Goal: Task Accomplishment & Management: Use online tool/utility

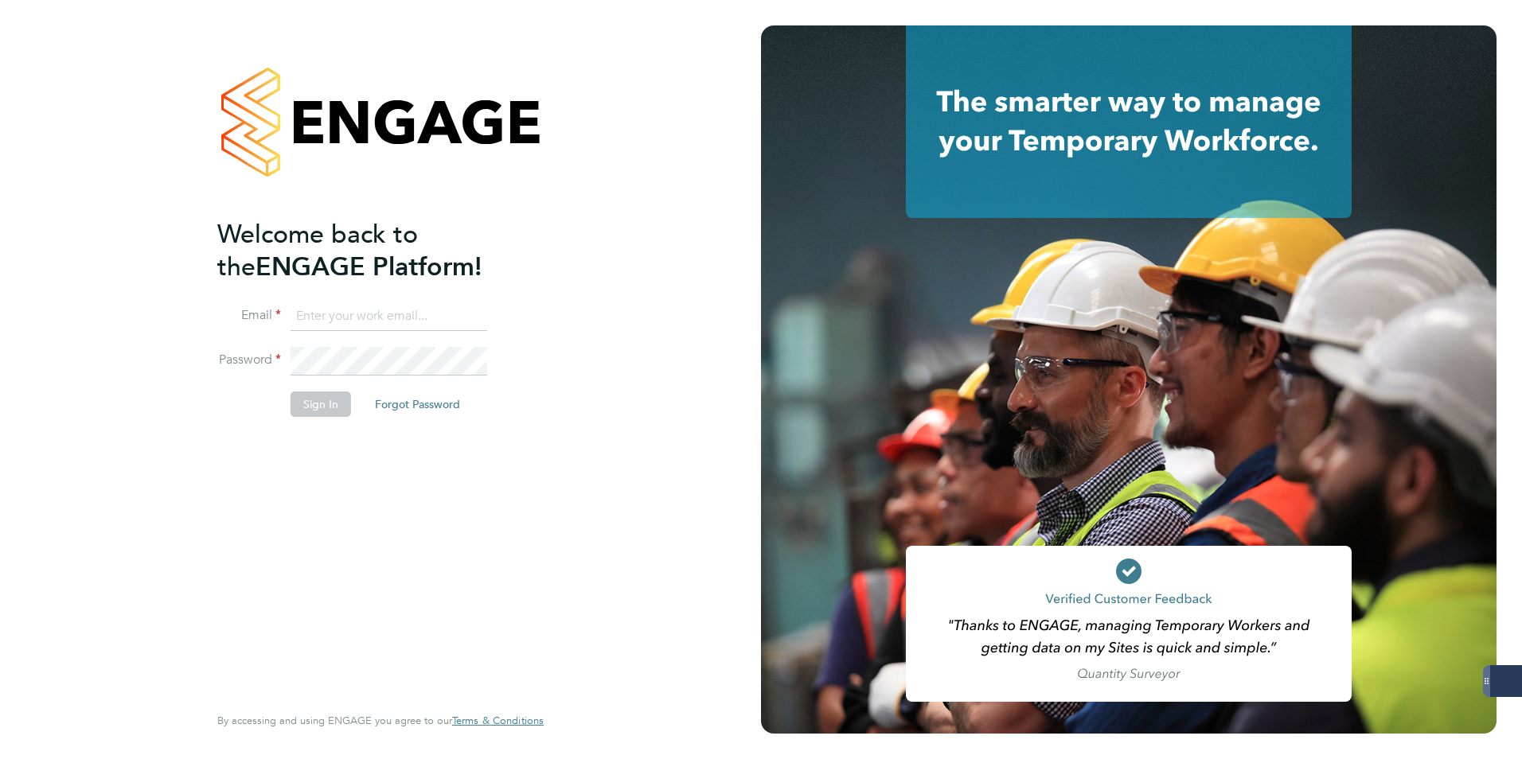
type input "michael.potts@servicecare.org.uk"
click at [317, 403] on button "Sign In" at bounding box center [320, 404] width 60 height 25
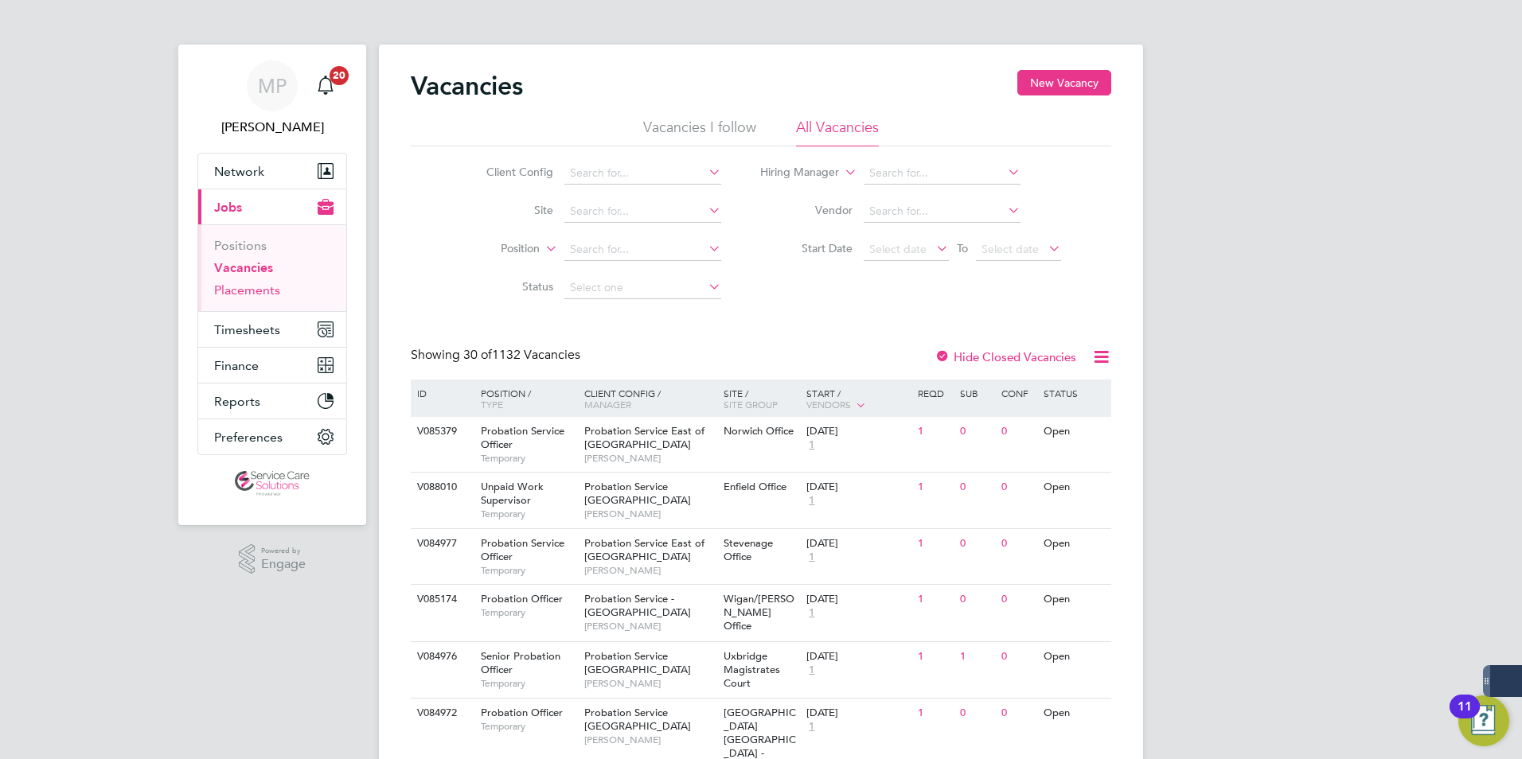
click at [249, 283] on link "Placements" at bounding box center [247, 290] width 66 height 15
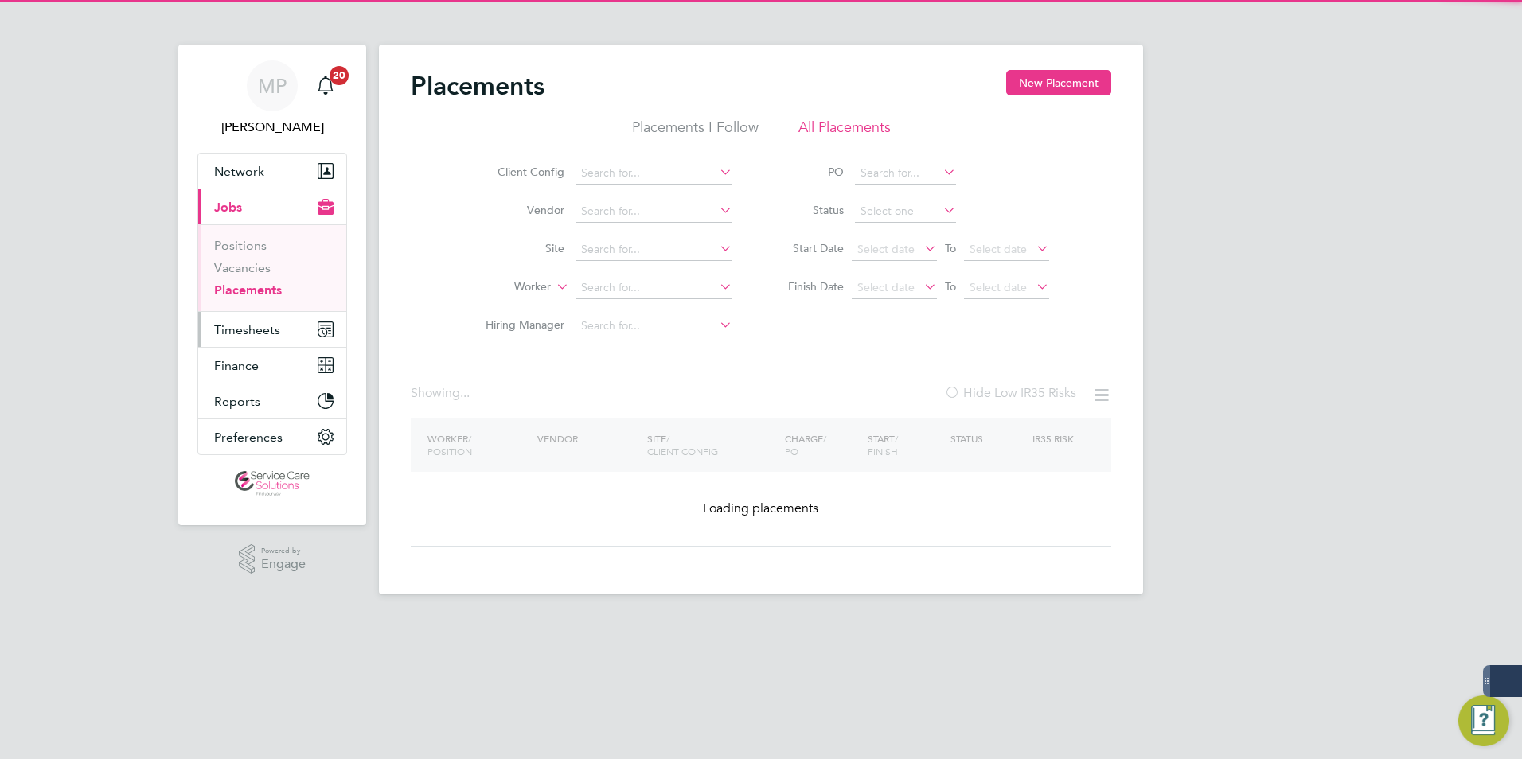
click at [240, 332] on span "Timesheets" at bounding box center [247, 329] width 66 height 15
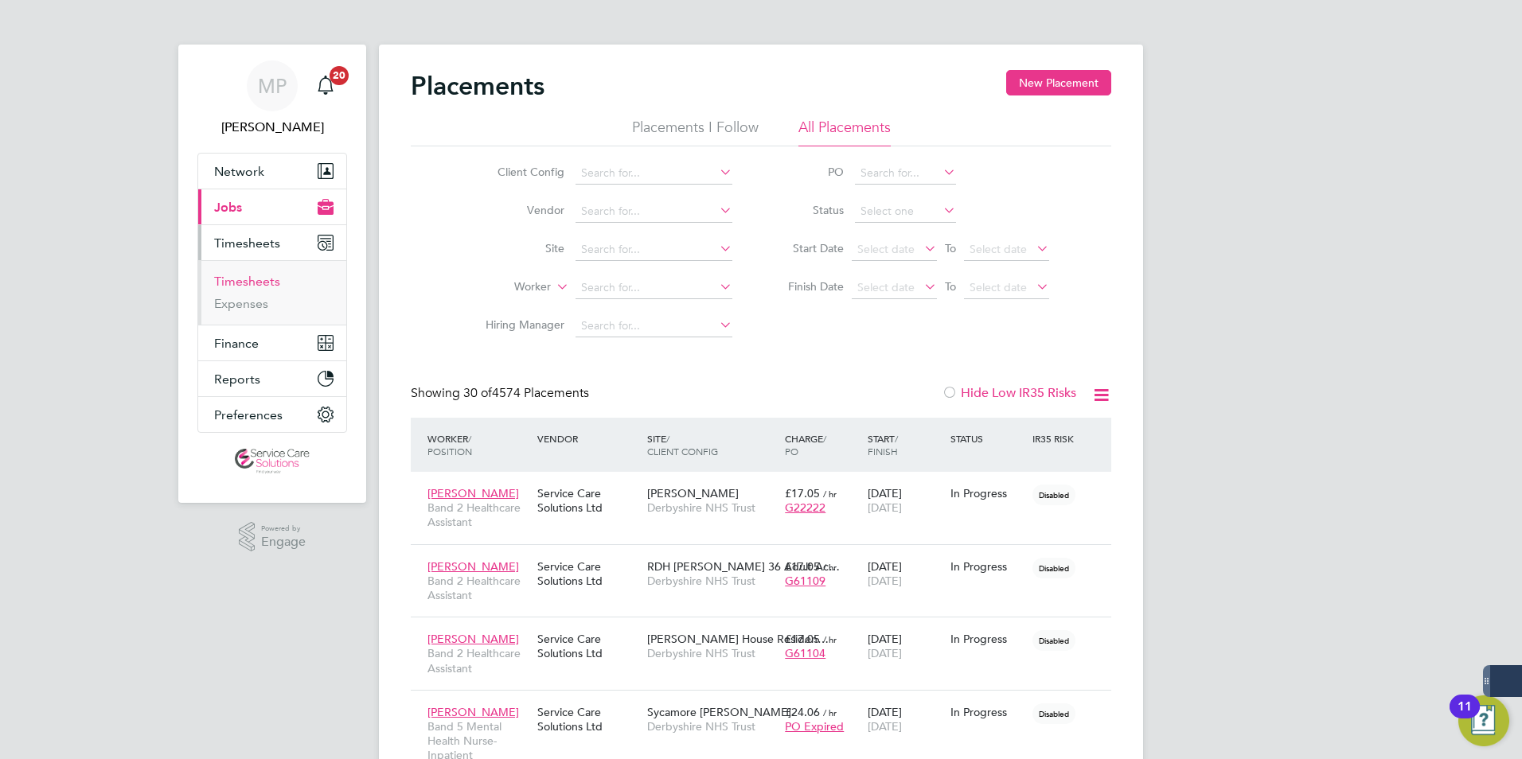
click at [233, 283] on link "Timesheets" at bounding box center [247, 281] width 66 height 15
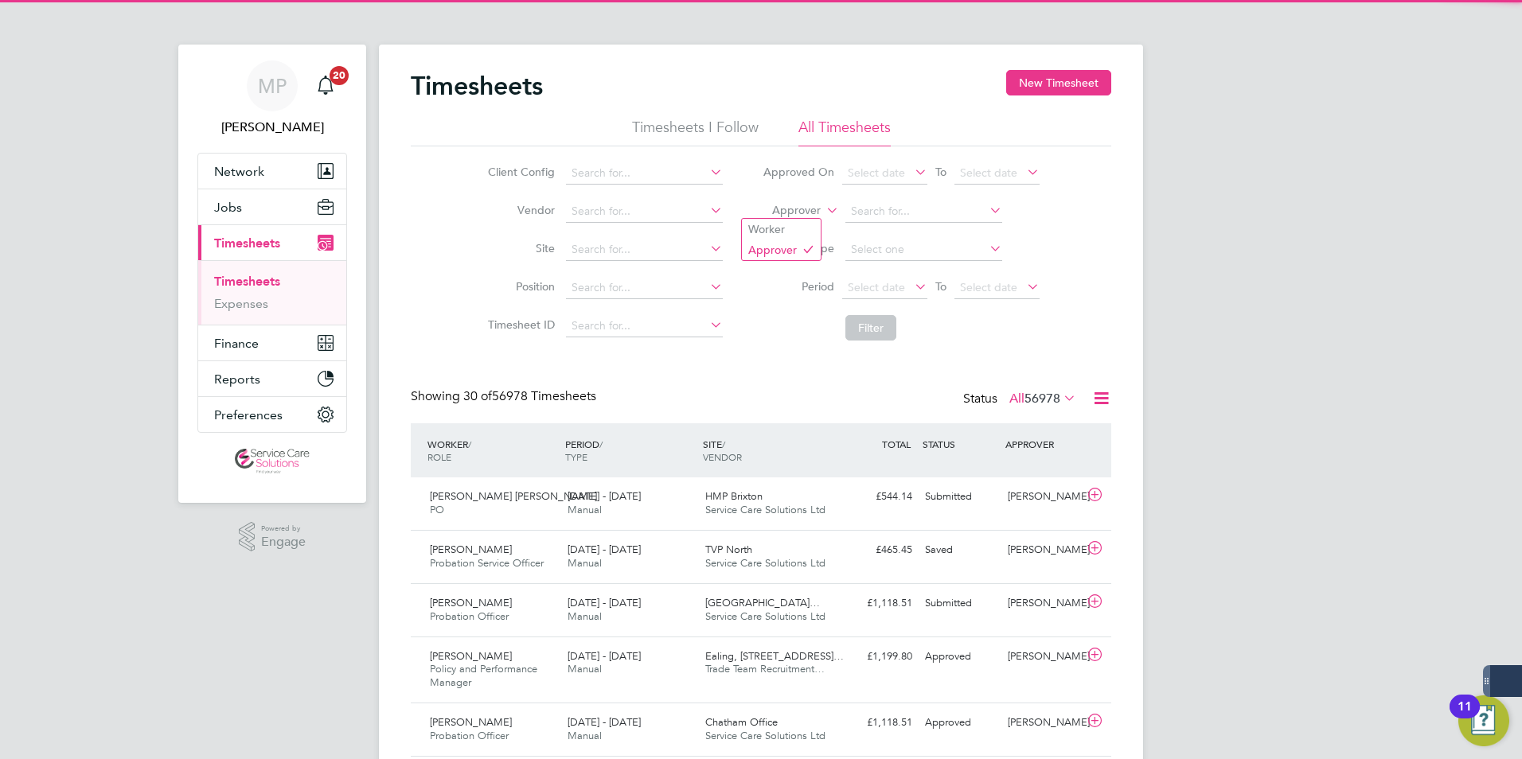
click at [823, 206] on icon at bounding box center [823, 206] width 0 height 14
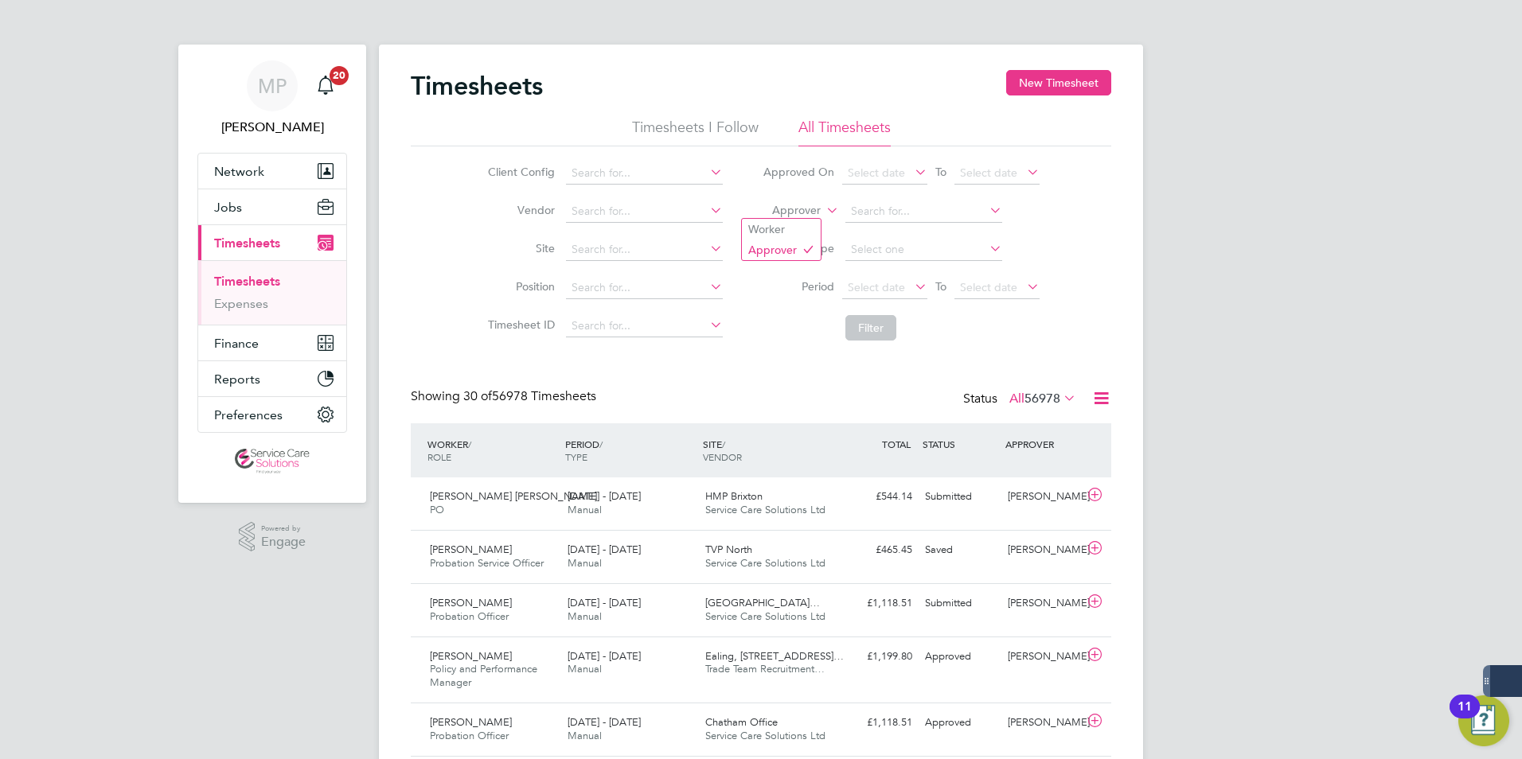
drag, startPoint x: 809, startPoint y: 216, endPoint x: 836, endPoint y: 209, distance: 27.8
click at [783, 223] on li "Worker" at bounding box center [781, 229] width 79 height 21
click at [889, 205] on input at bounding box center [923, 212] width 157 height 22
type input "Nike Baruwa"
click at [941, 207] on input at bounding box center [923, 212] width 157 height 22
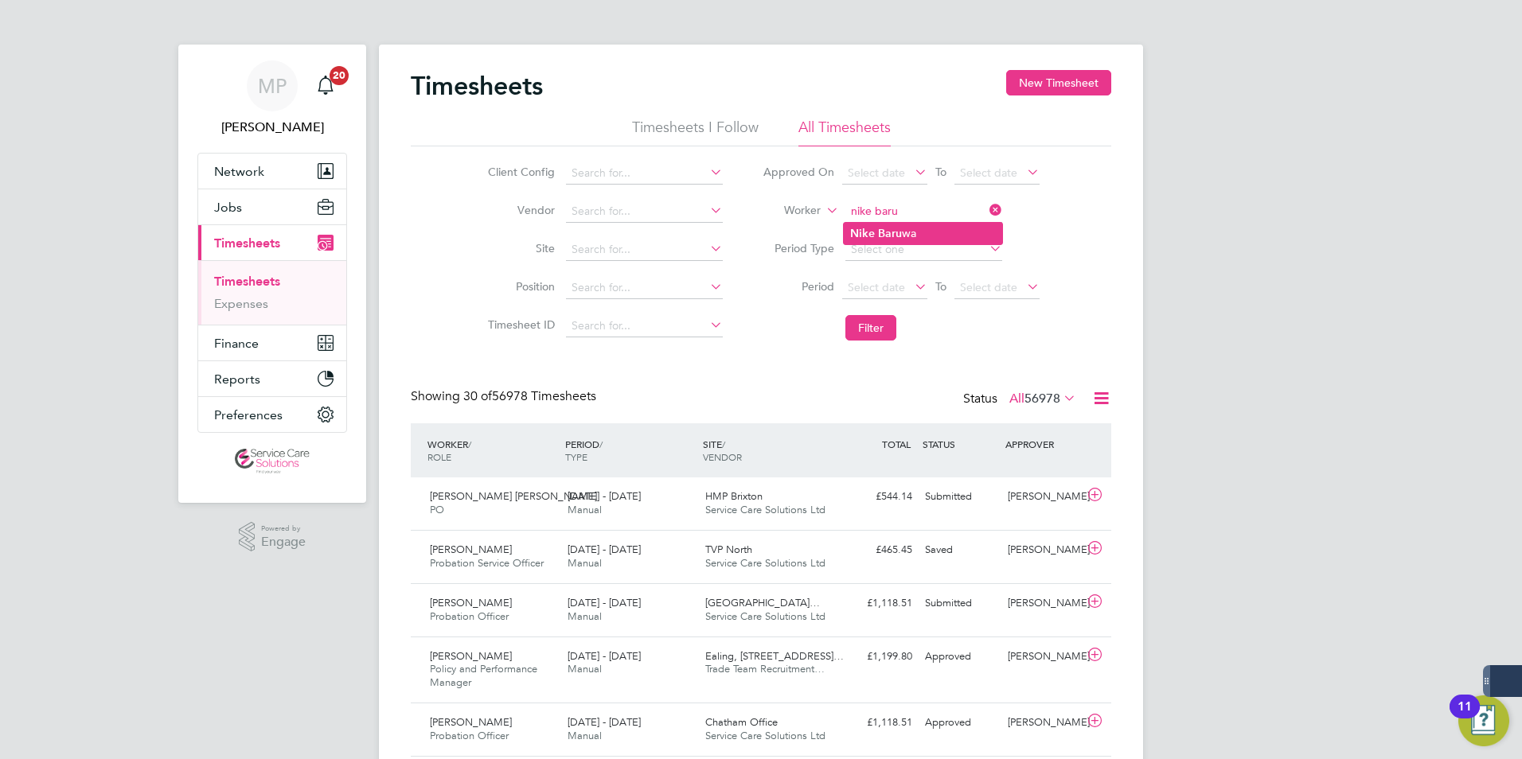
click at [916, 237] on li "Nike Baru wa" at bounding box center [923, 233] width 158 height 21
type input "Nike Baruwa"
drag, startPoint x: 884, startPoint y: 321, endPoint x: 848, endPoint y: 332, distance: 37.5
click at [884, 322] on button "Filter" at bounding box center [870, 327] width 51 height 25
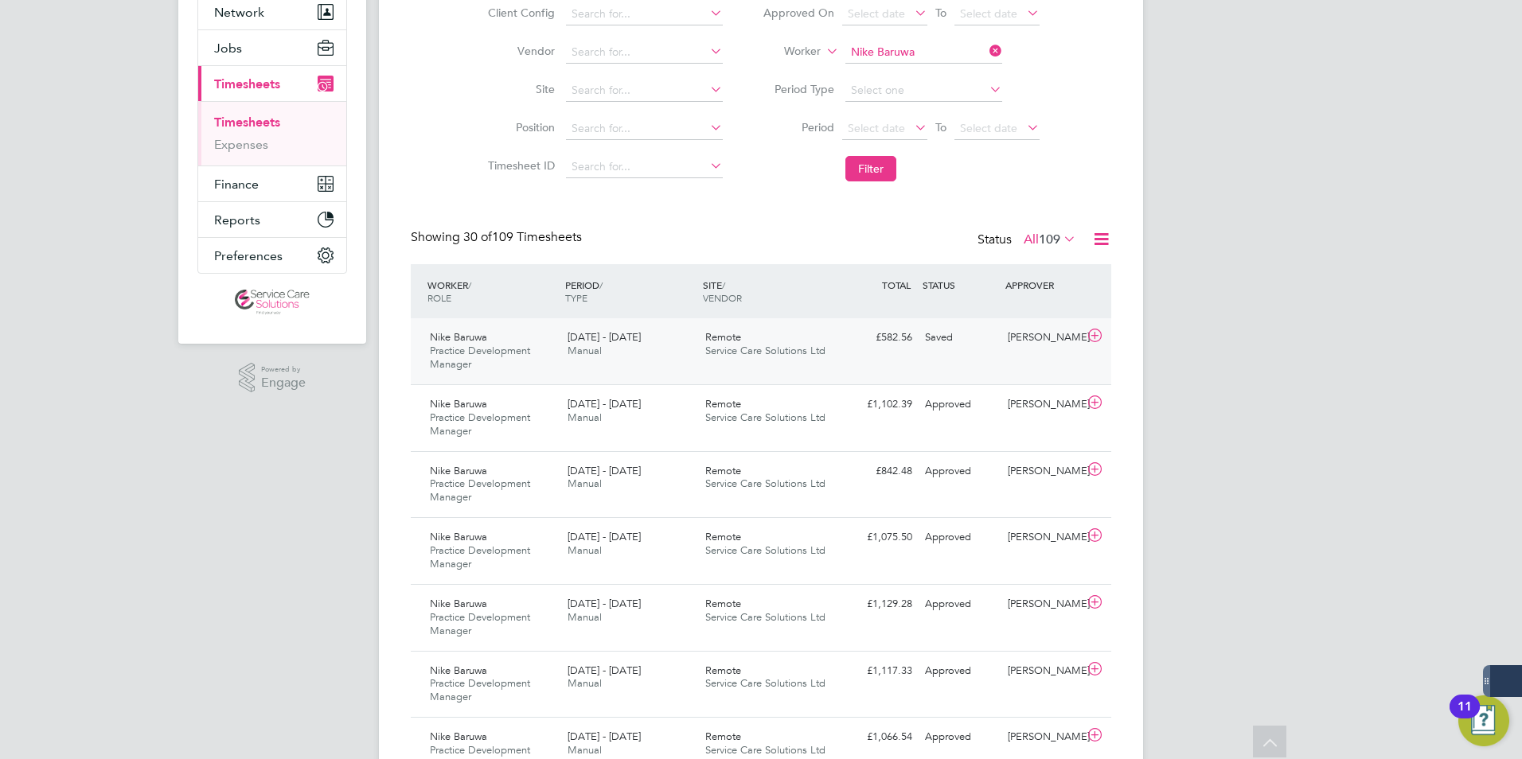
click at [811, 365] on div "Nike Baruwa Practice Development Manager 25 - 31 Aug 2025 25 - 31 Aug 2025 Manu…" at bounding box center [761, 351] width 700 height 66
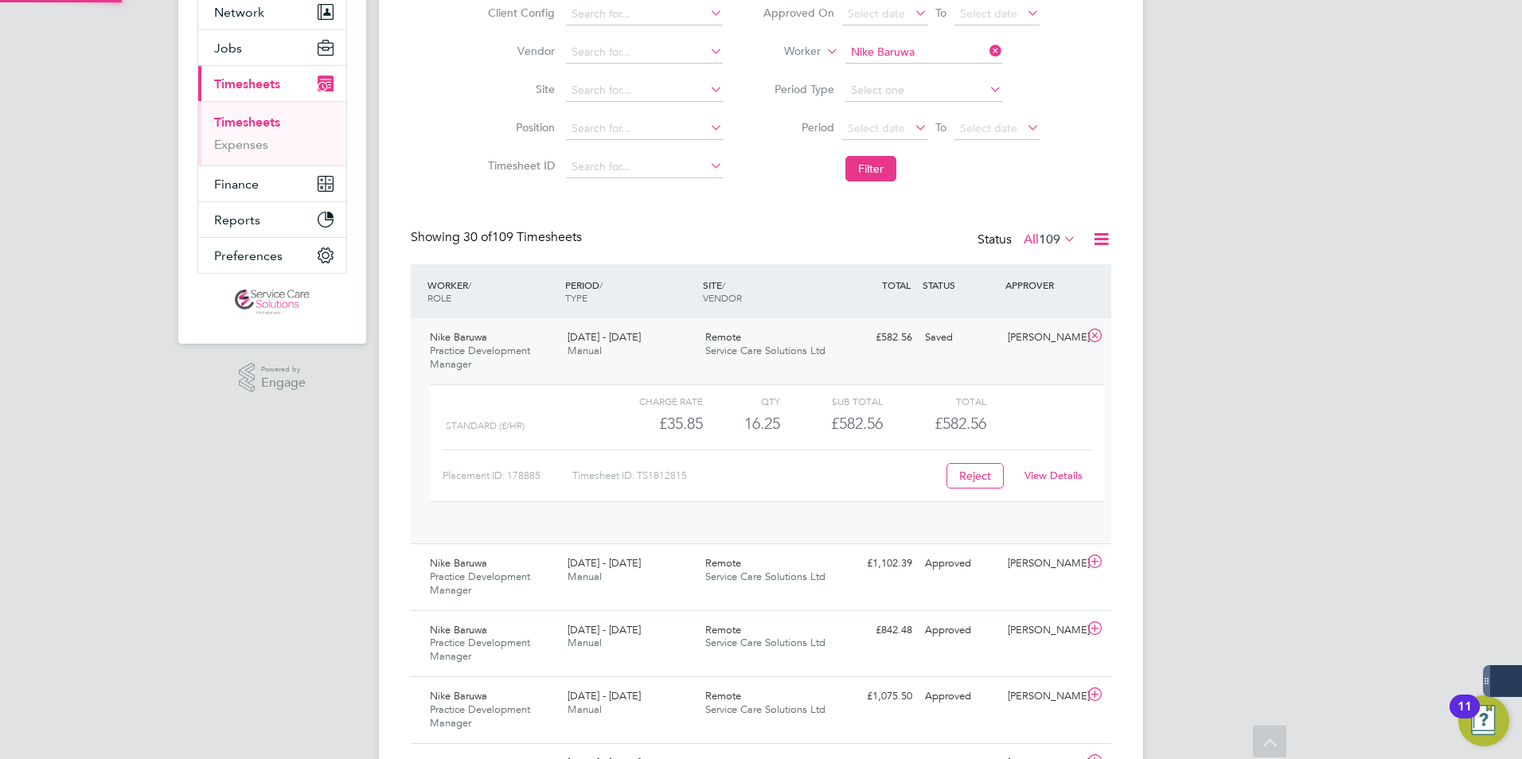
scroll to position [27, 155]
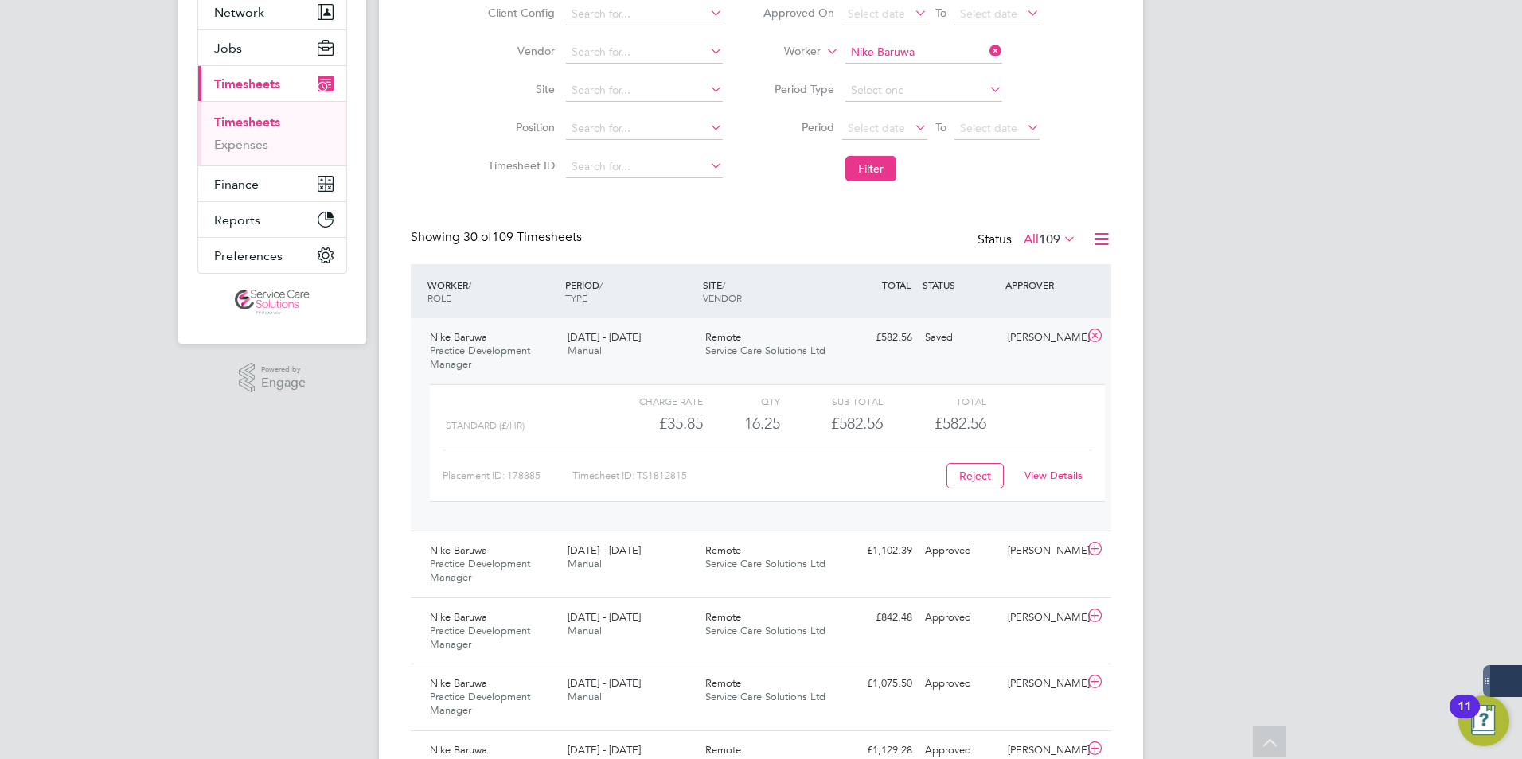
click at [639, 357] on div "25 - 31 Aug 2025 Manual" at bounding box center [630, 345] width 138 height 40
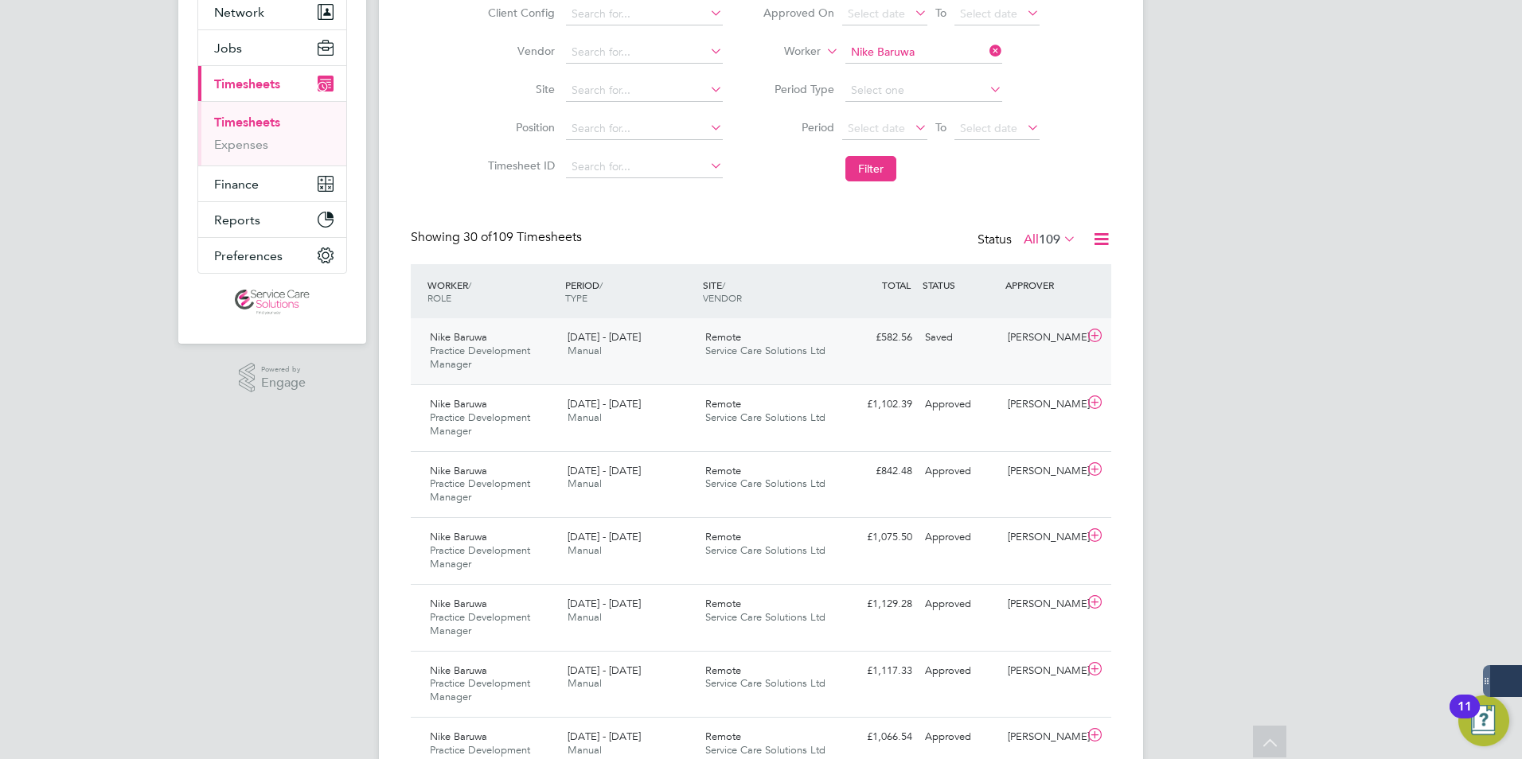
click at [903, 375] on div "Nike Baruwa Practice Development Manager 25 - 31 Aug 2025 25 - 31 Aug 2025 Manu…" at bounding box center [761, 351] width 700 height 66
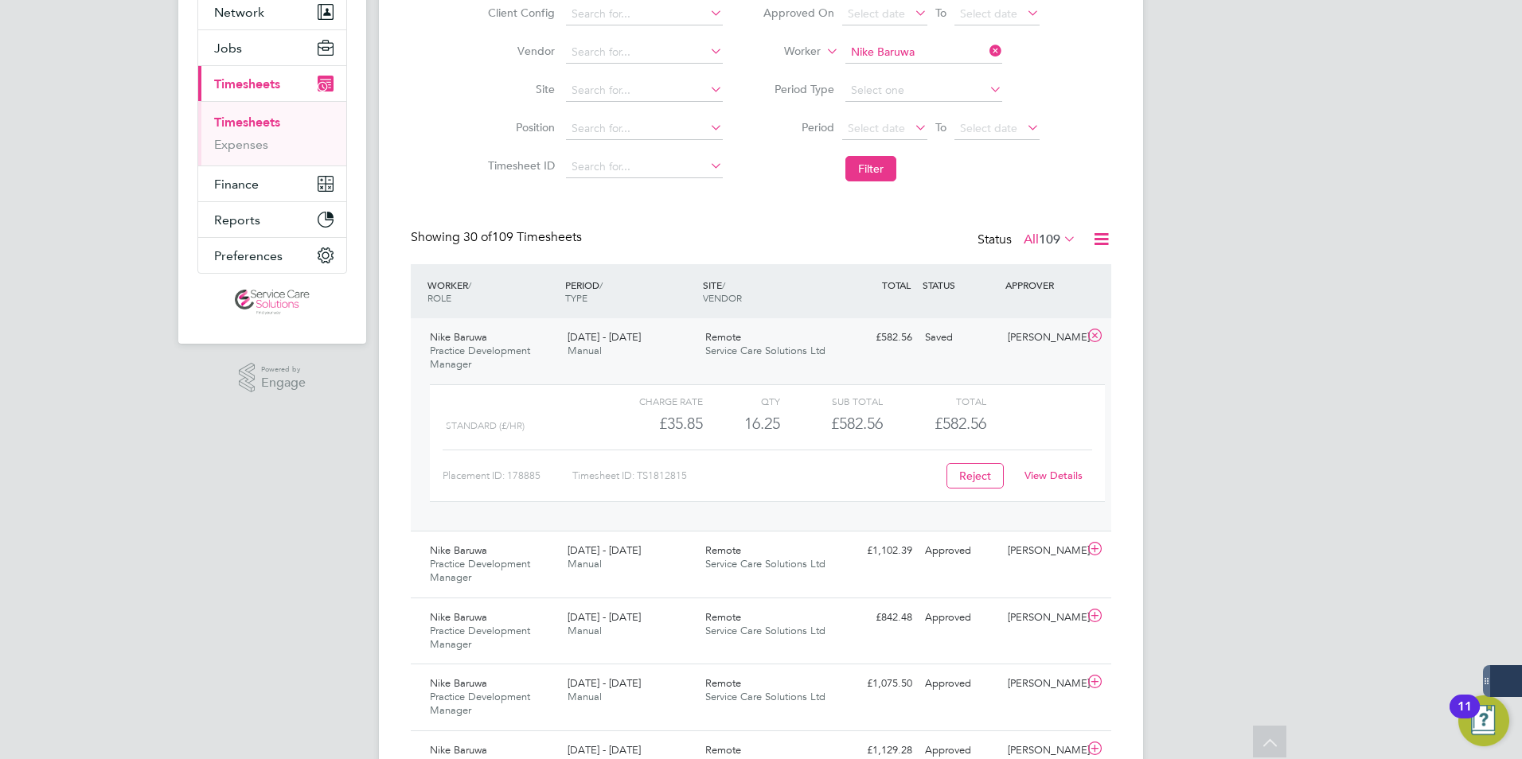
click at [1065, 477] on link "View Details" at bounding box center [1053, 476] width 58 height 14
click at [653, 357] on div "25 - 31 Aug 2025 Manual" at bounding box center [630, 345] width 138 height 40
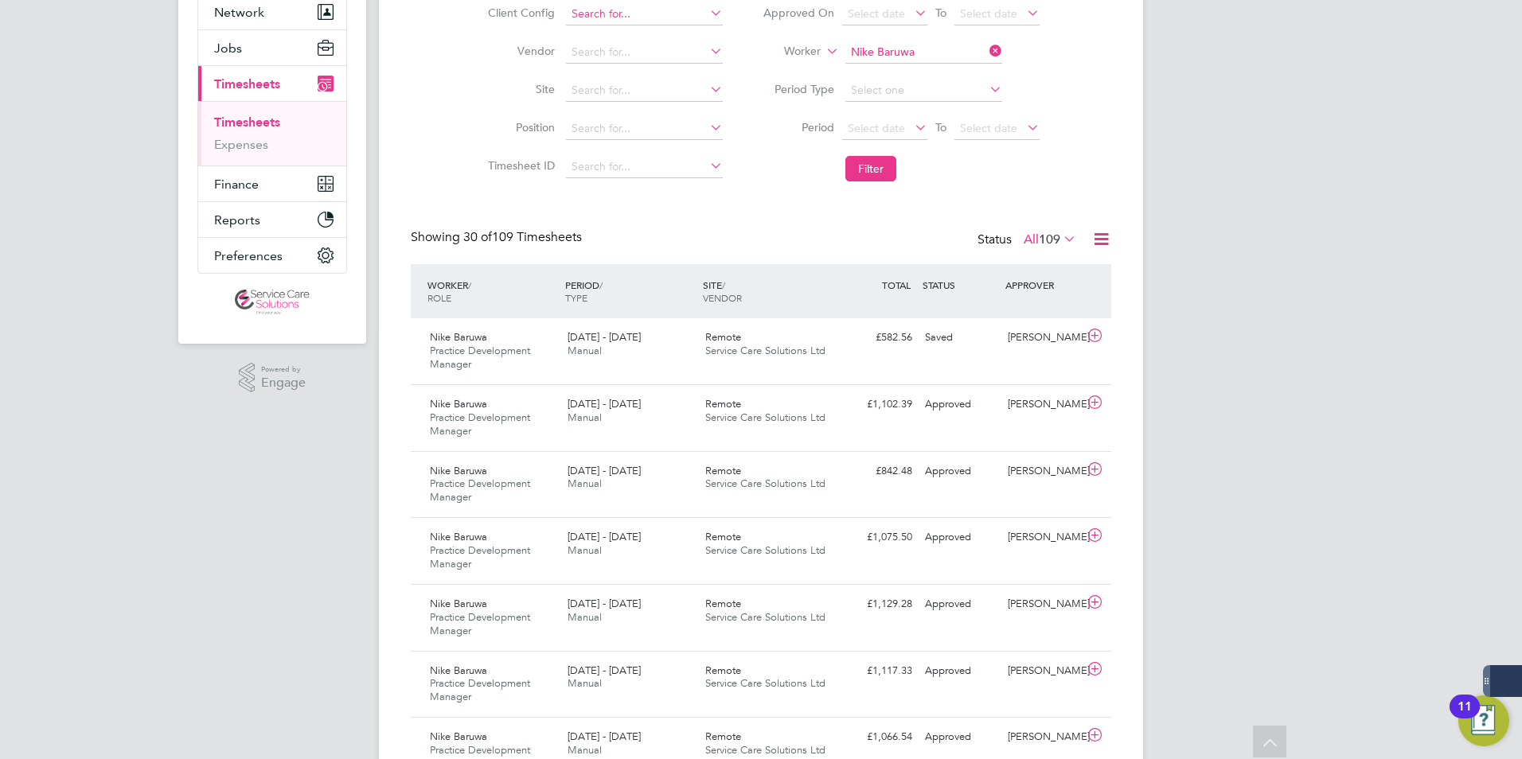
scroll to position [53, 138]
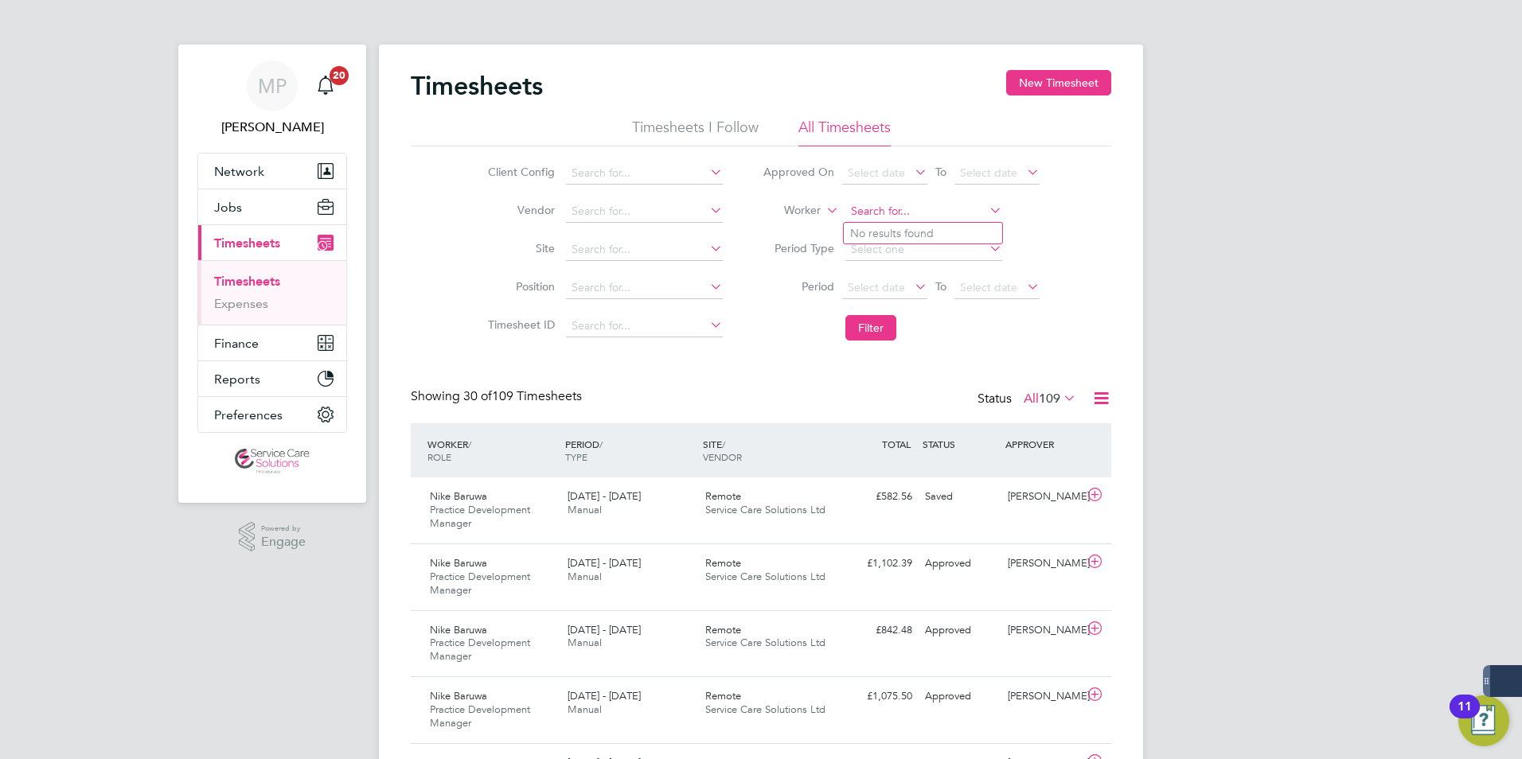
click at [895, 203] on input at bounding box center [923, 212] width 157 height 22
click at [945, 227] on b "Handy" at bounding box center [961, 234] width 33 height 14
type input "John Handy"
click at [876, 329] on button "Filter" at bounding box center [870, 327] width 51 height 25
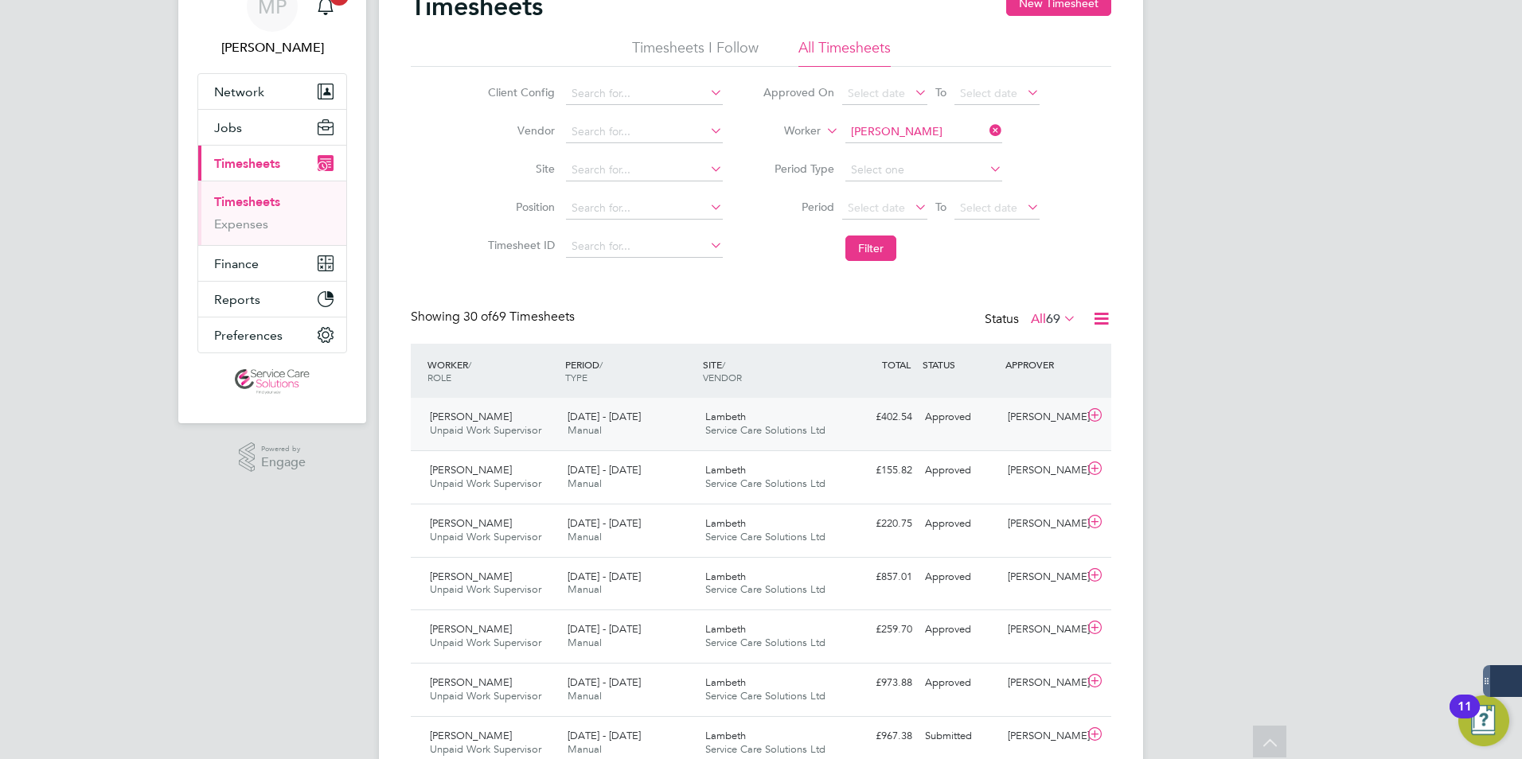
click at [693, 436] on div "25 - 31 Aug 2025 Manual" at bounding box center [630, 424] width 138 height 40
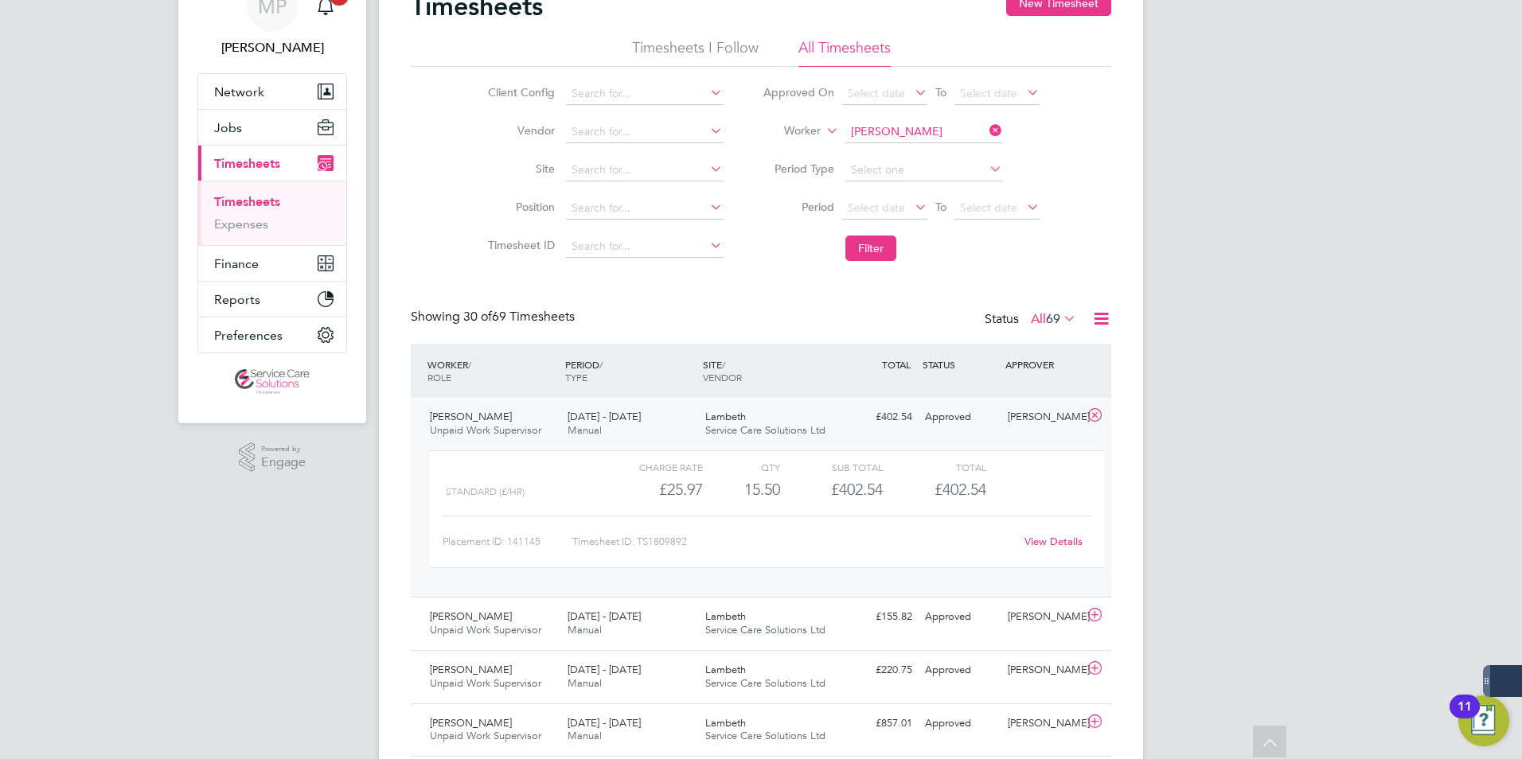
click at [1068, 546] on link "View Details" at bounding box center [1053, 542] width 58 height 14
click at [876, 136] on input at bounding box center [923, 132] width 157 height 22
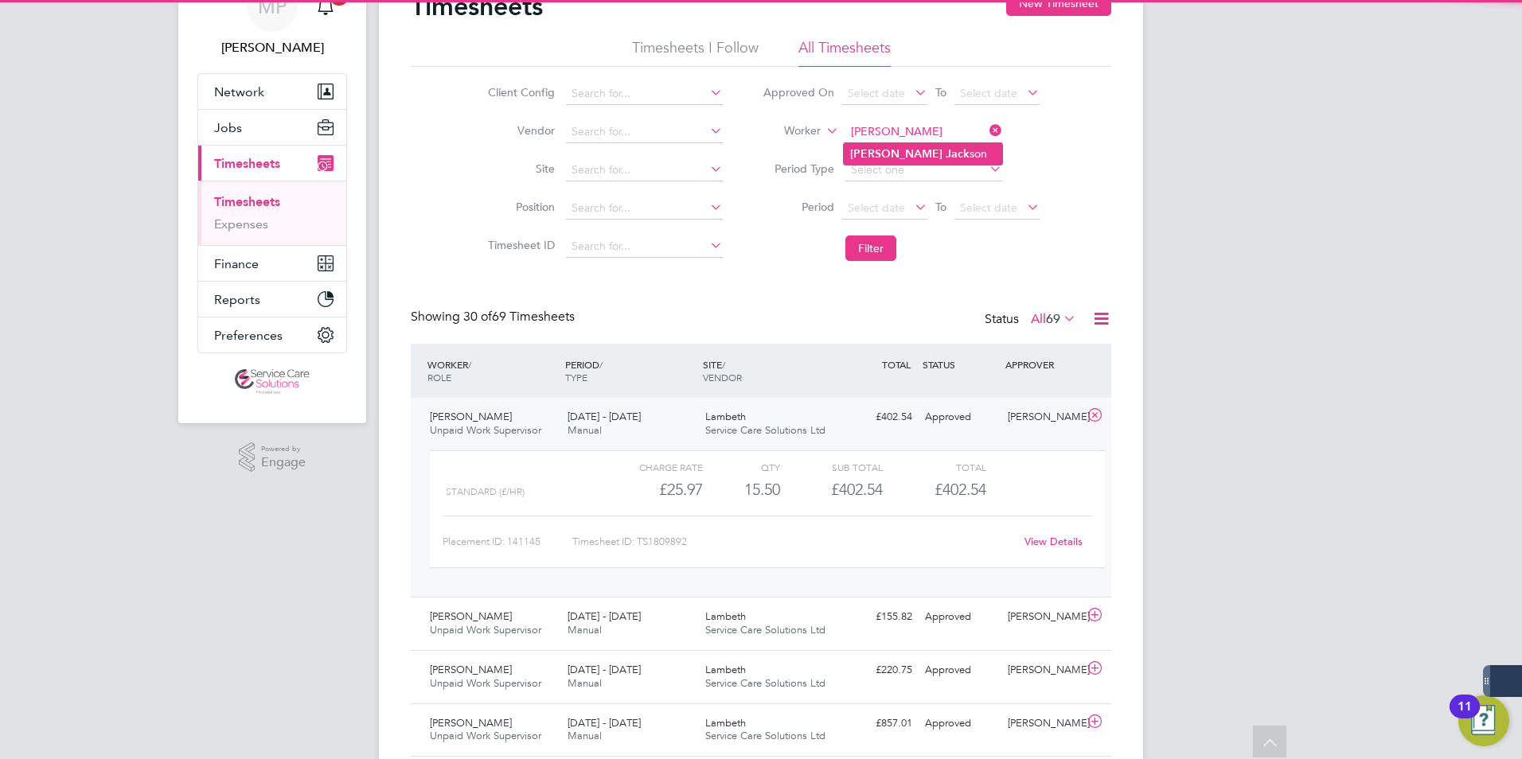
click at [945, 150] on b "Jack" at bounding box center [957, 154] width 24 height 14
type input "Gary Jackson"
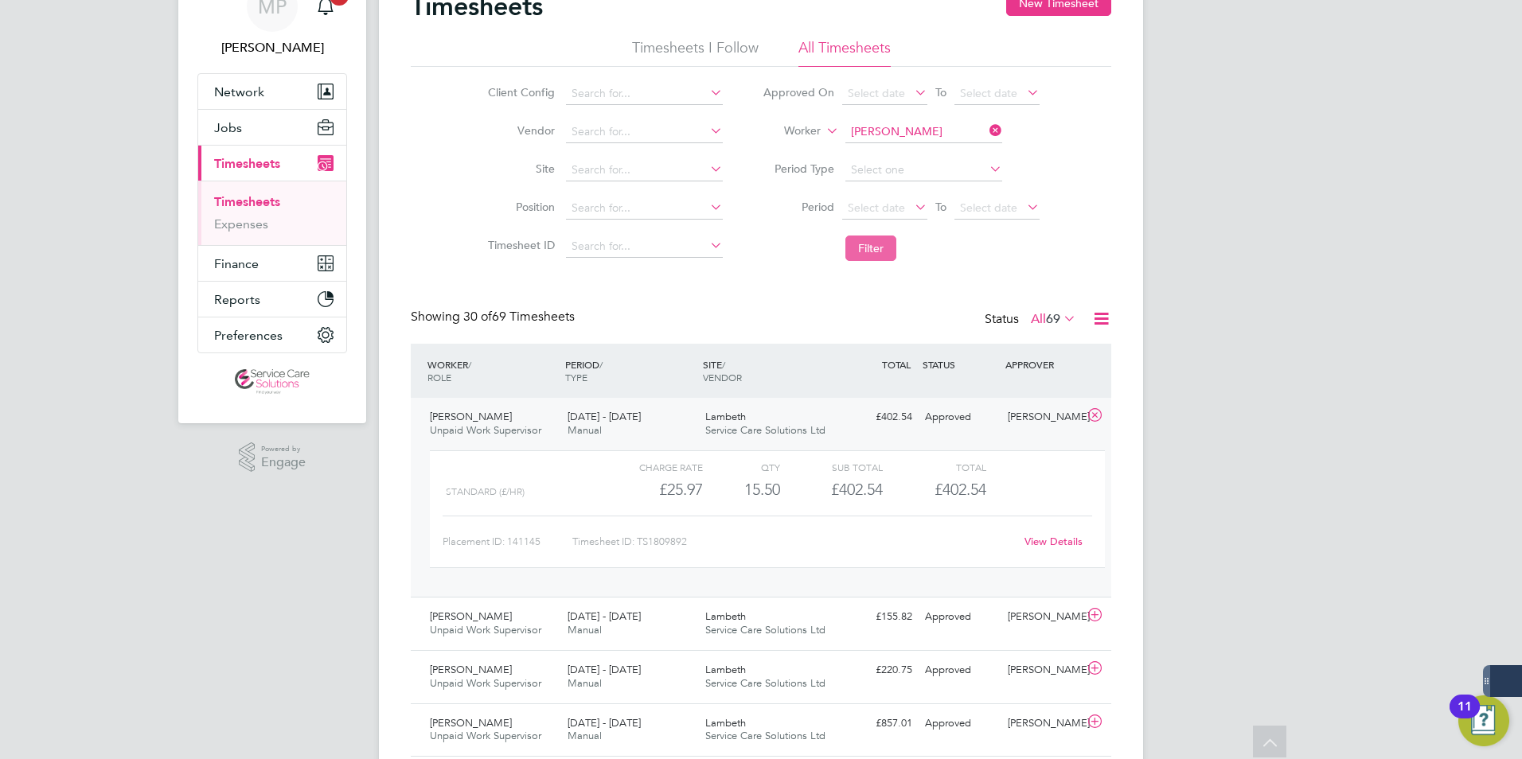
click at [885, 251] on button "Filter" at bounding box center [870, 248] width 51 height 25
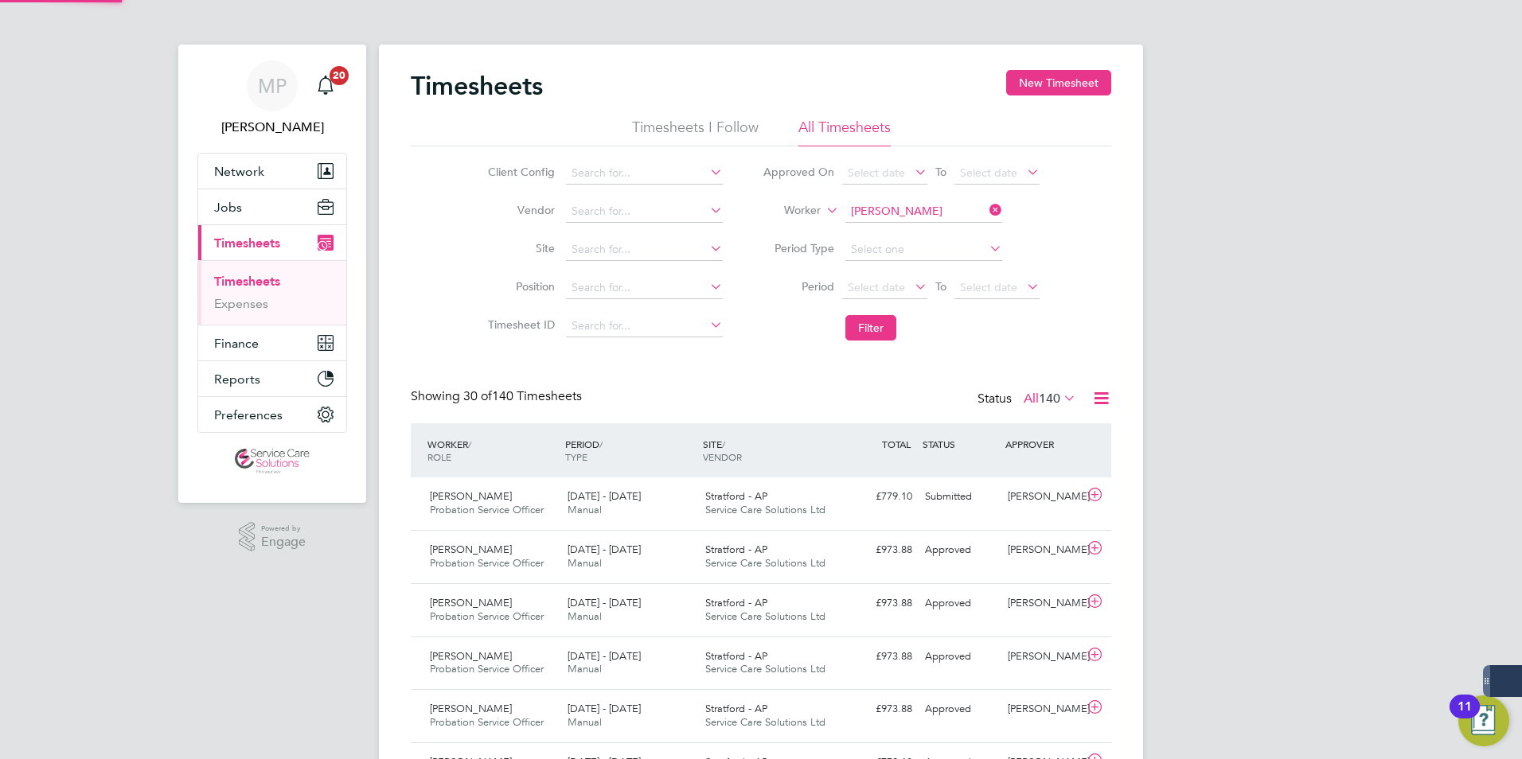
scroll to position [8, 8]
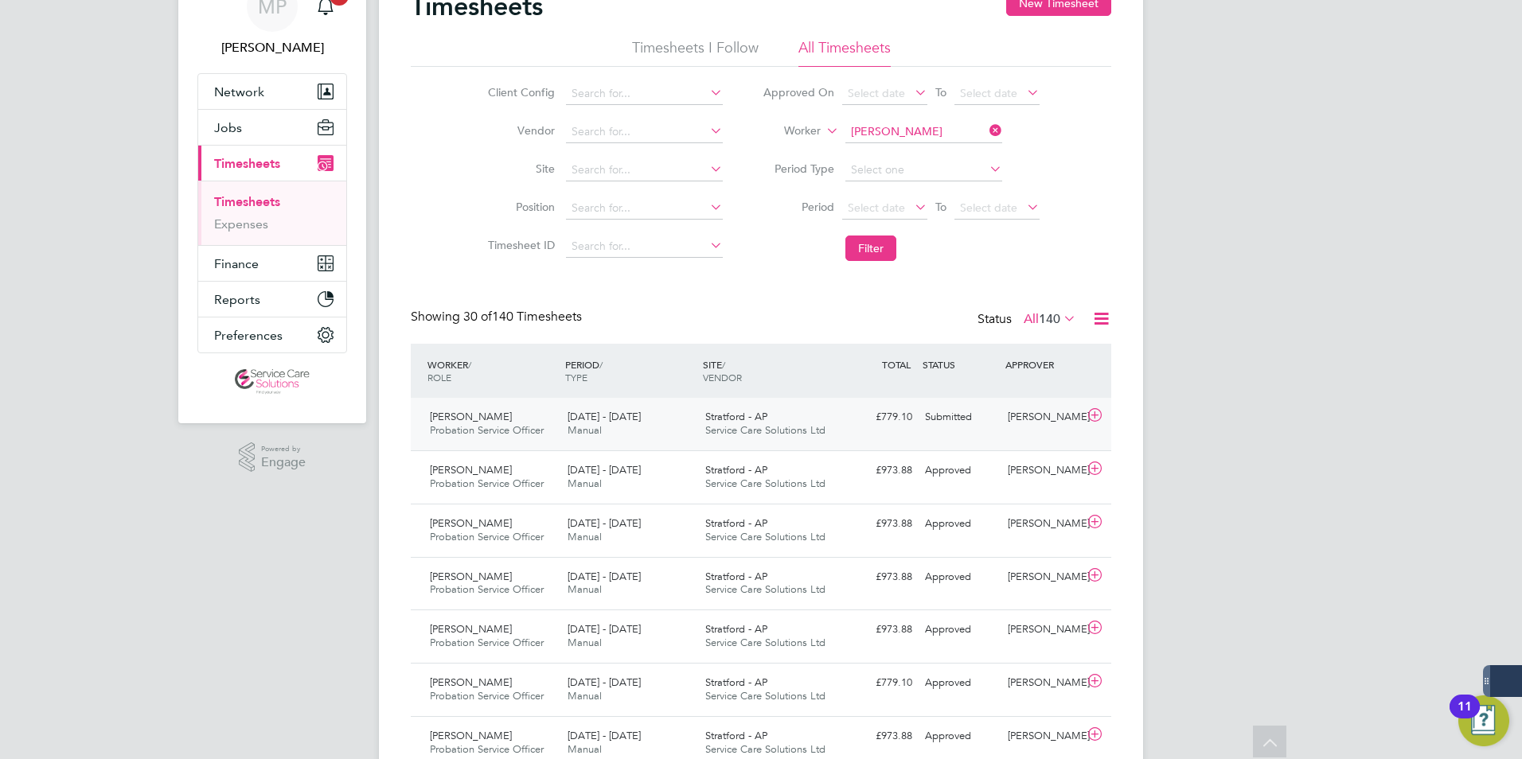
click at [953, 427] on div "Submitted" at bounding box center [959, 417] width 83 height 26
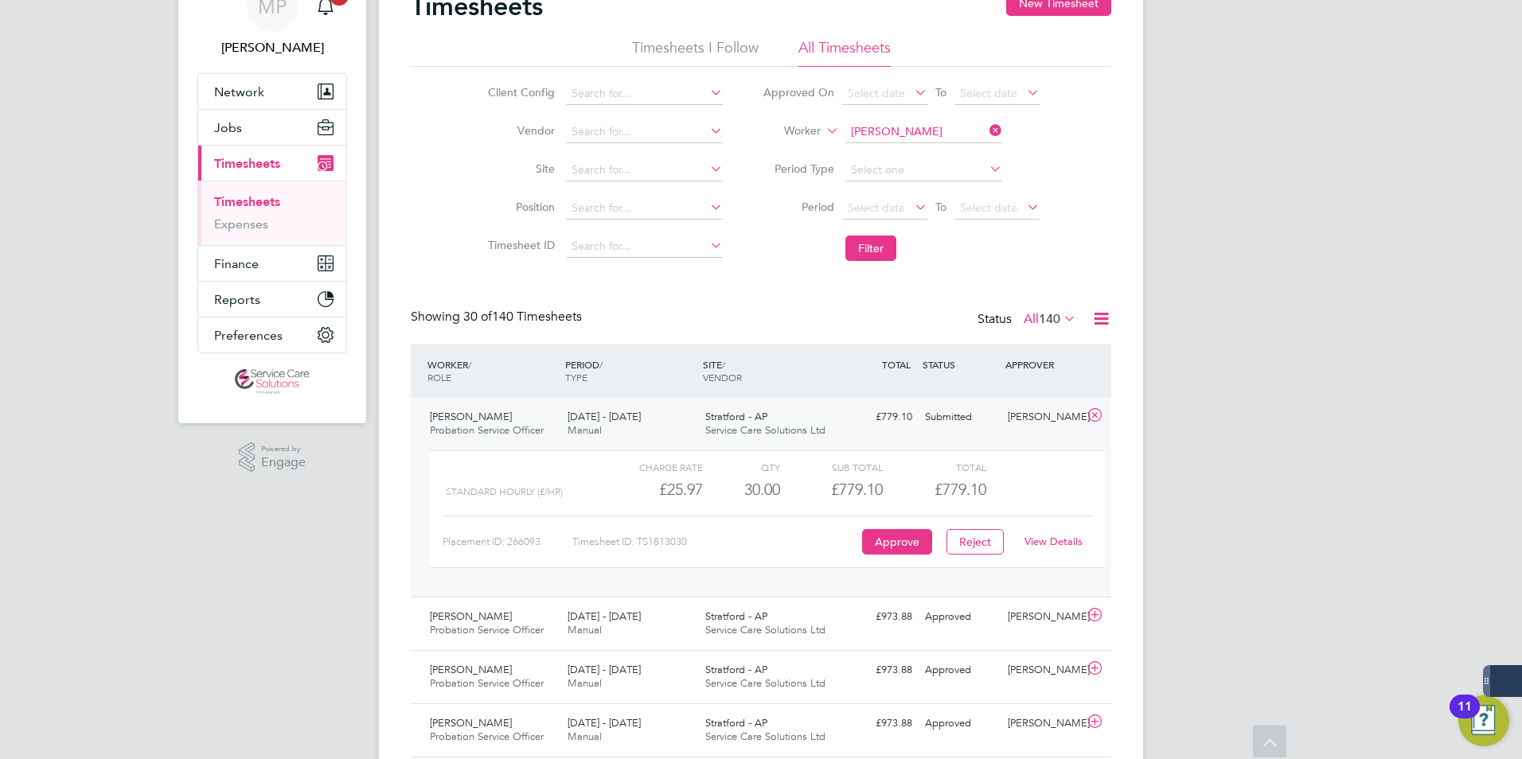
click at [972, 415] on div "Submitted" at bounding box center [959, 417] width 83 height 26
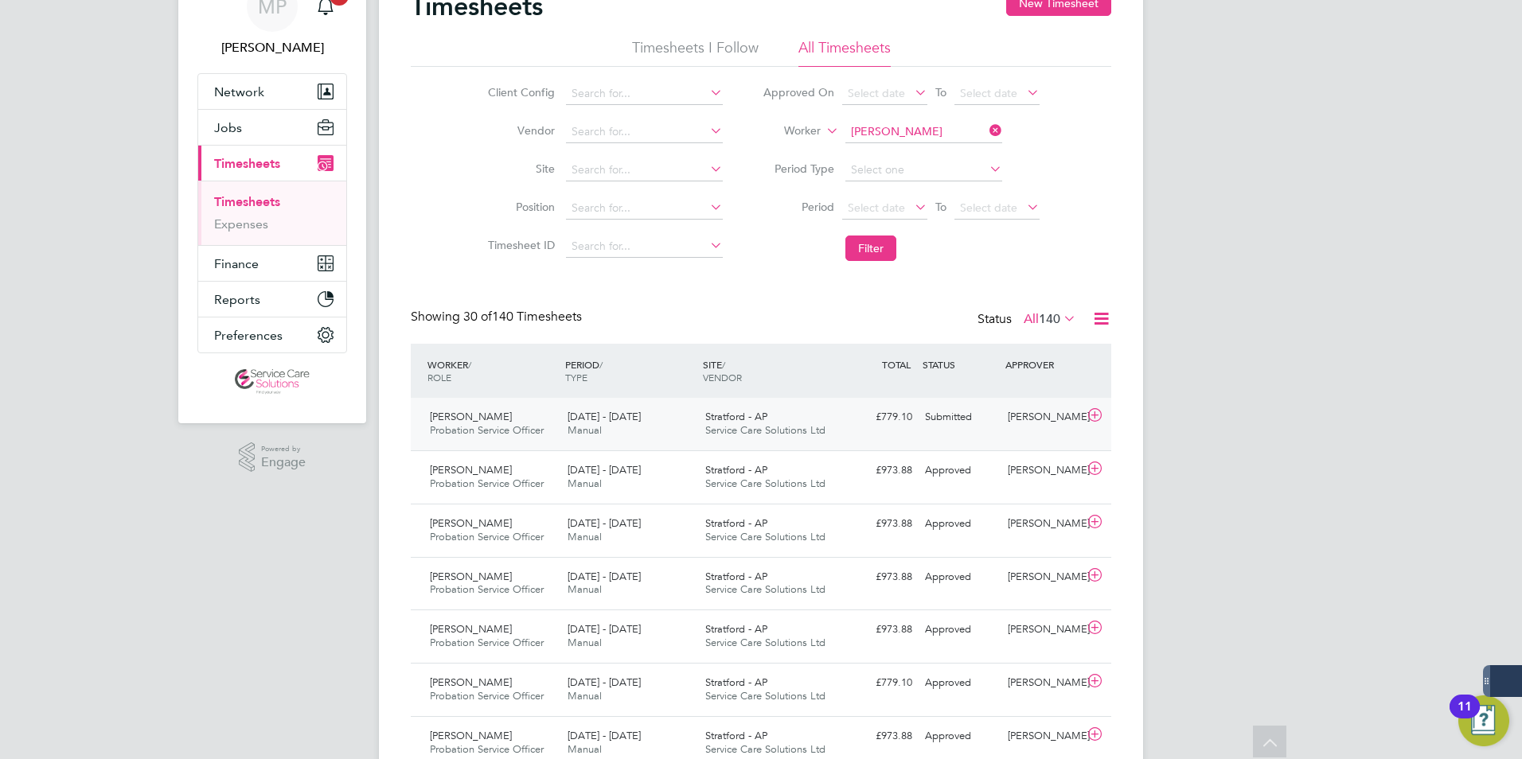
click at [990, 431] on div "Submitted" at bounding box center [959, 417] width 83 height 26
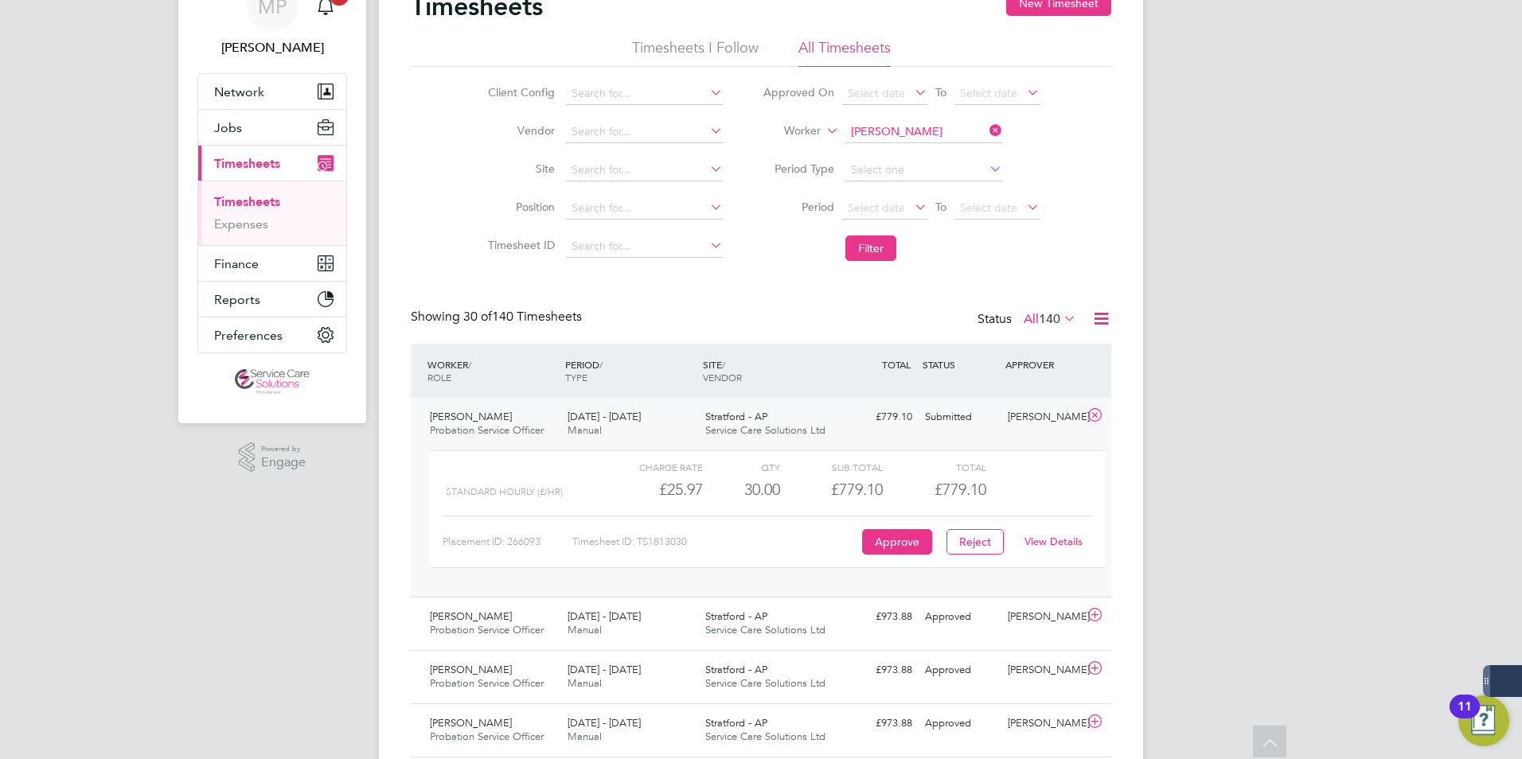
click at [1048, 543] on link "View Details" at bounding box center [1053, 542] width 58 height 14
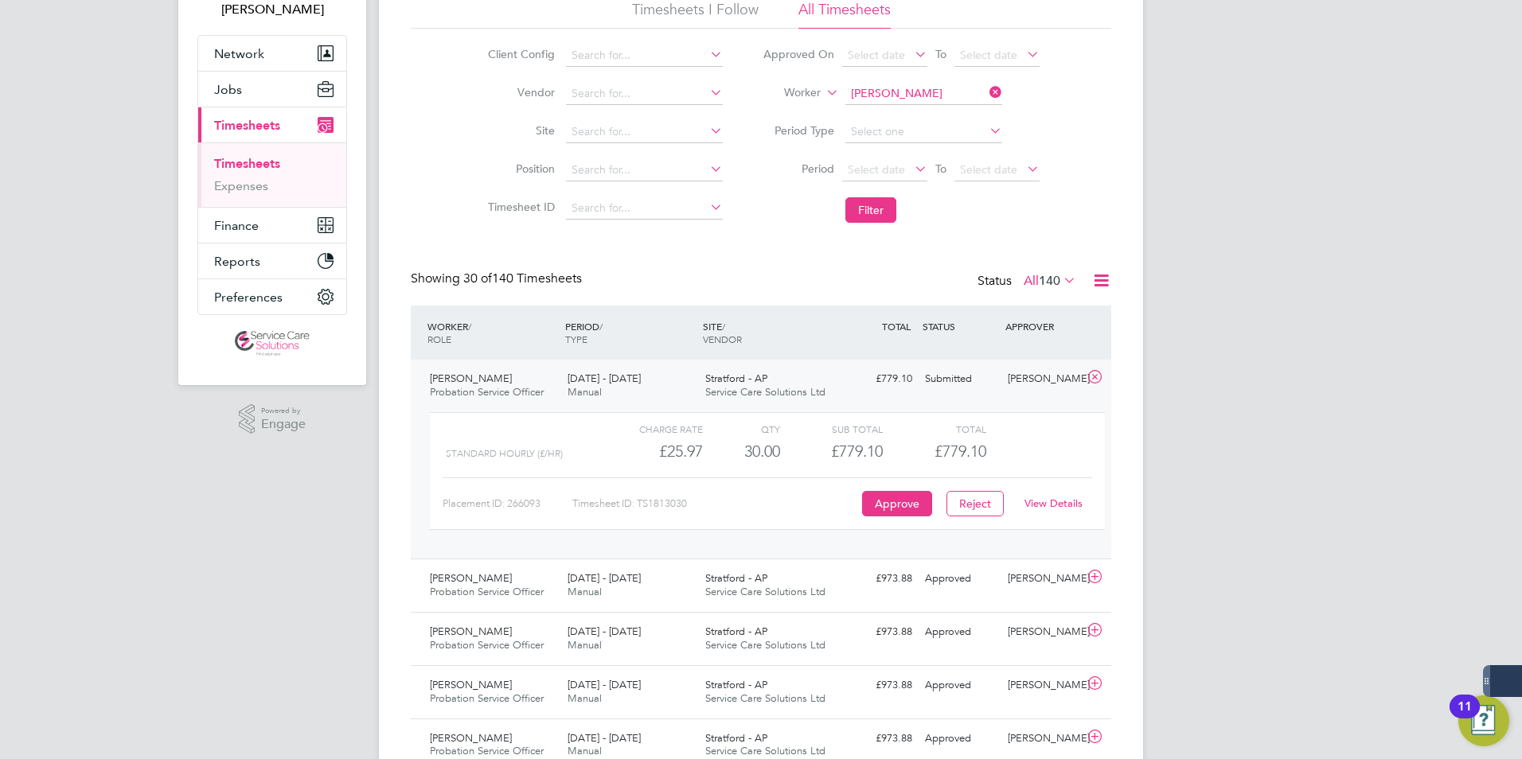
scroll to position [239, 0]
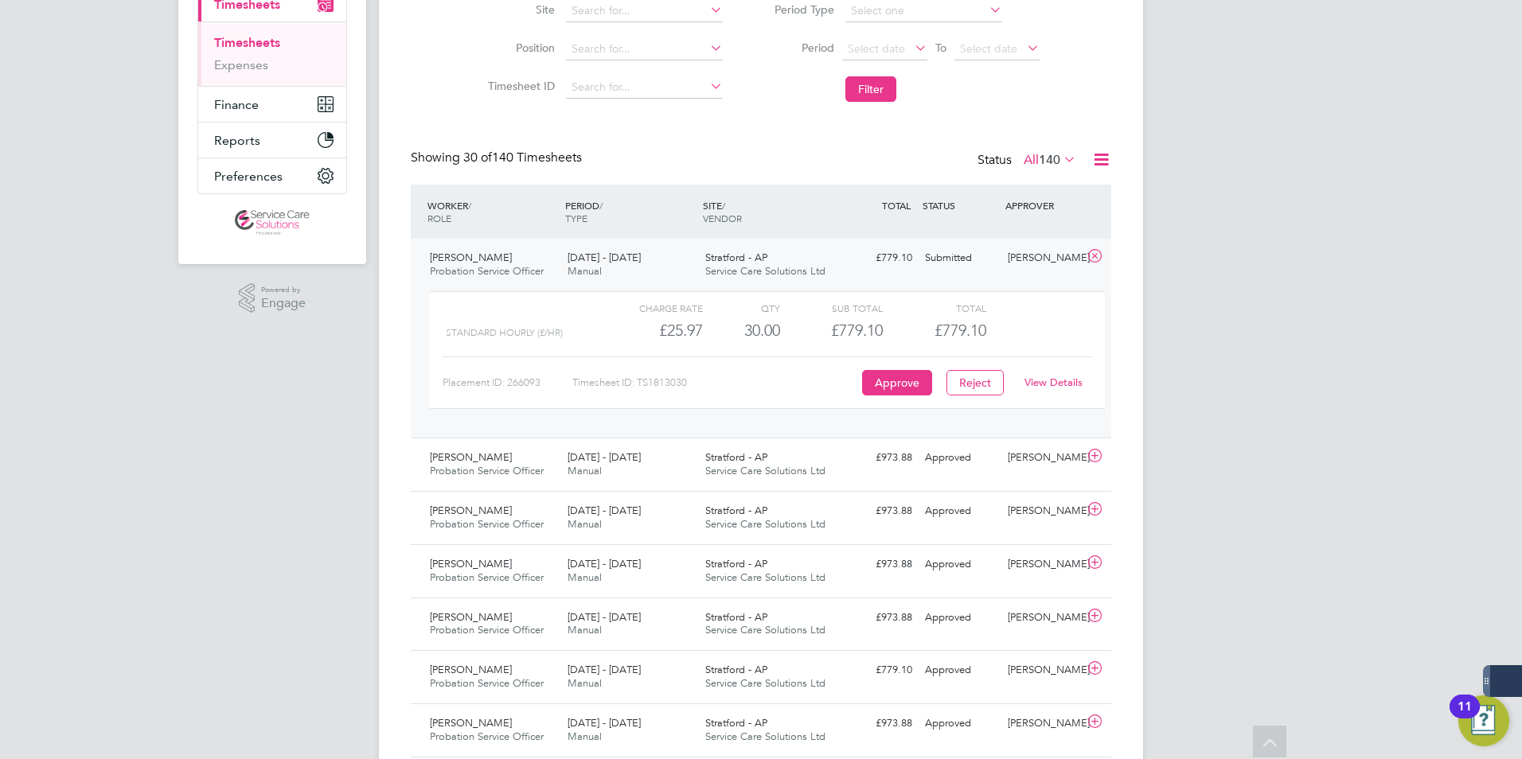
click at [1059, 383] on link "View Details" at bounding box center [1053, 383] width 58 height 14
click at [836, 264] on div "£779.10 Submitted" at bounding box center [877, 258] width 83 height 26
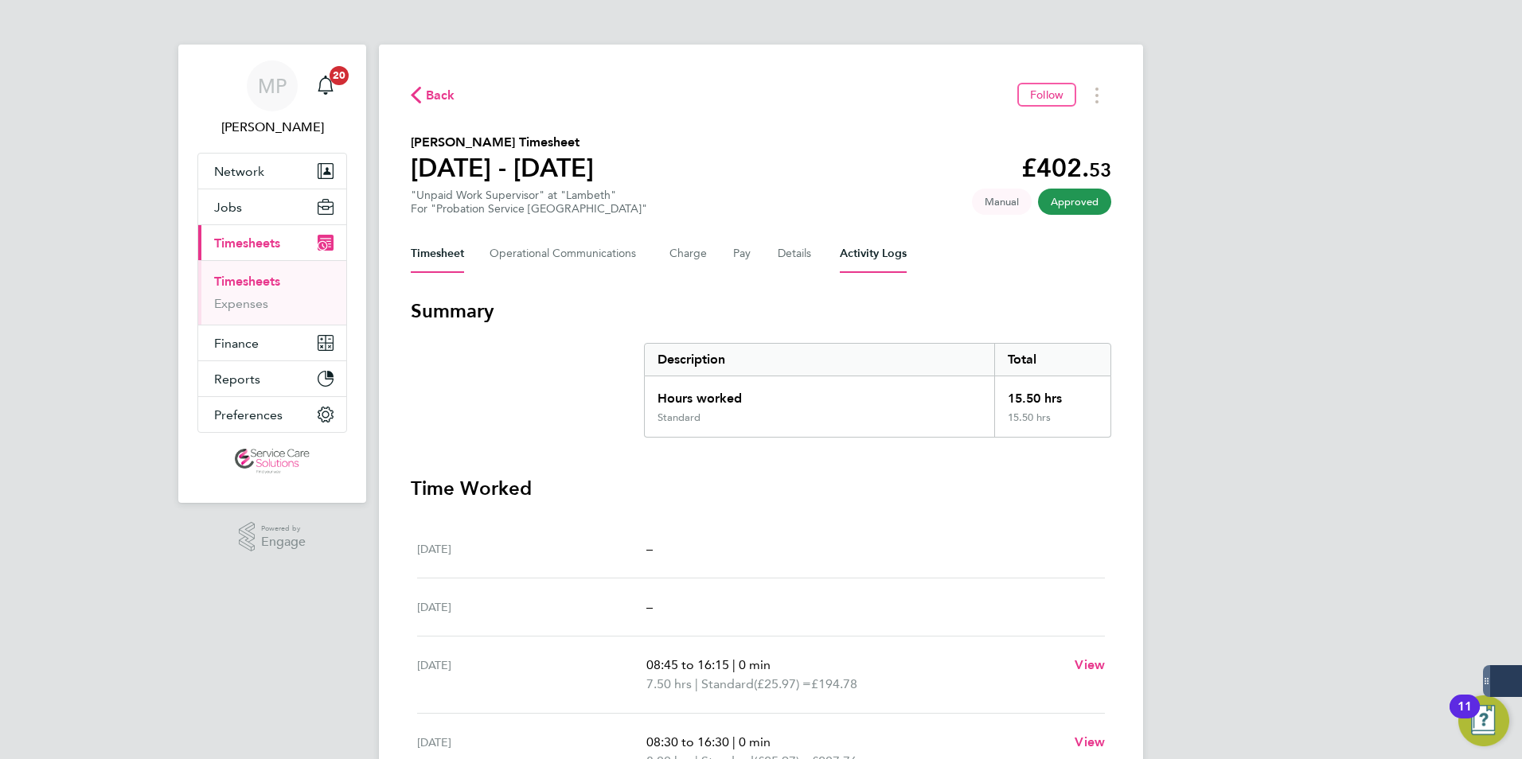
click at [871, 245] on Logs-tab "Activity Logs" at bounding box center [873, 254] width 67 height 38
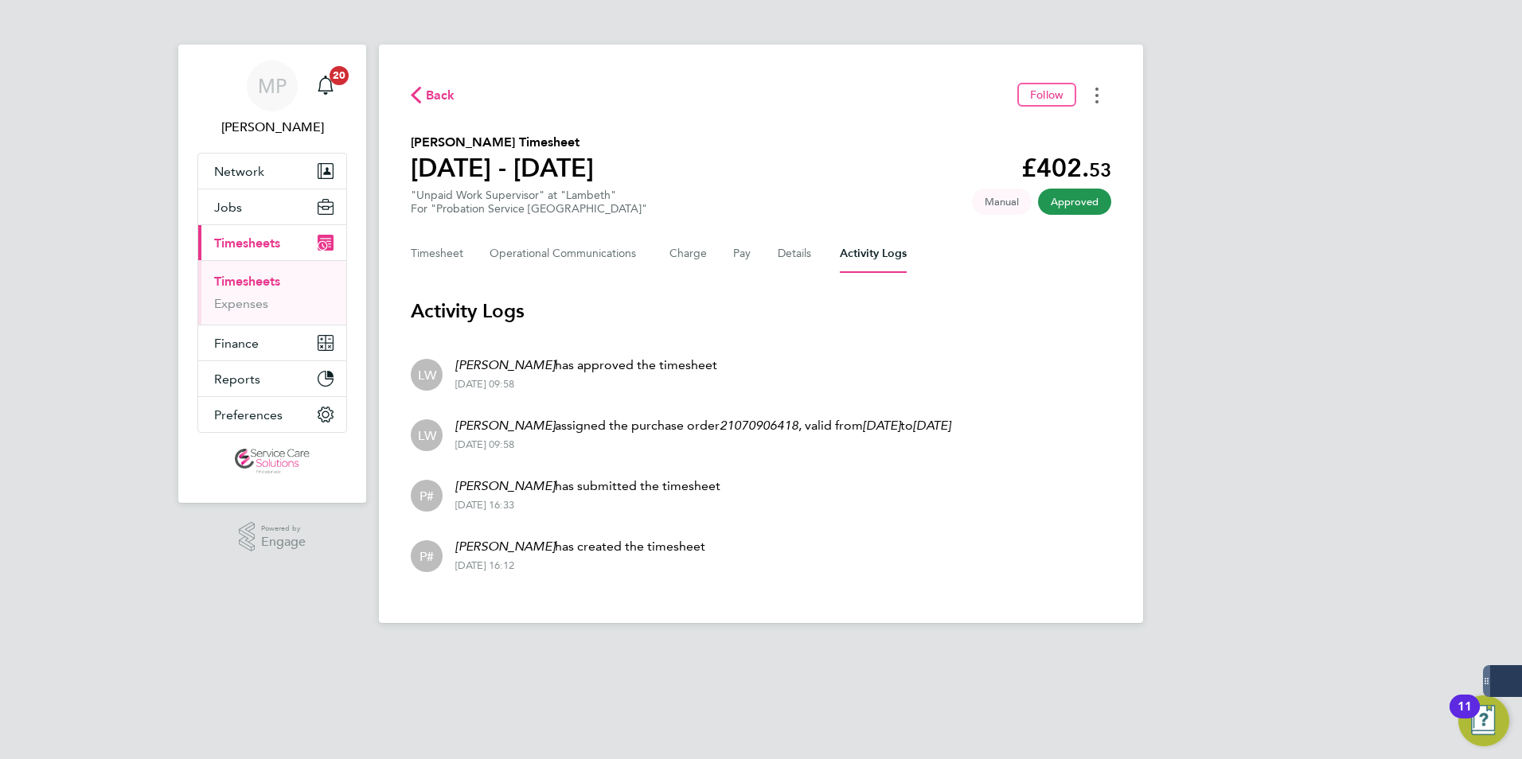
click at [1098, 97] on button "Timesheets Menu" at bounding box center [1096, 95] width 29 height 25
click at [1023, 124] on link "Download timesheet" at bounding box center [1015, 131] width 191 height 32
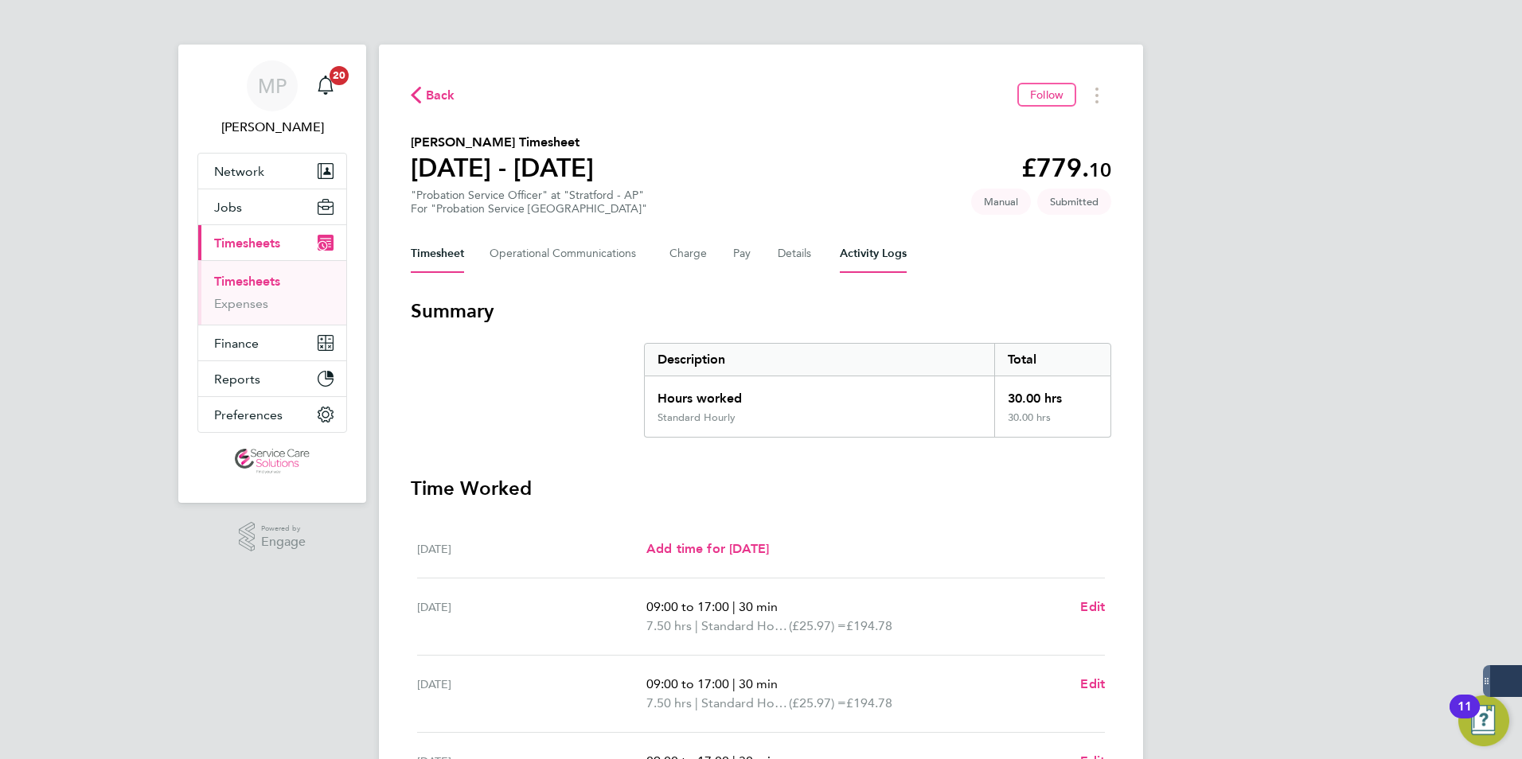
click at [856, 255] on Logs-tab "Activity Logs" at bounding box center [873, 254] width 67 height 38
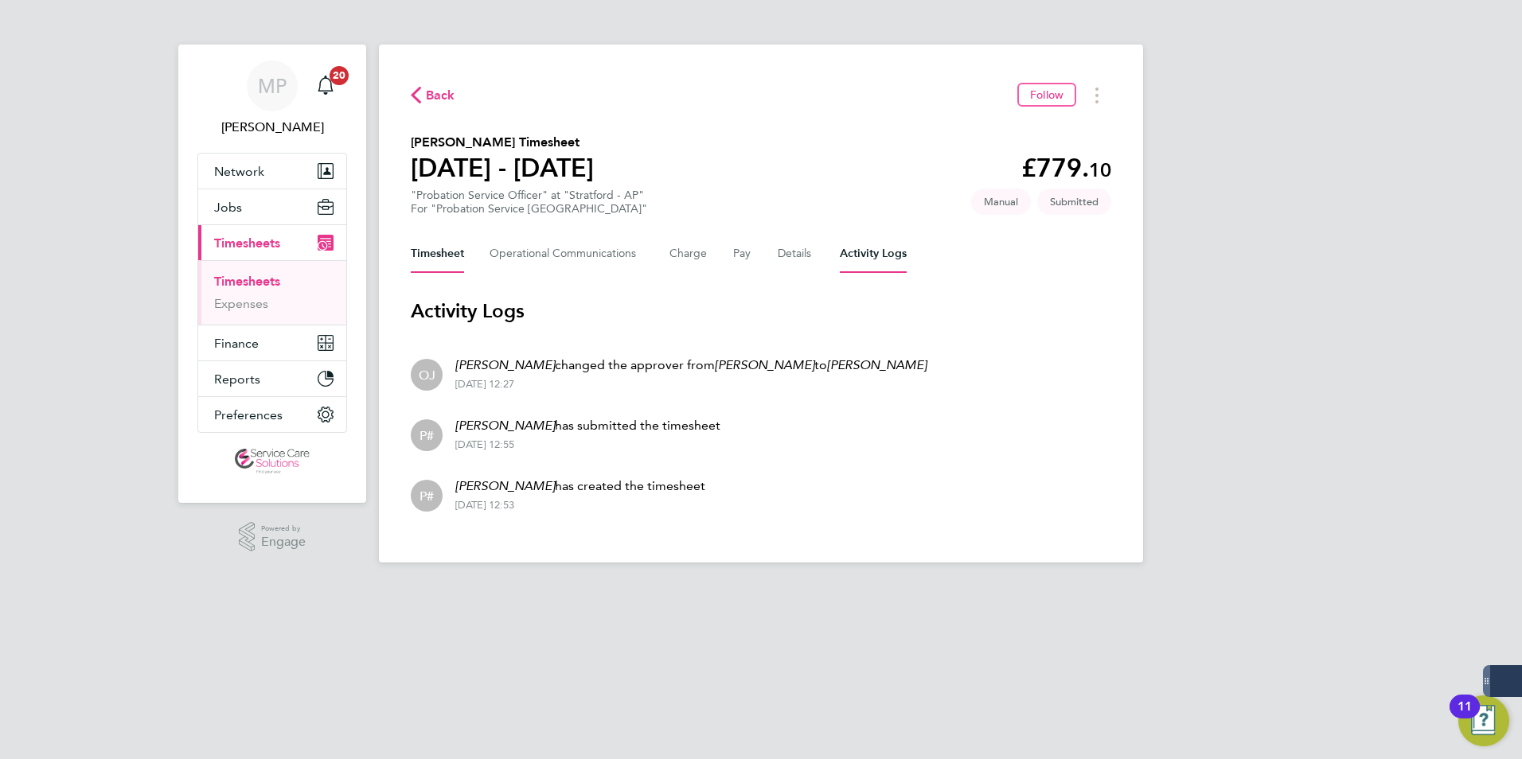
click at [443, 256] on button "Timesheet" at bounding box center [437, 254] width 53 height 38
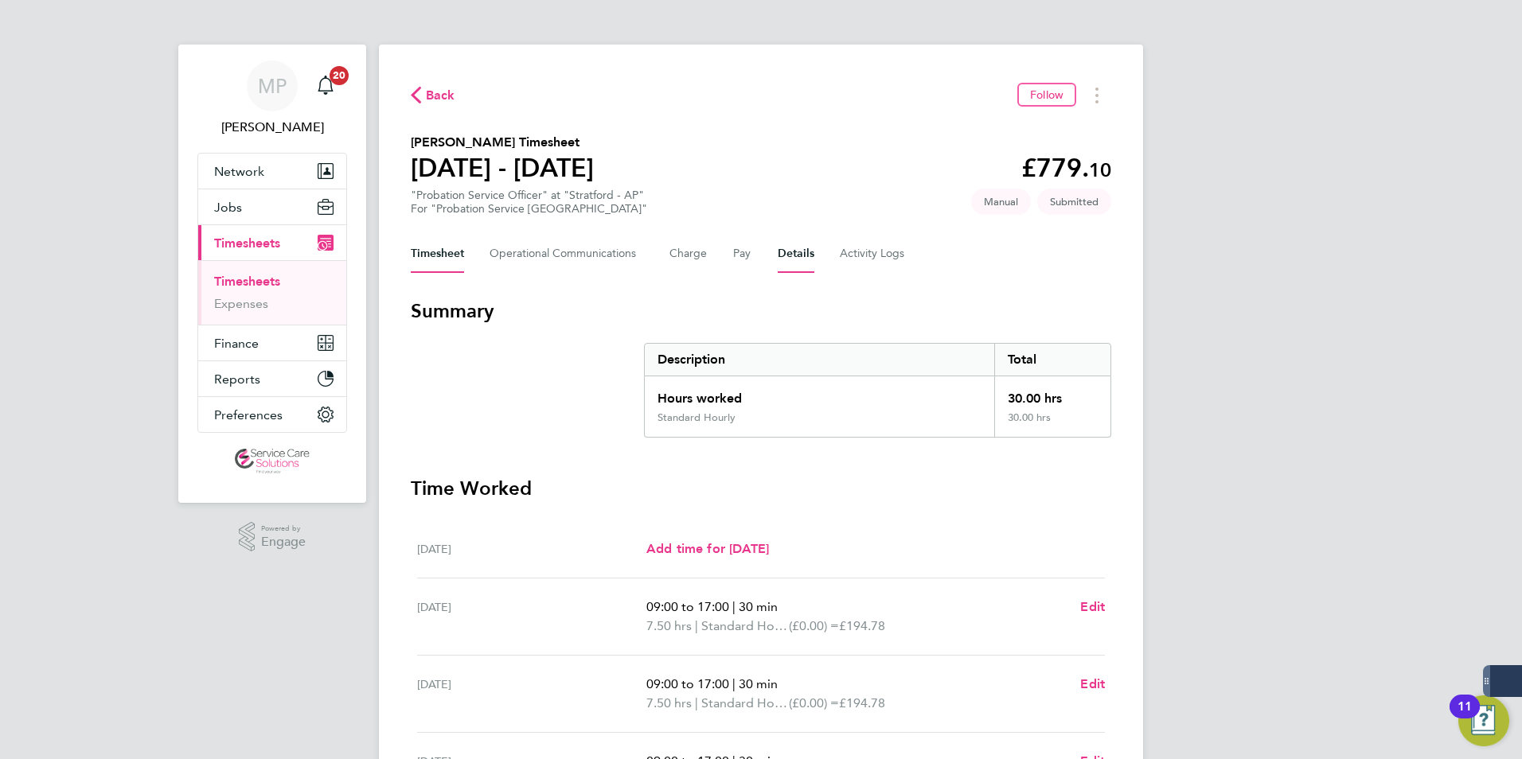
click at [788, 255] on button "Details" at bounding box center [796, 254] width 37 height 38
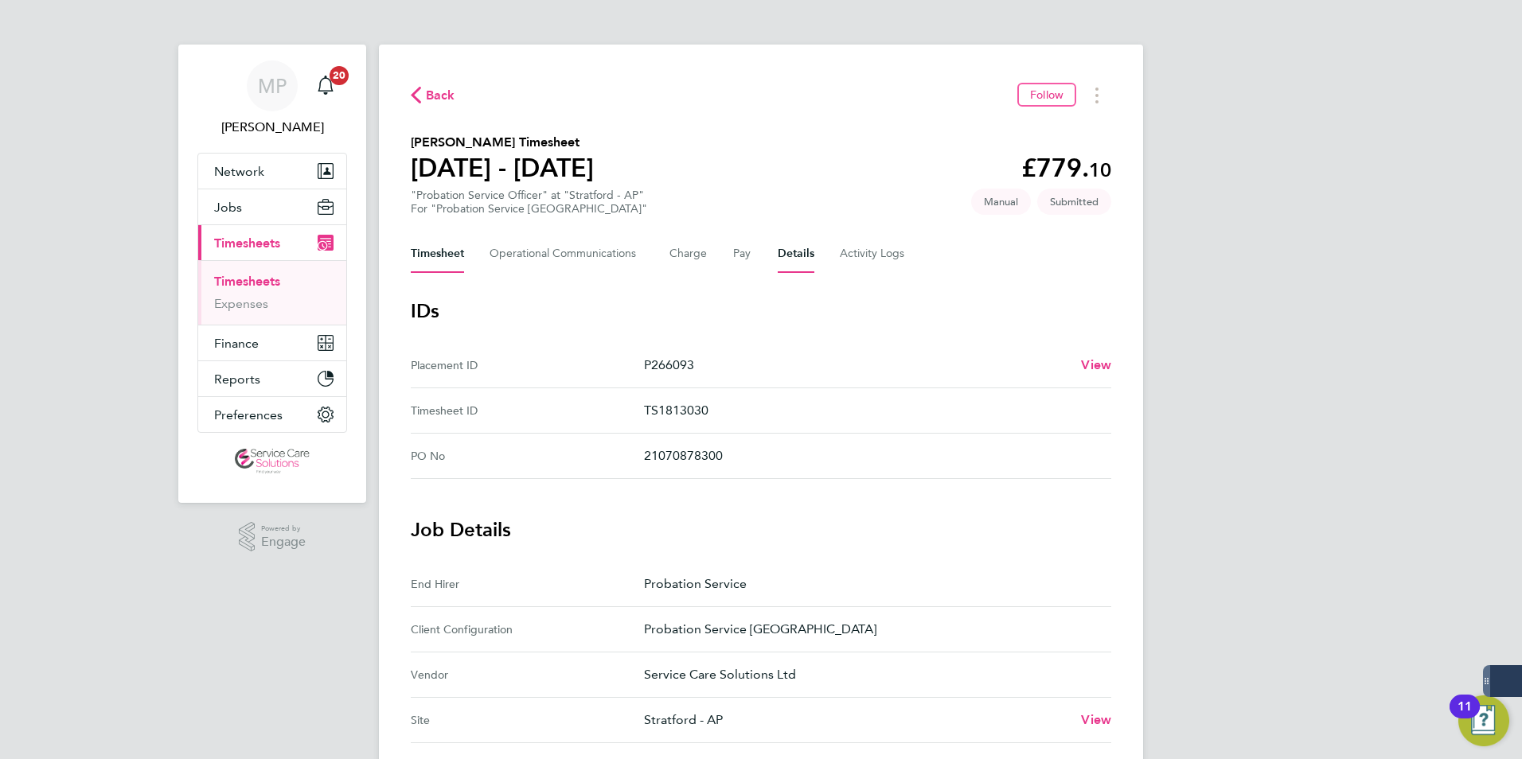
click at [421, 247] on button "Timesheet" at bounding box center [437, 254] width 53 height 38
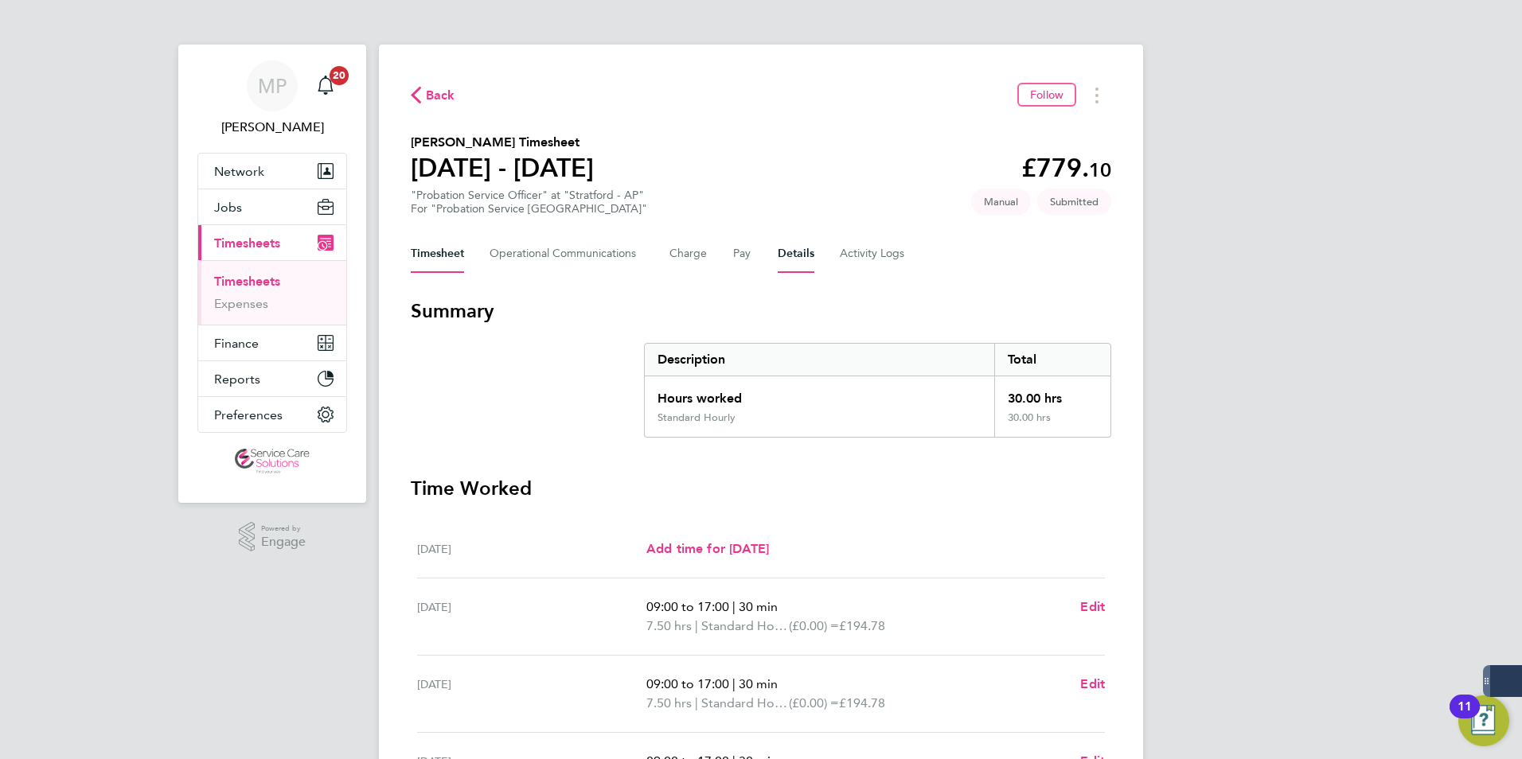
click at [786, 253] on button "Details" at bounding box center [796, 254] width 37 height 38
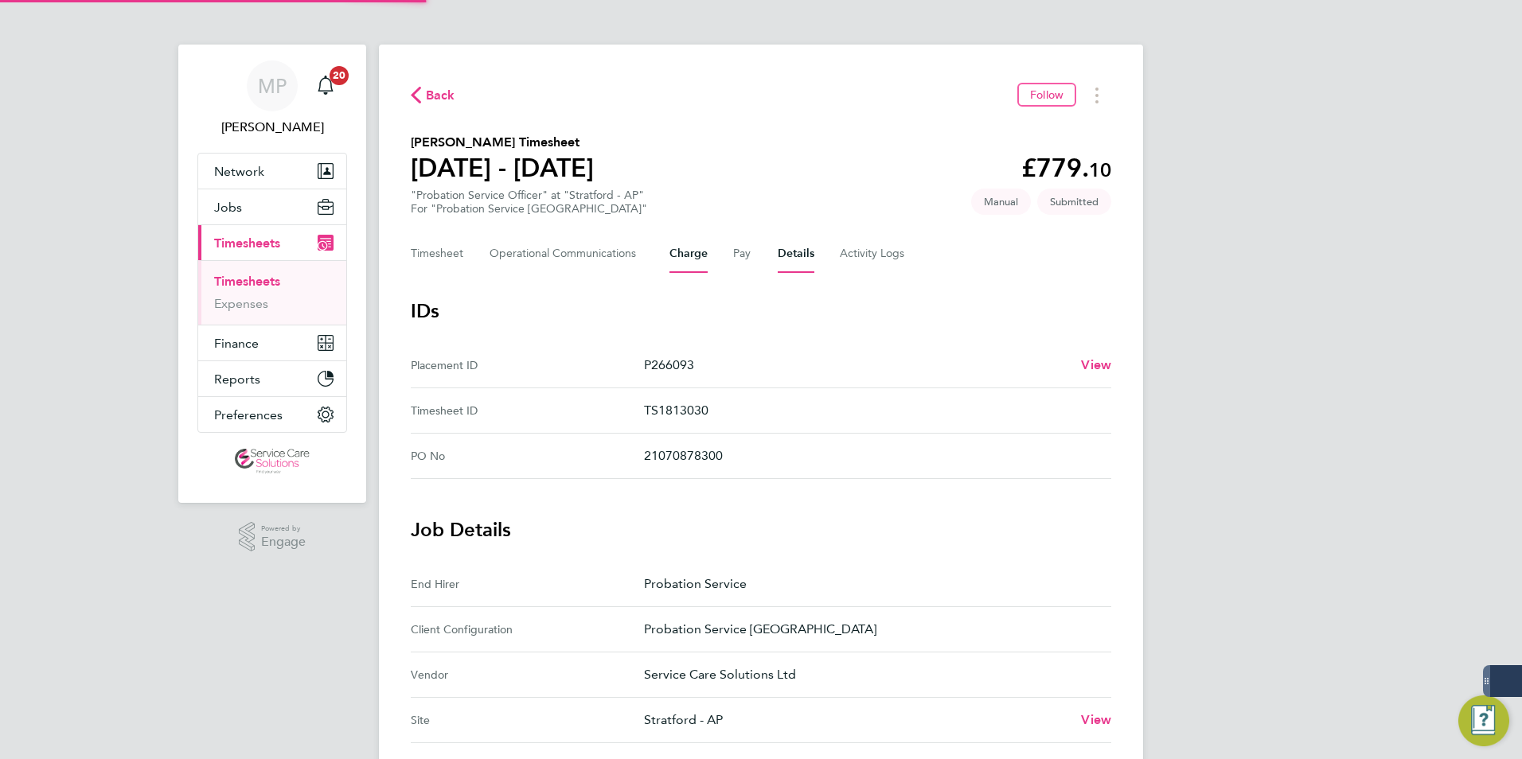
click at [688, 257] on button "Charge" at bounding box center [688, 254] width 38 height 38
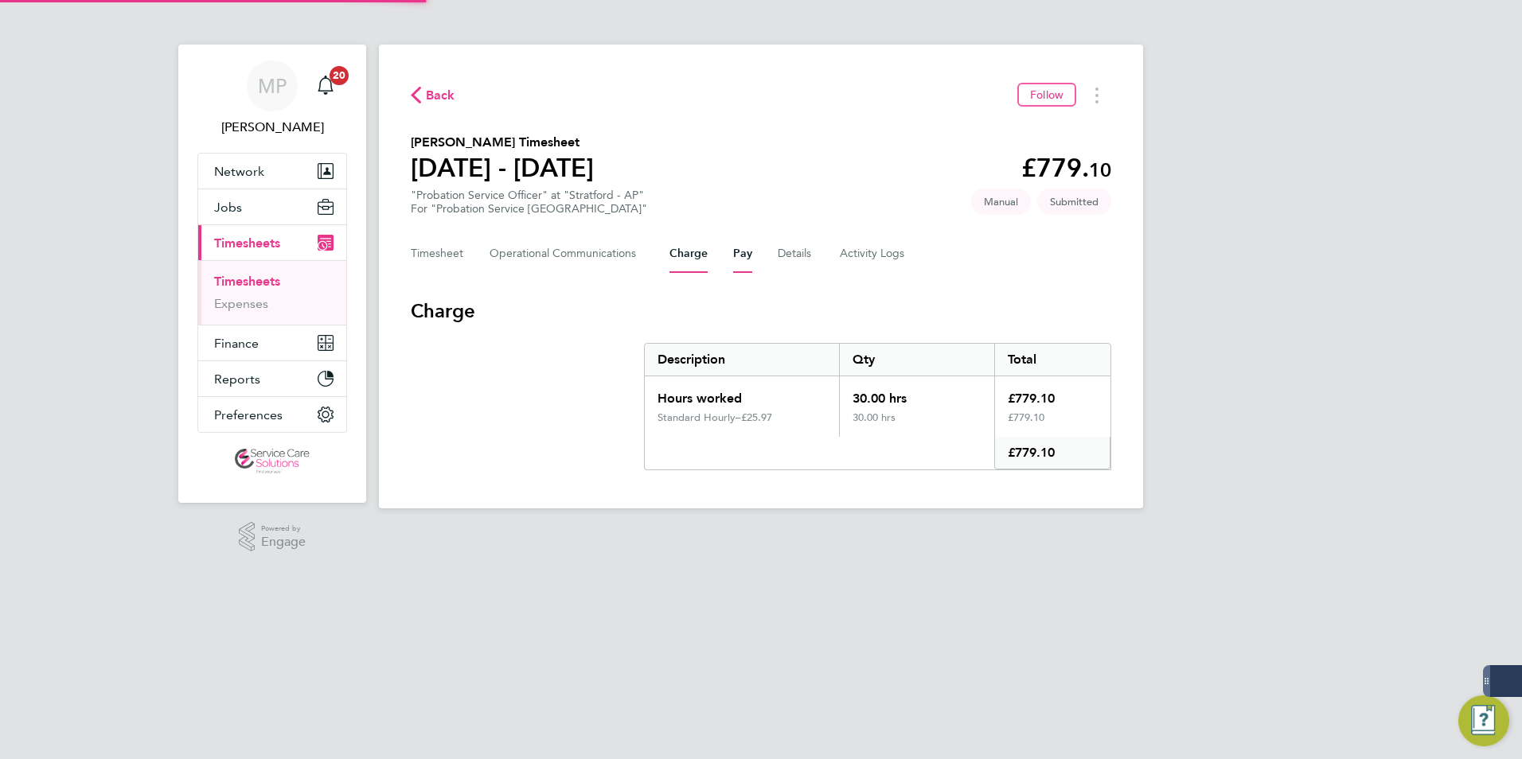
click at [742, 253] on button "Pay" at bounding box center [742, 254] width 19 height 38
click at [443, 248] on button "Timesheet" at bounding box center [437, 254] width 53 height 38
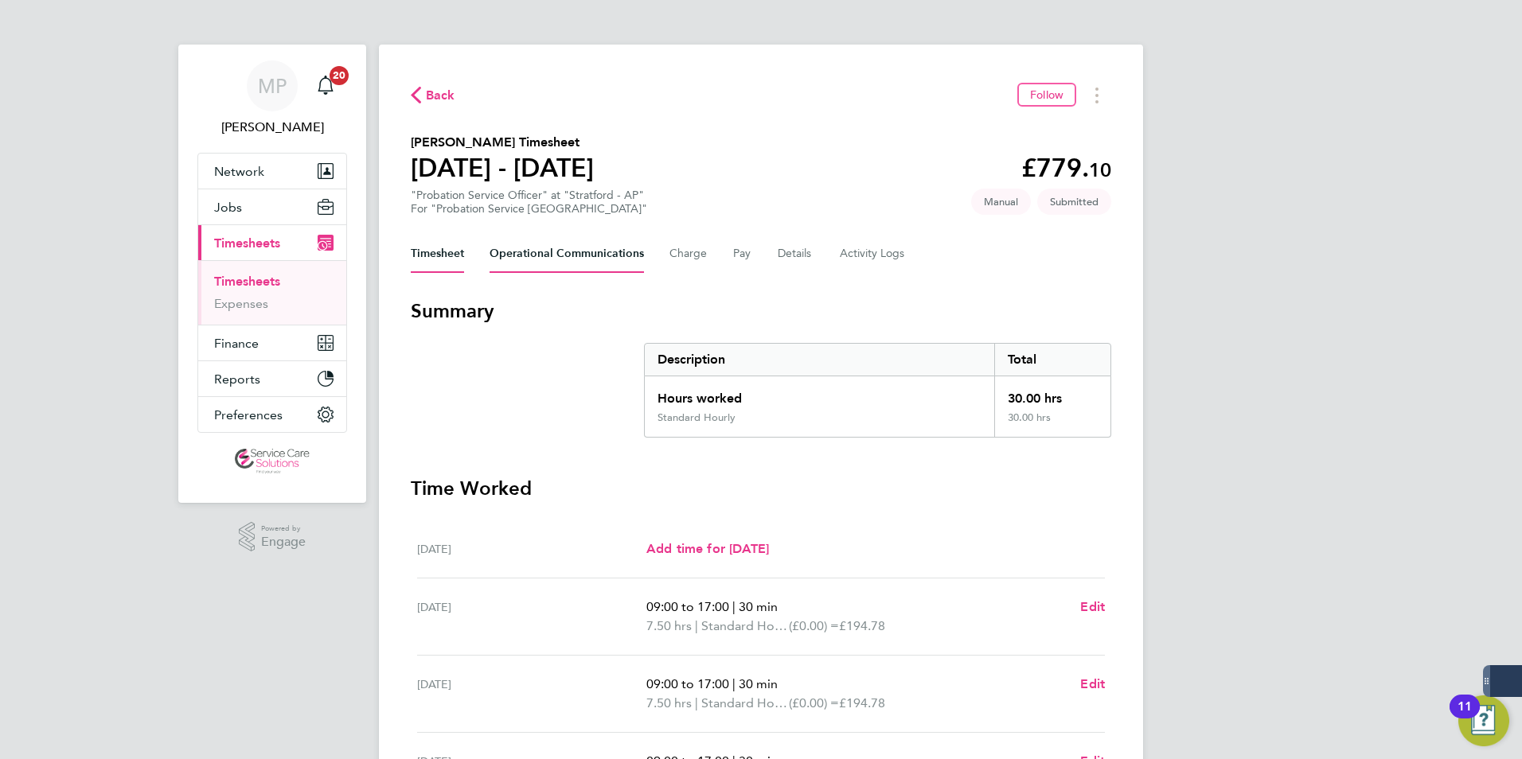
click at [556, 241] on Communications-tab "Operational Communications" at bounding box center [566, 254] width 154 height 38
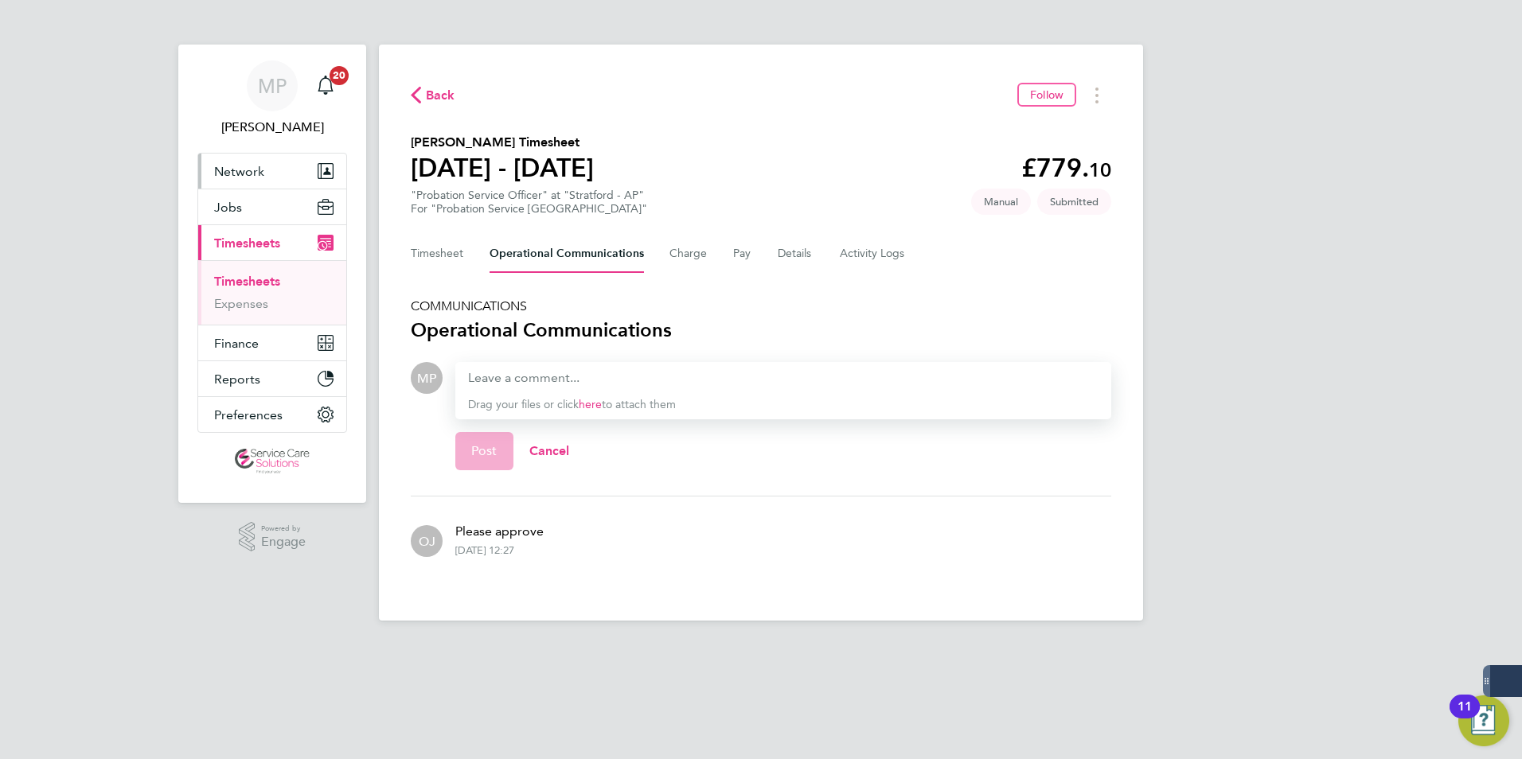
click at [217, 173] on span "Network" at bounding box center [239, 171] width 50 height 15
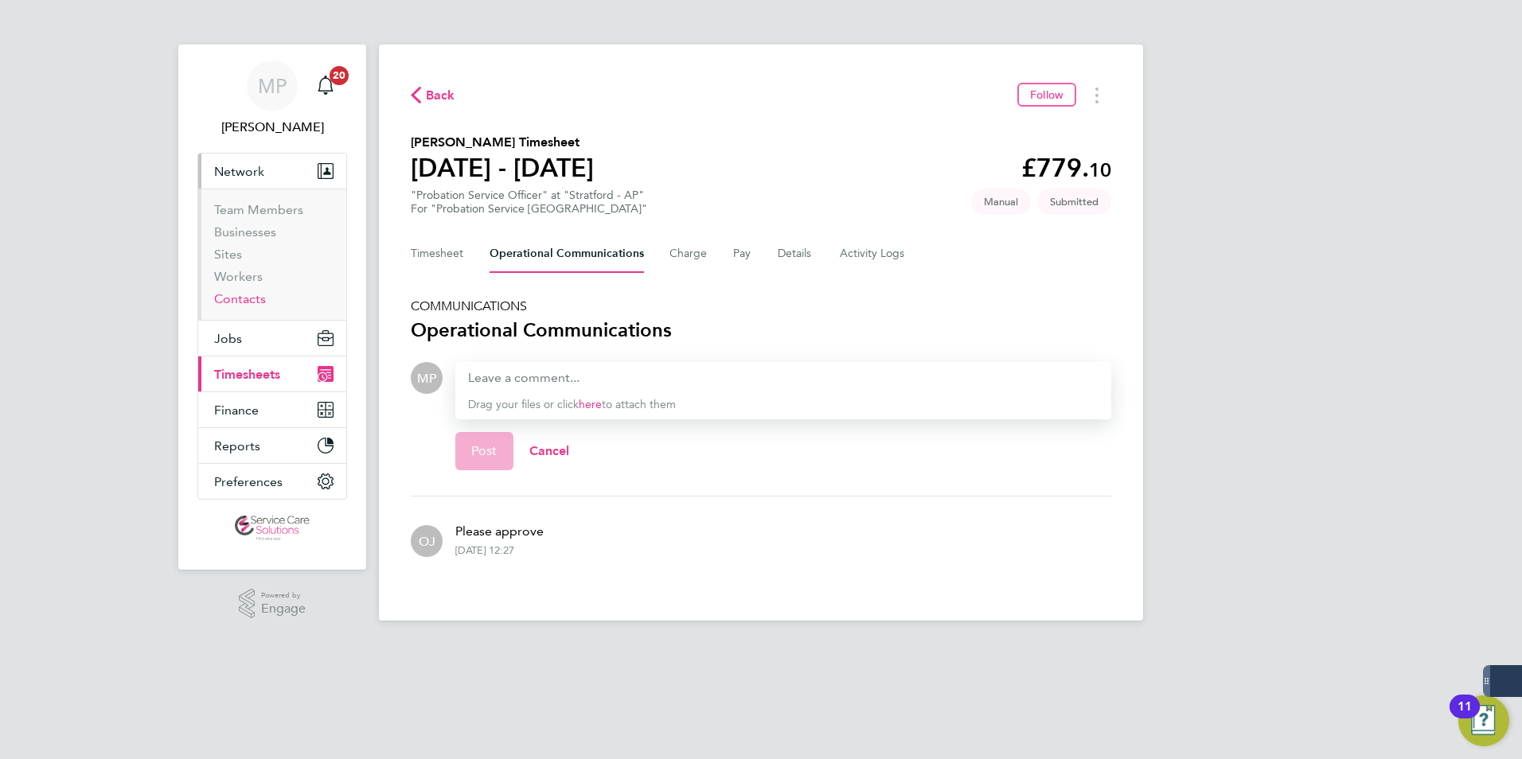
click at [247, 302] on link "Contacts" at bounding box center [240, 298] width 52 height 15
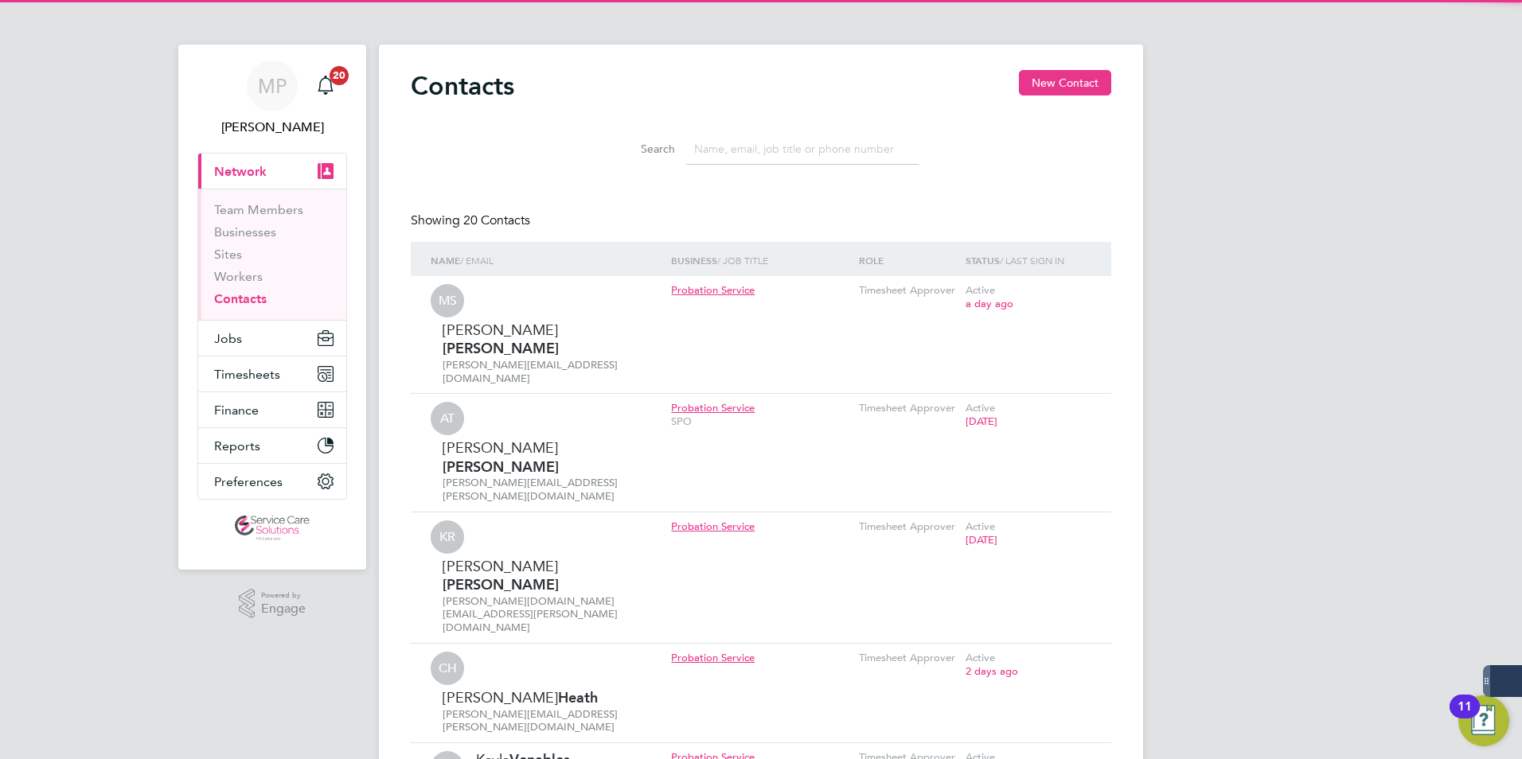
click at [722, 155] on input at bounding box center [802, 149] width 232 height 31
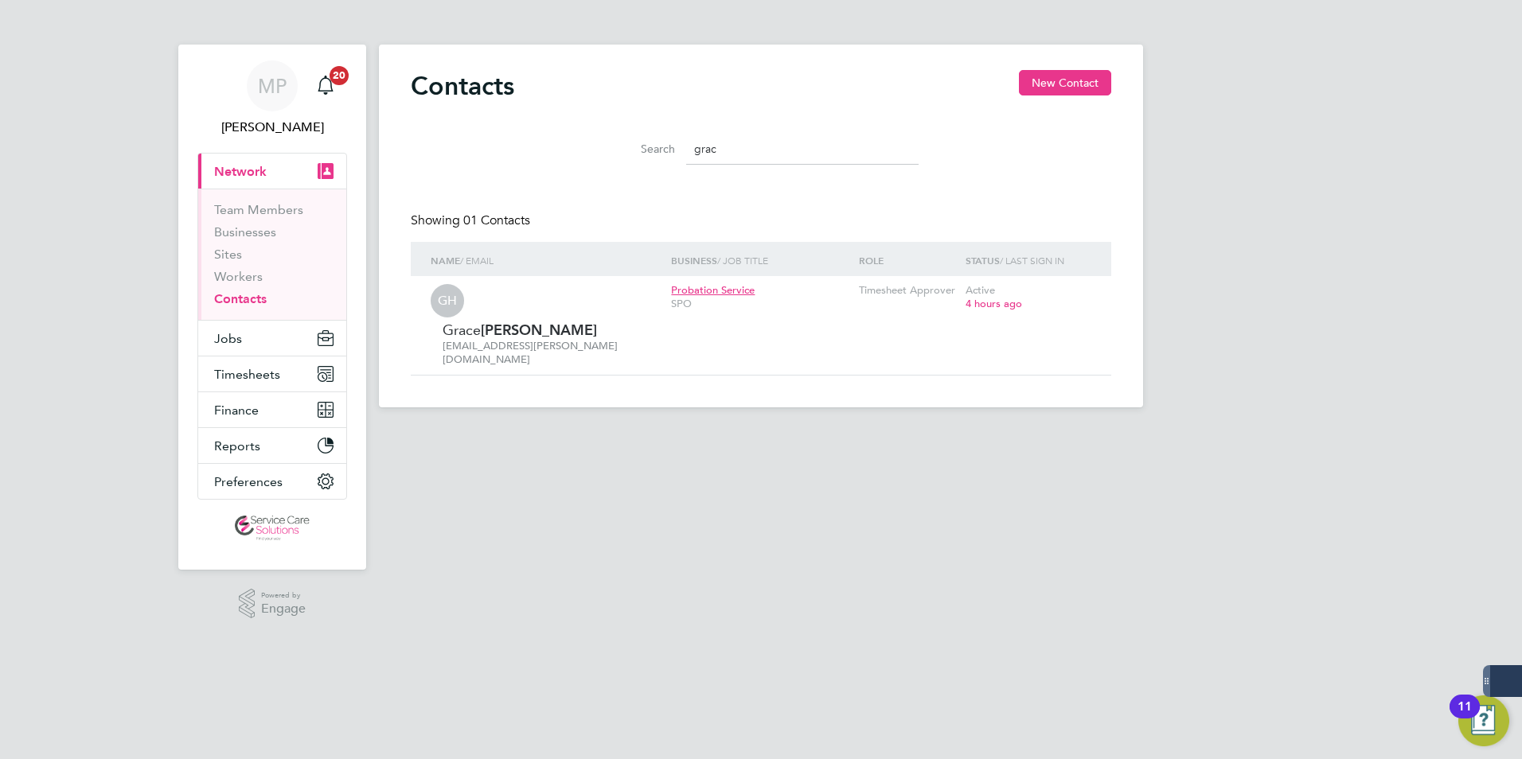
type input "grac"
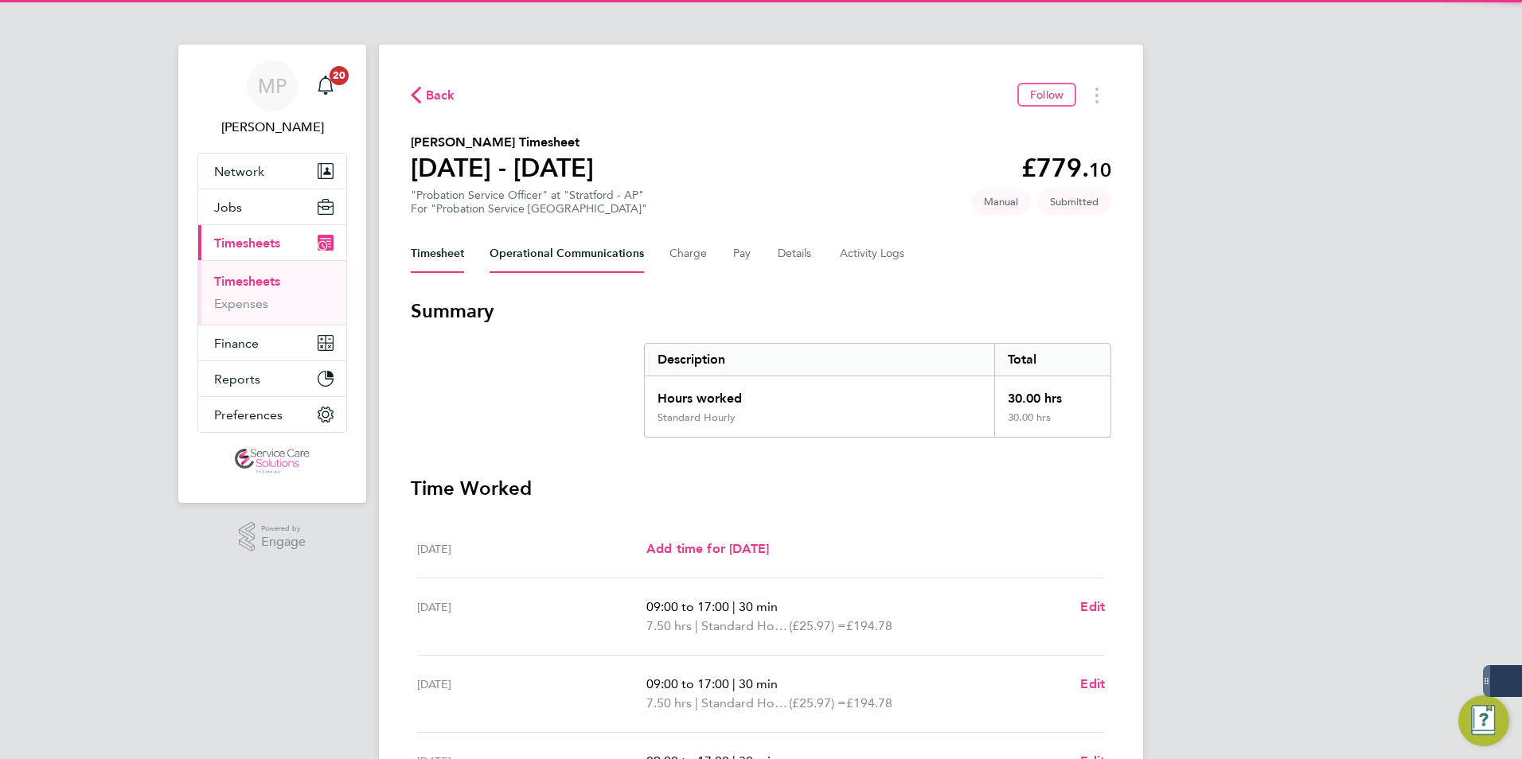
click at [552, 237] on Communications-tab "Operational Communications" at bounding box center [566, 254] width 154 height 38
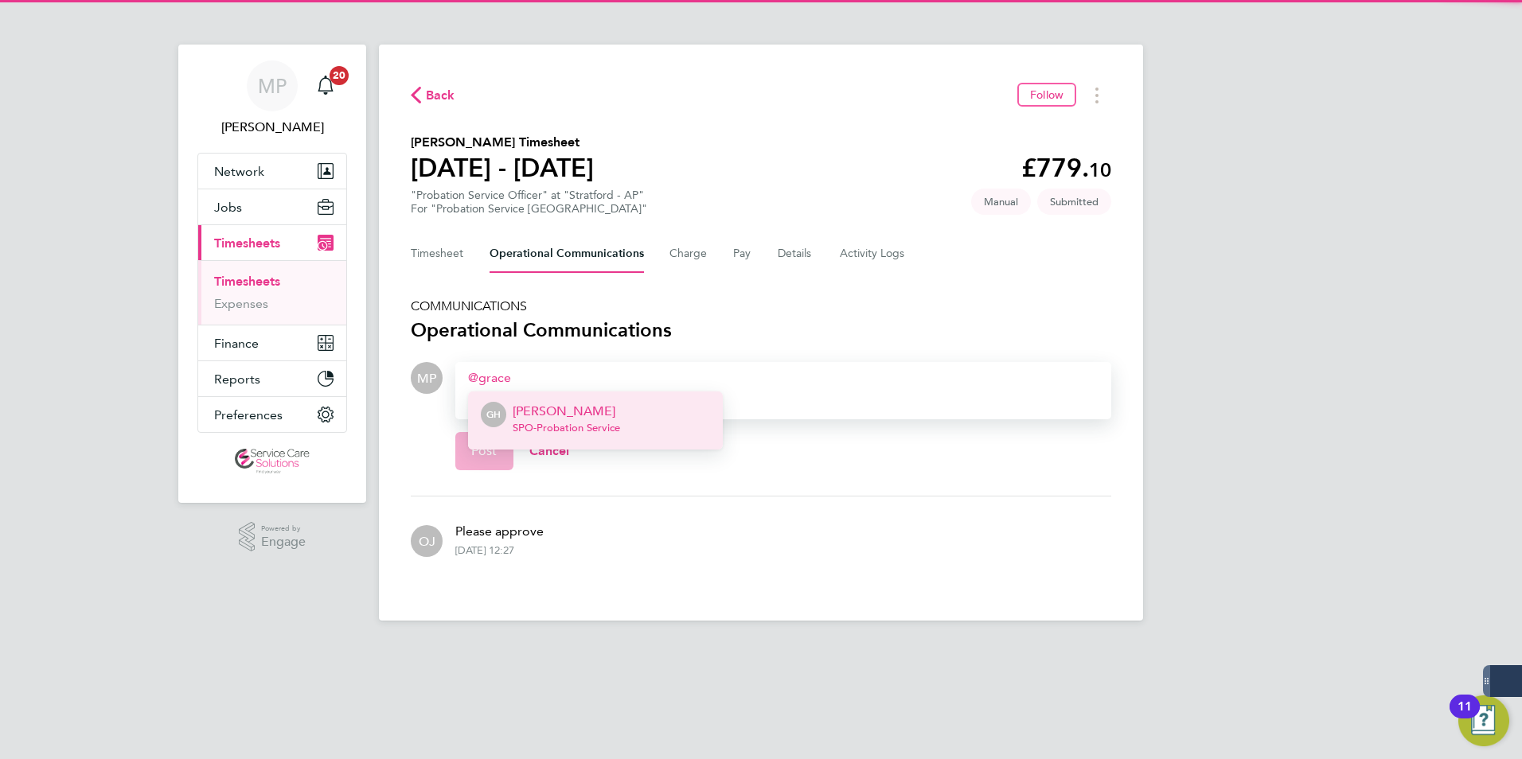
click at [606, 424] on span "SPO - Probation Service" at bounding box center [566, 428] width 107 height 13
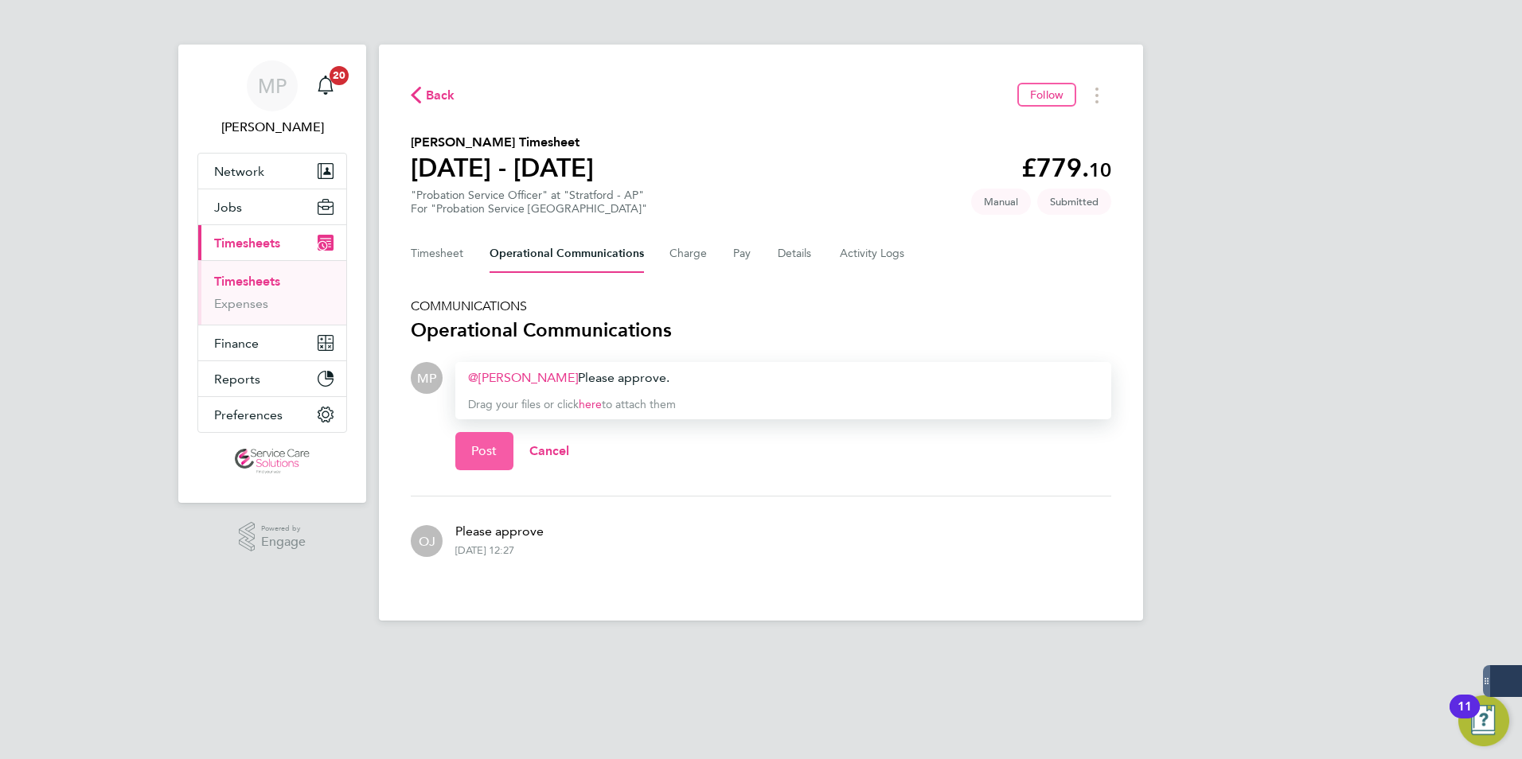
click at [492, 453] on span "Post" at bounding box center [484, 451] width 26 height 16
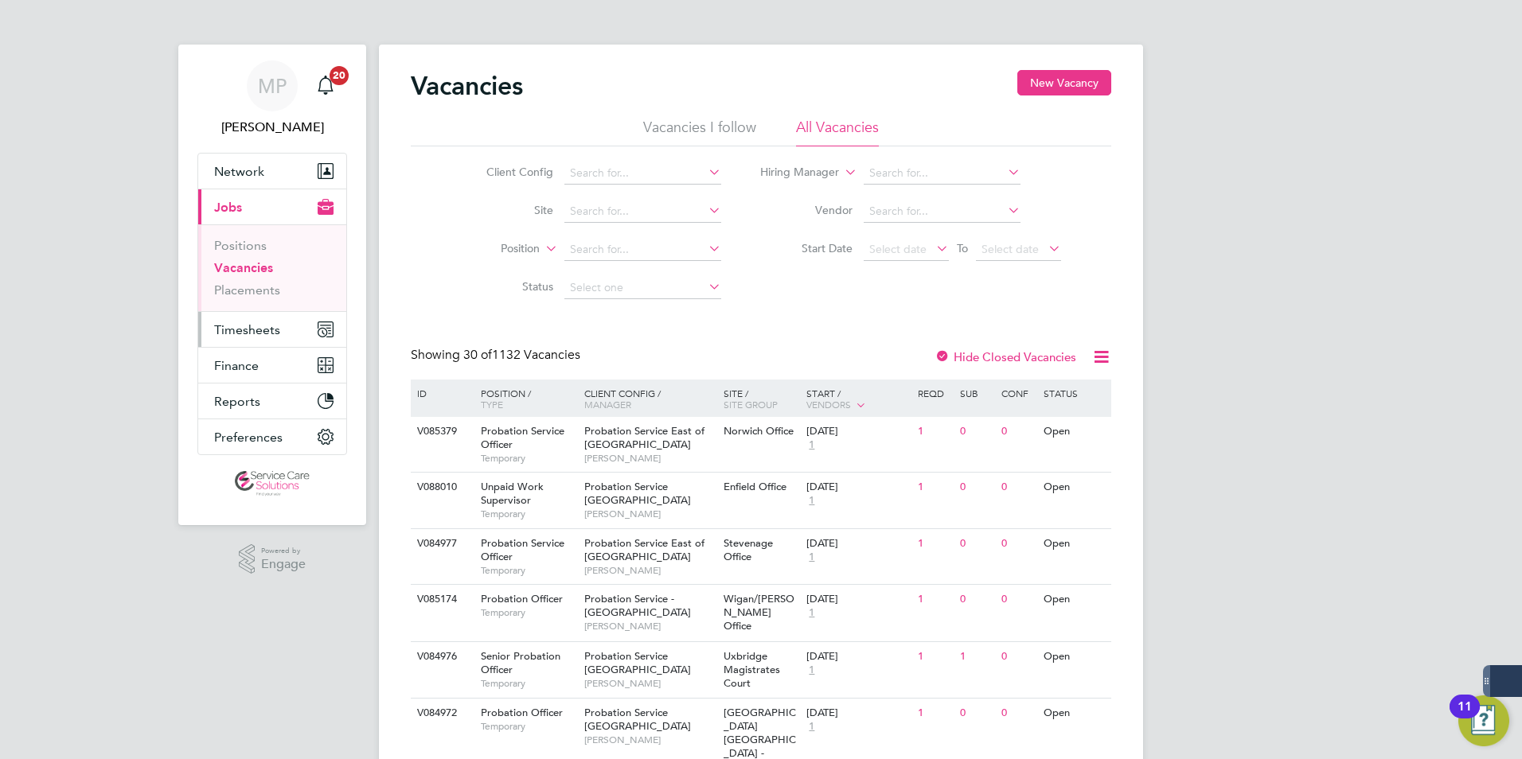
click at [244, 326] on span "Timesheets" at bounding box center [247, 329] width 66 height 15
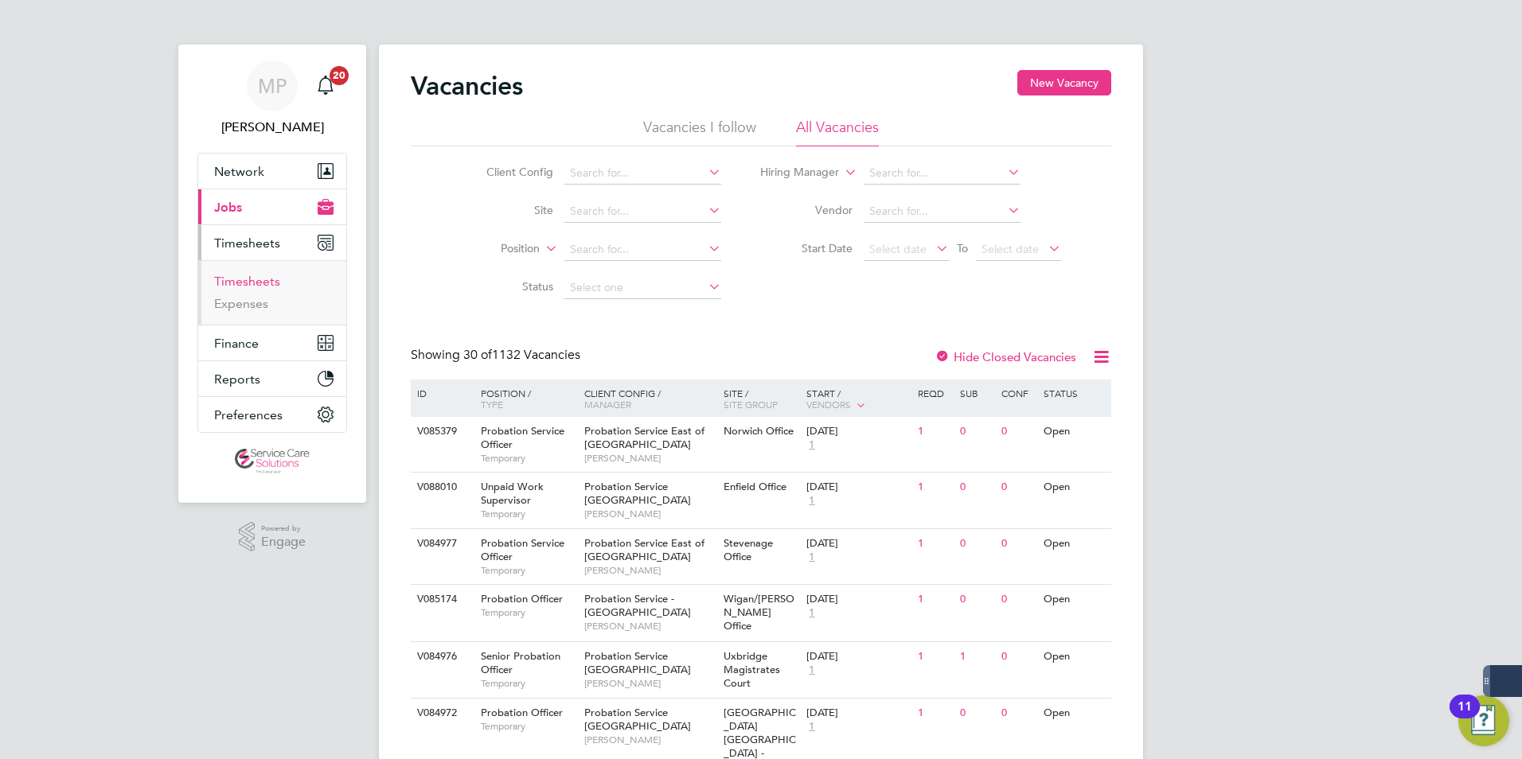
drag, startPoint x: 247, startPoint y: 281, endPoint x: 311, endPoint y: 281, distance: 63.7
click at [247, 281] on link "Timesheets" at bounding box center [247, 281] width 66 height 15
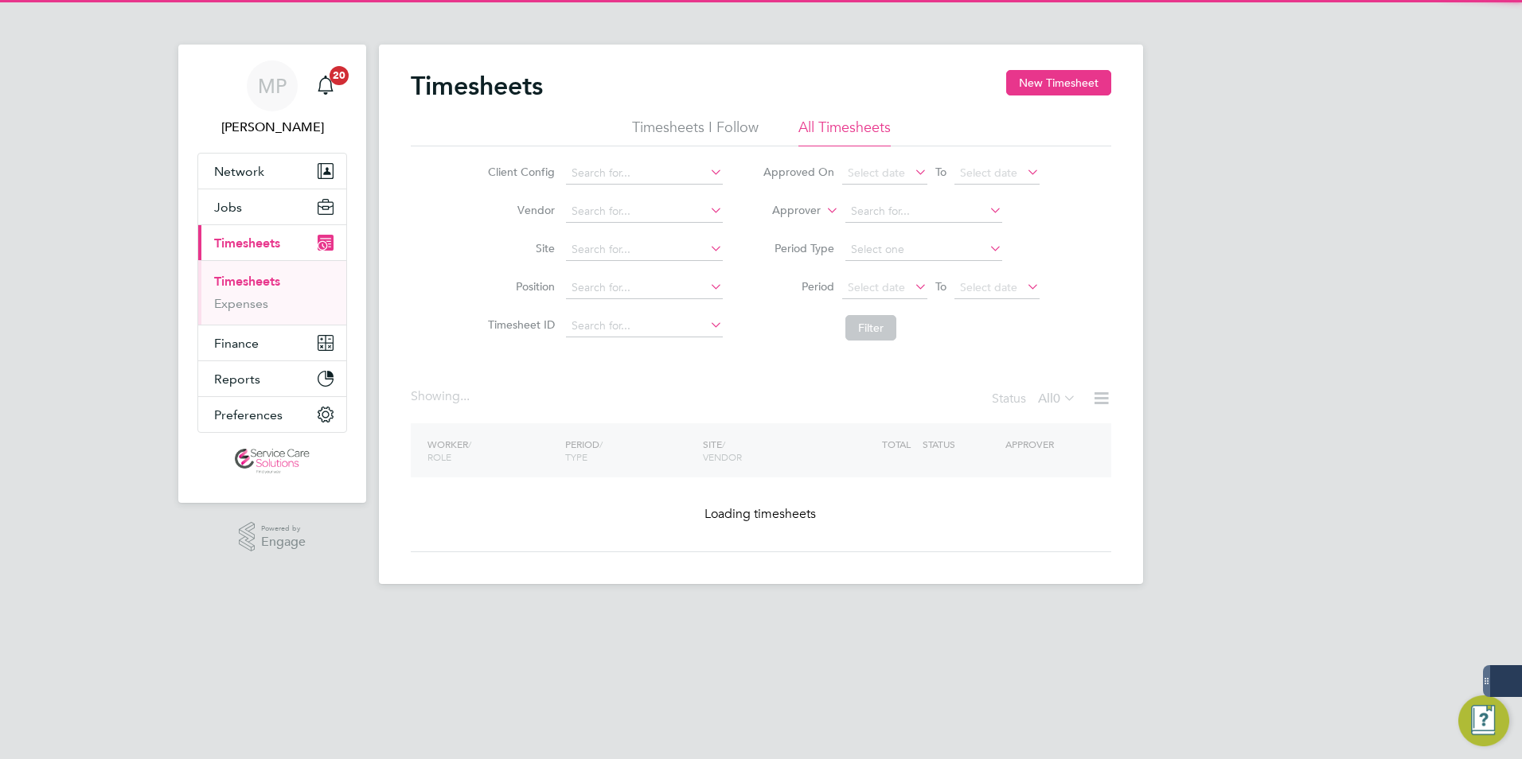
click at [823, 211] on icon at bounding box center [823, 206] width 0 height 14
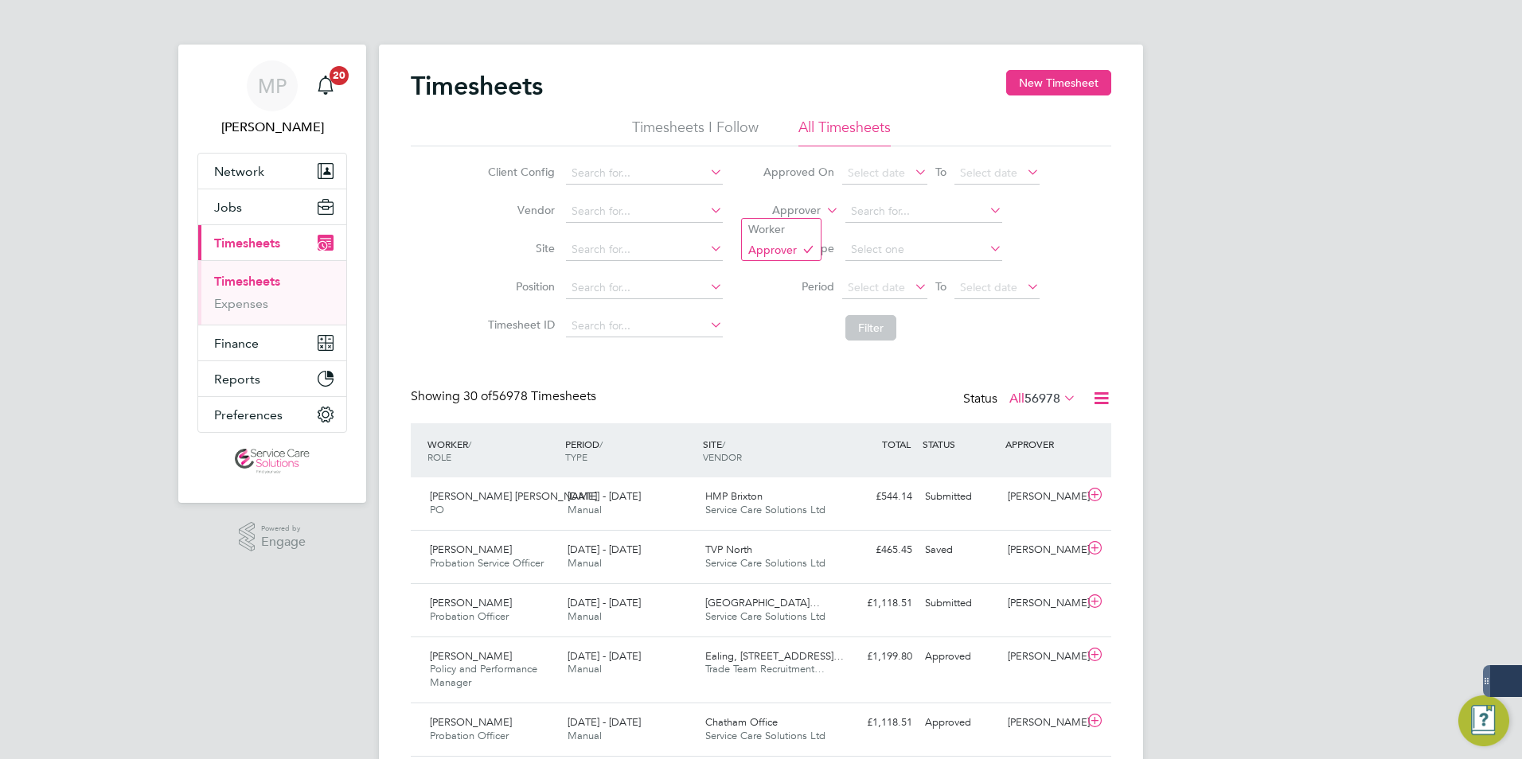
click at [789, 227] on li "Worker" at bounding box center [781, 229] width 79 height 21
click at [871, 212] on input at bounding box center [923, 212] width 157 height 22
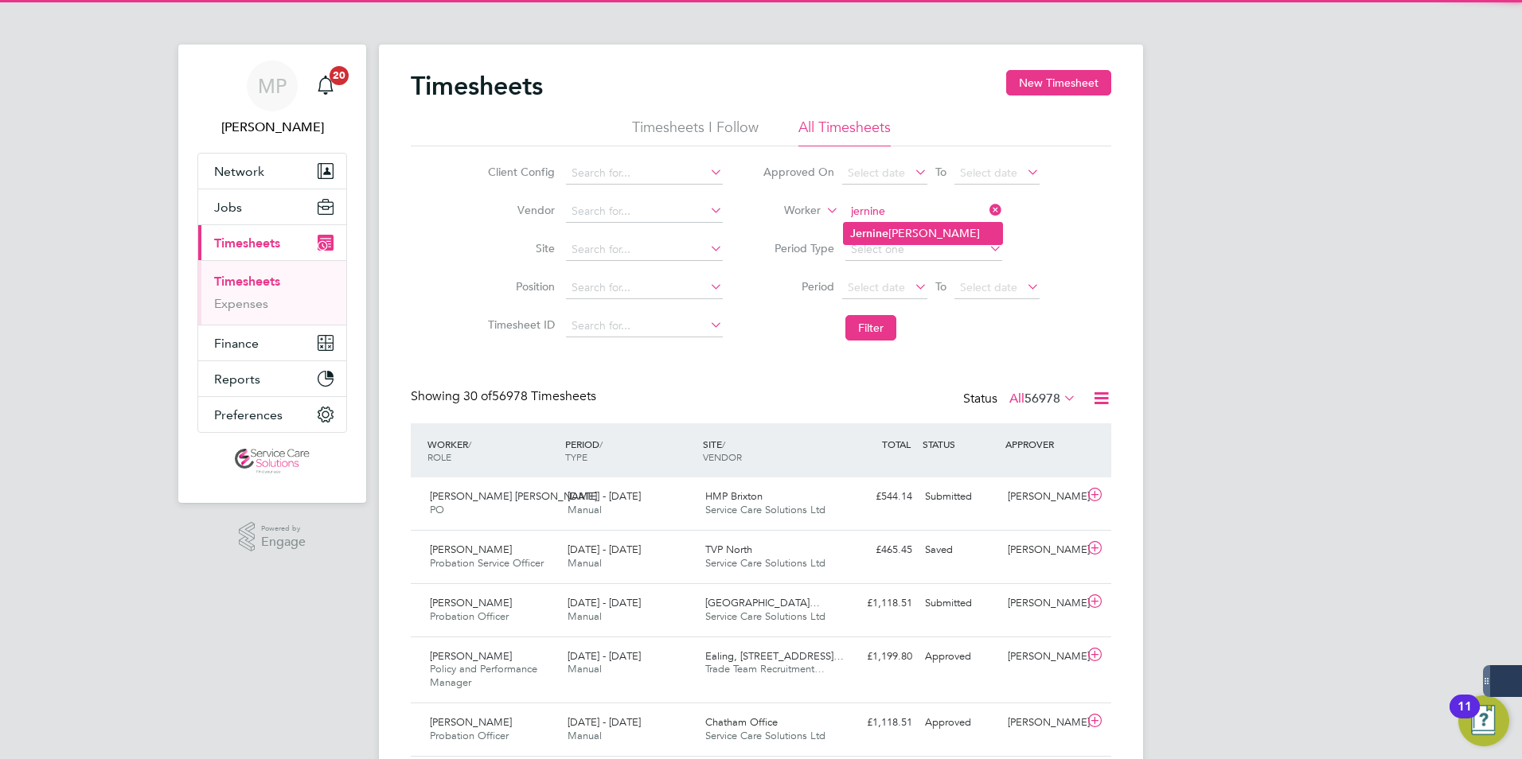
click at [921, 229] on li "Jernine Russell" at bounding box center [923, 233] width 158 height 21
type input "Jernine Russell"
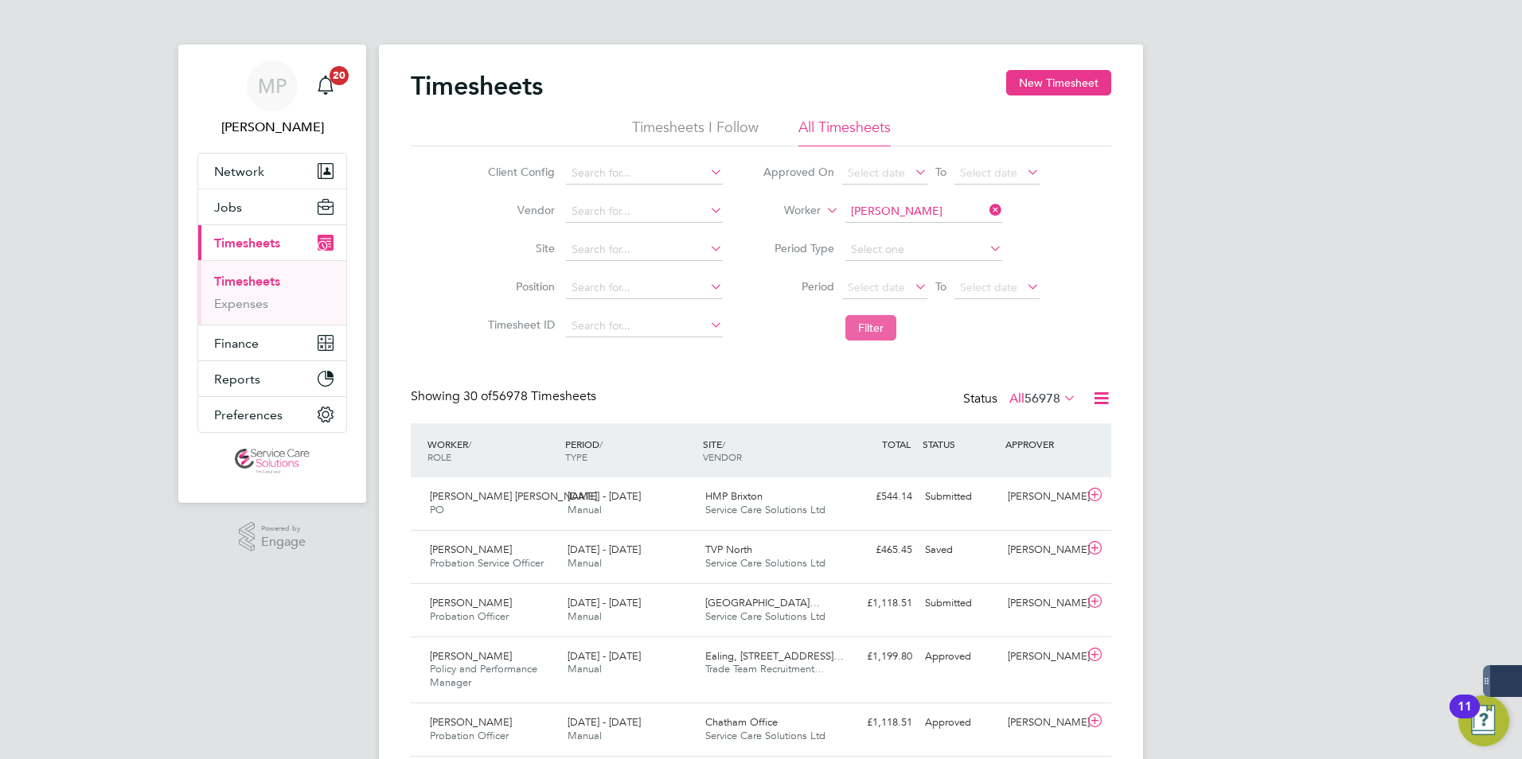
click at [876, 318] on button "Filter" at bounding box center [870, 327] width 51 height 25
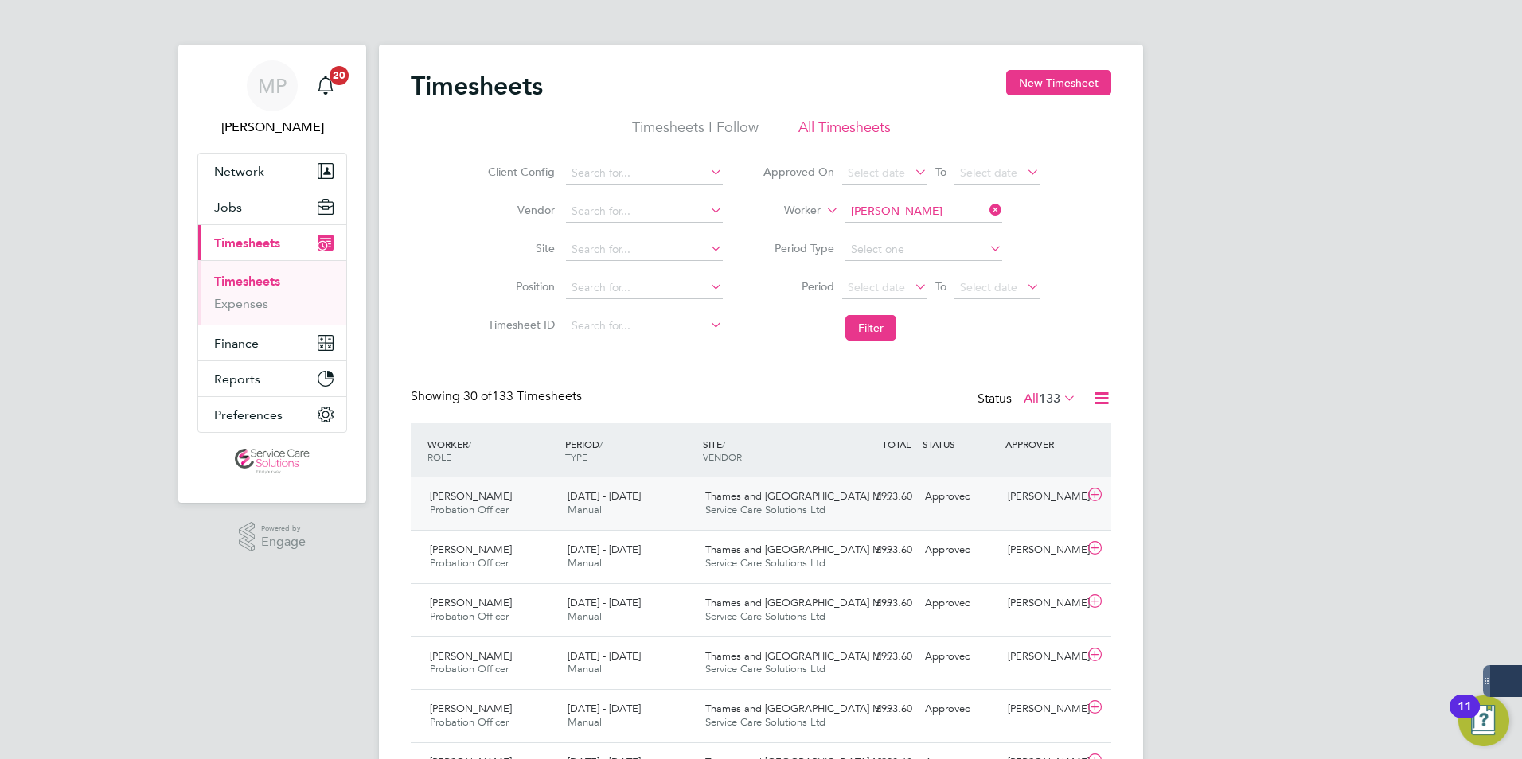
click at [754, 509] on span "Service Care Solutions Ltd" at bounding box center [765, 510] width 120 height 14
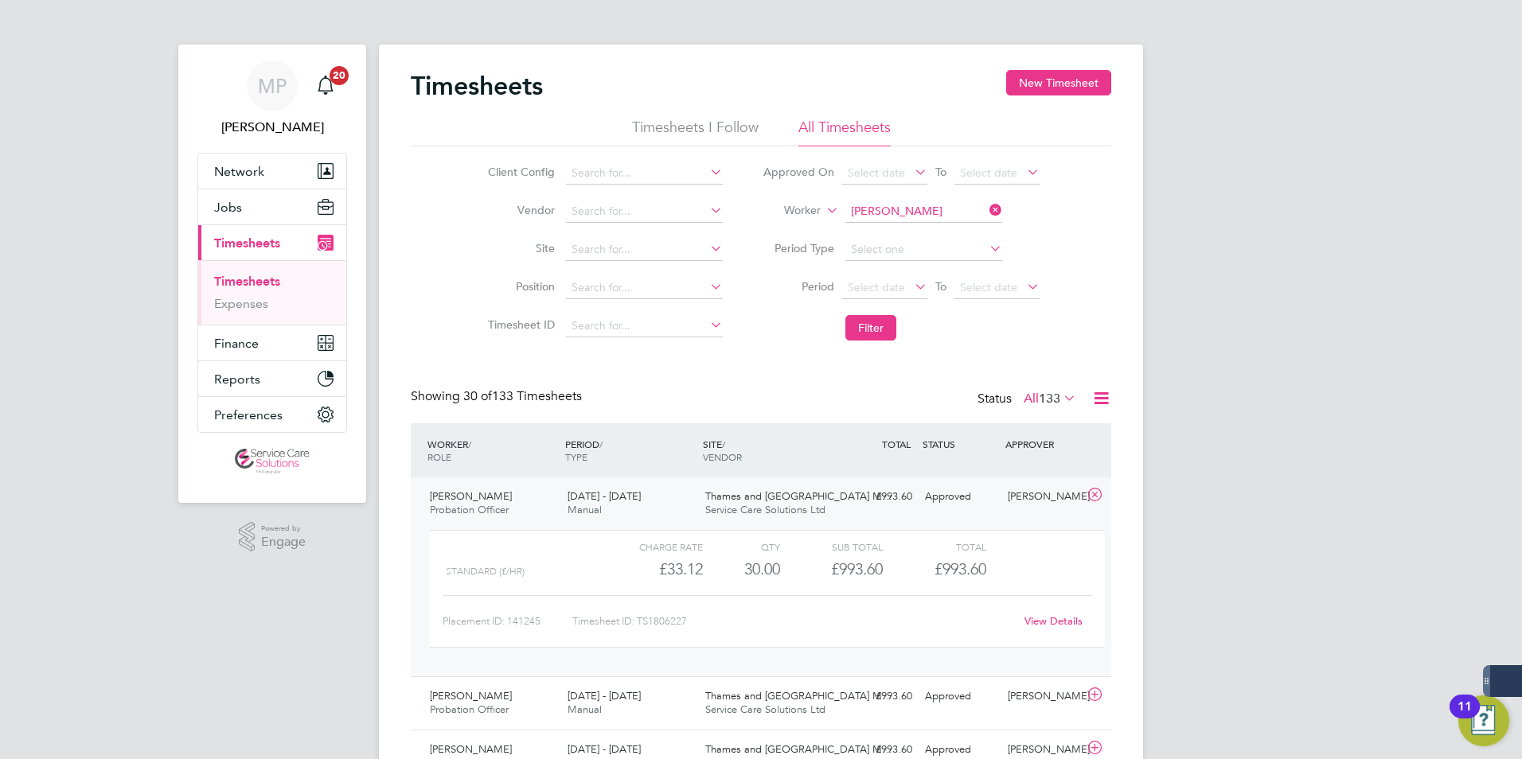
click at [1071, 624] on link "View Details" at bounding box center [1053, 621] width 58 height 14
click at [817, 513] on span "Service Care Solutions Ltd" at bounding box center [765, 510] width 120 height 14
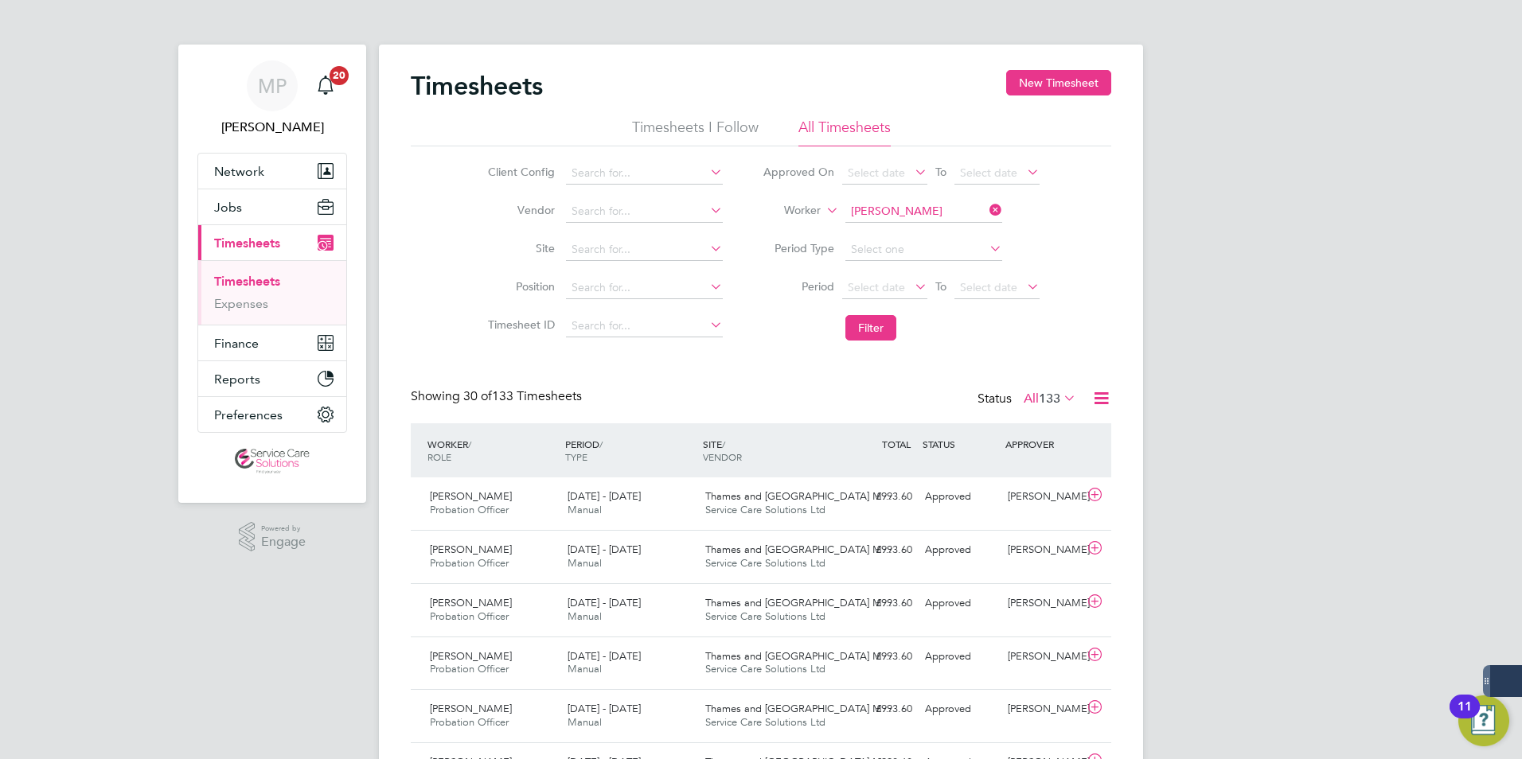
click at [986, 207] on icon at bounding box center [986, 210] width 0 height 22
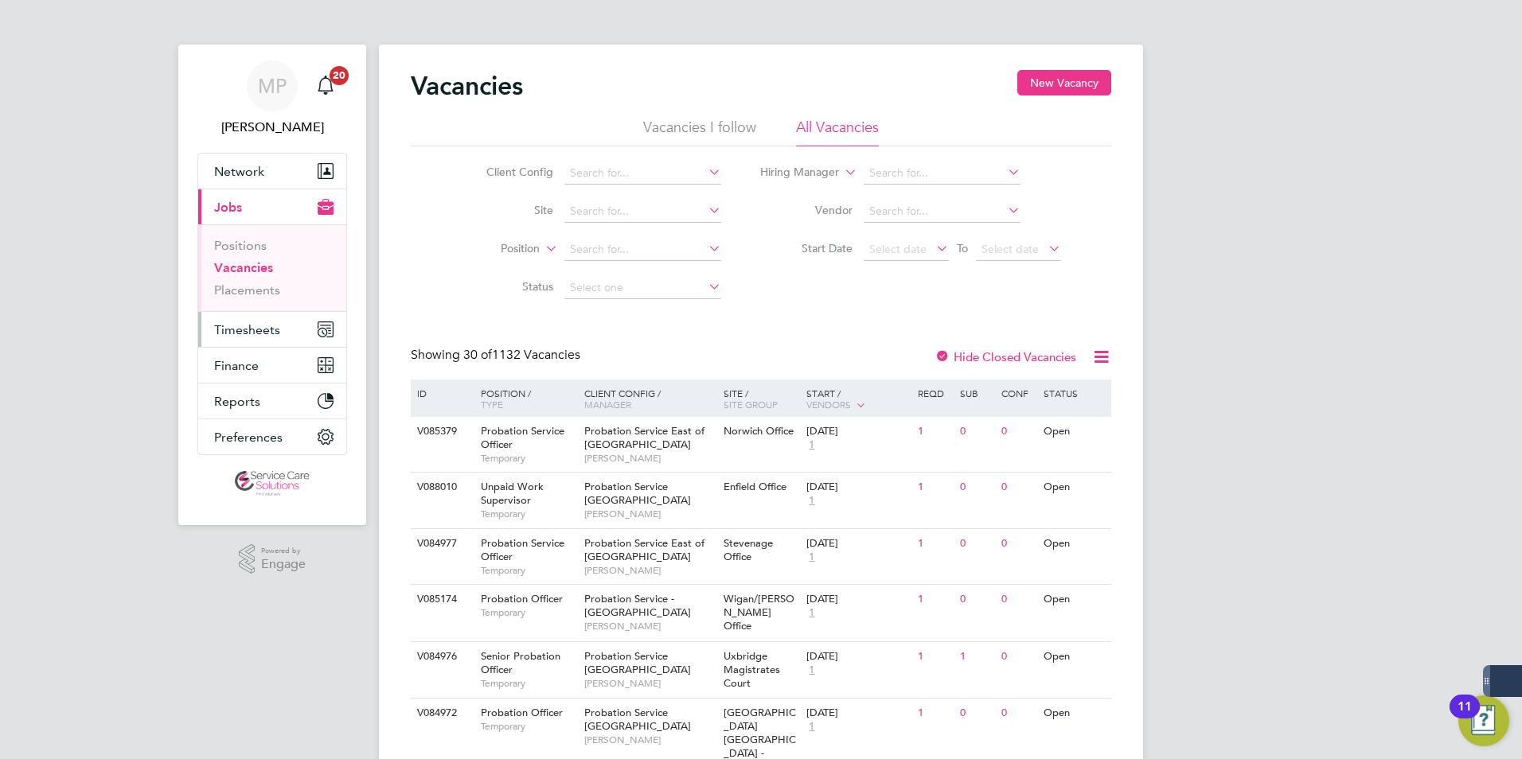
click at [254, 333] on span "Timesheets" at bounding box center [247, 329] width 66 height 15
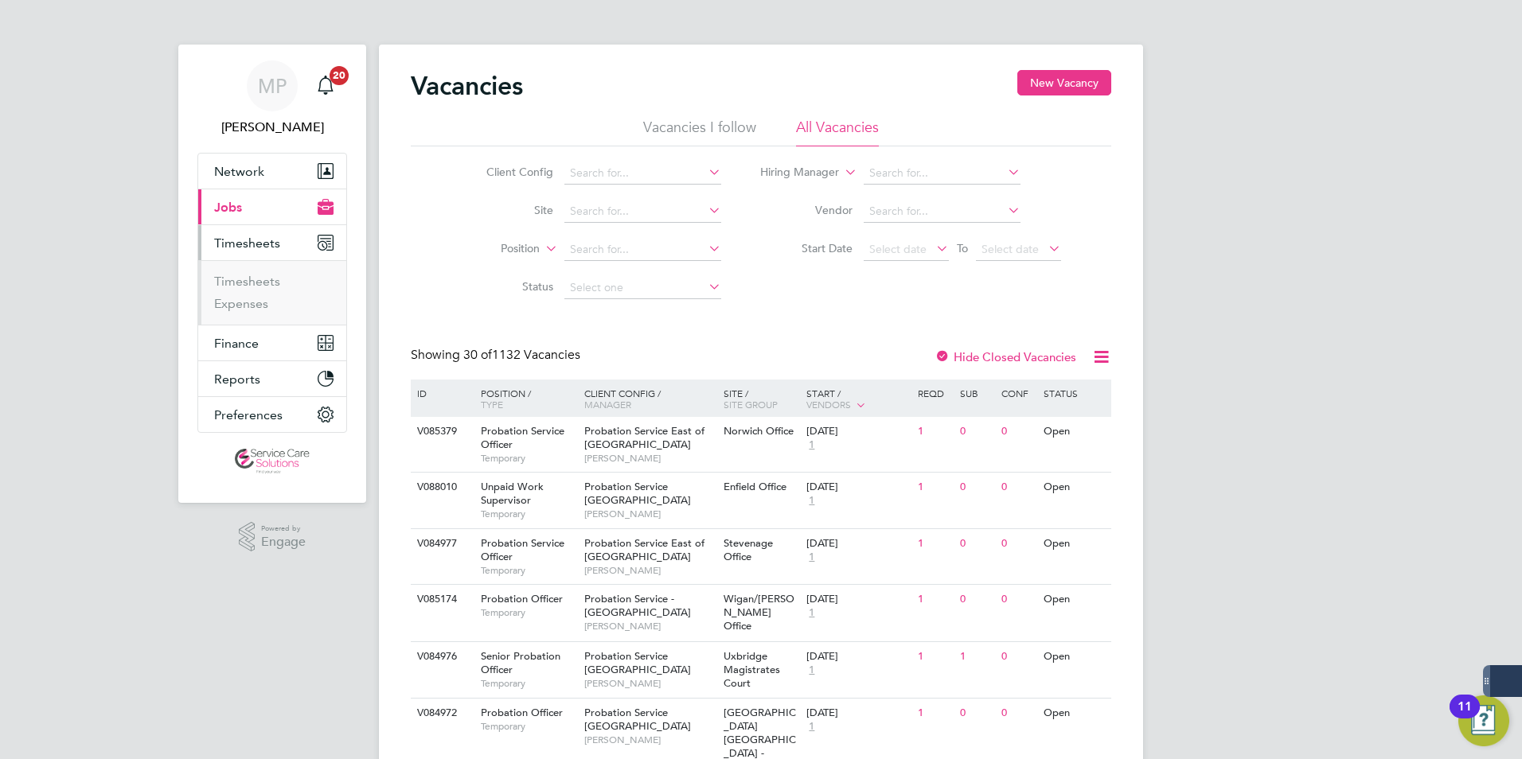
click at [245, 242] on span "Timesheets" at bounding box center [247, 243] width 66 height 15
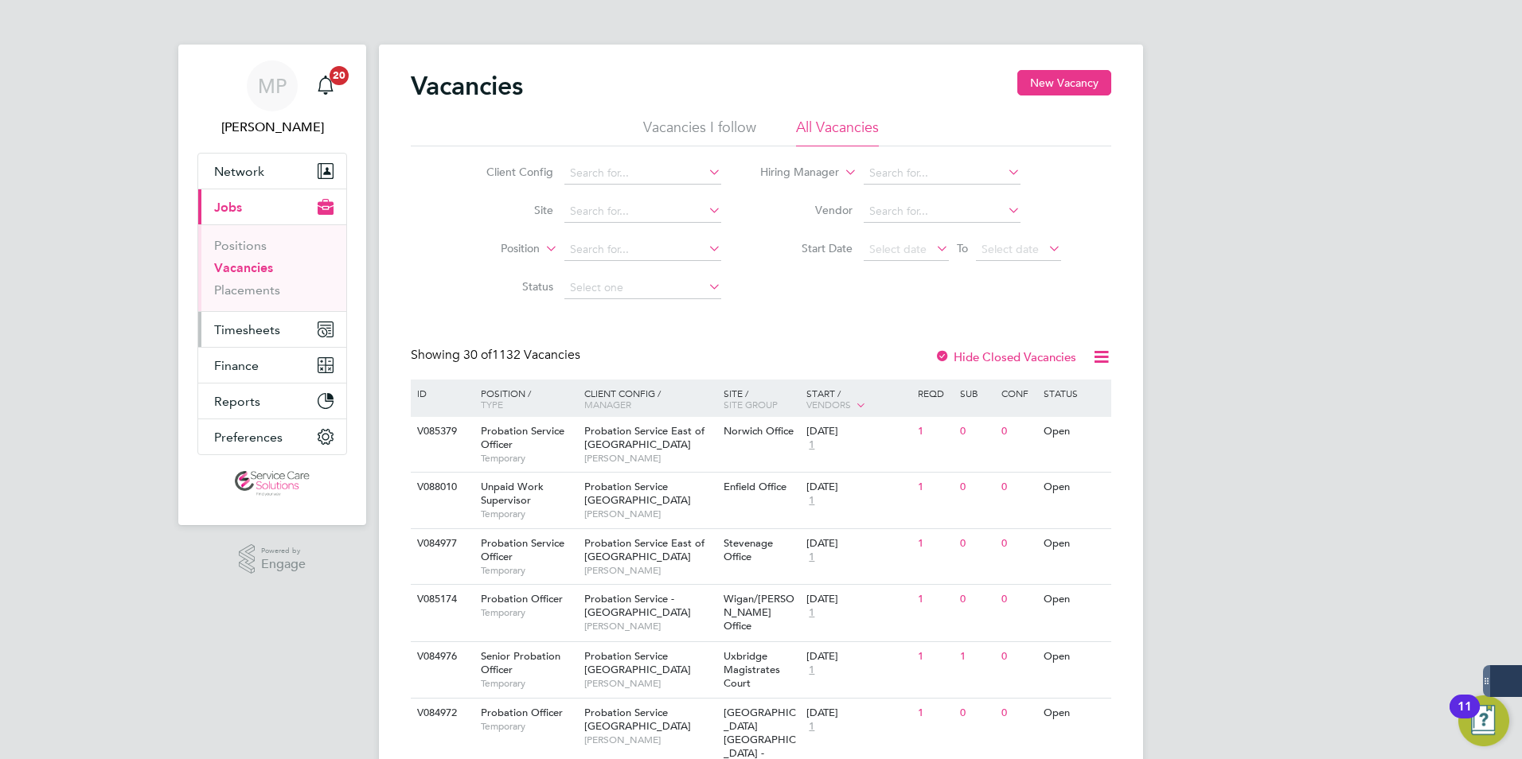
click at [225, 330] on span "Timesheets" at bounding box center [247, 329] width 66 height 15
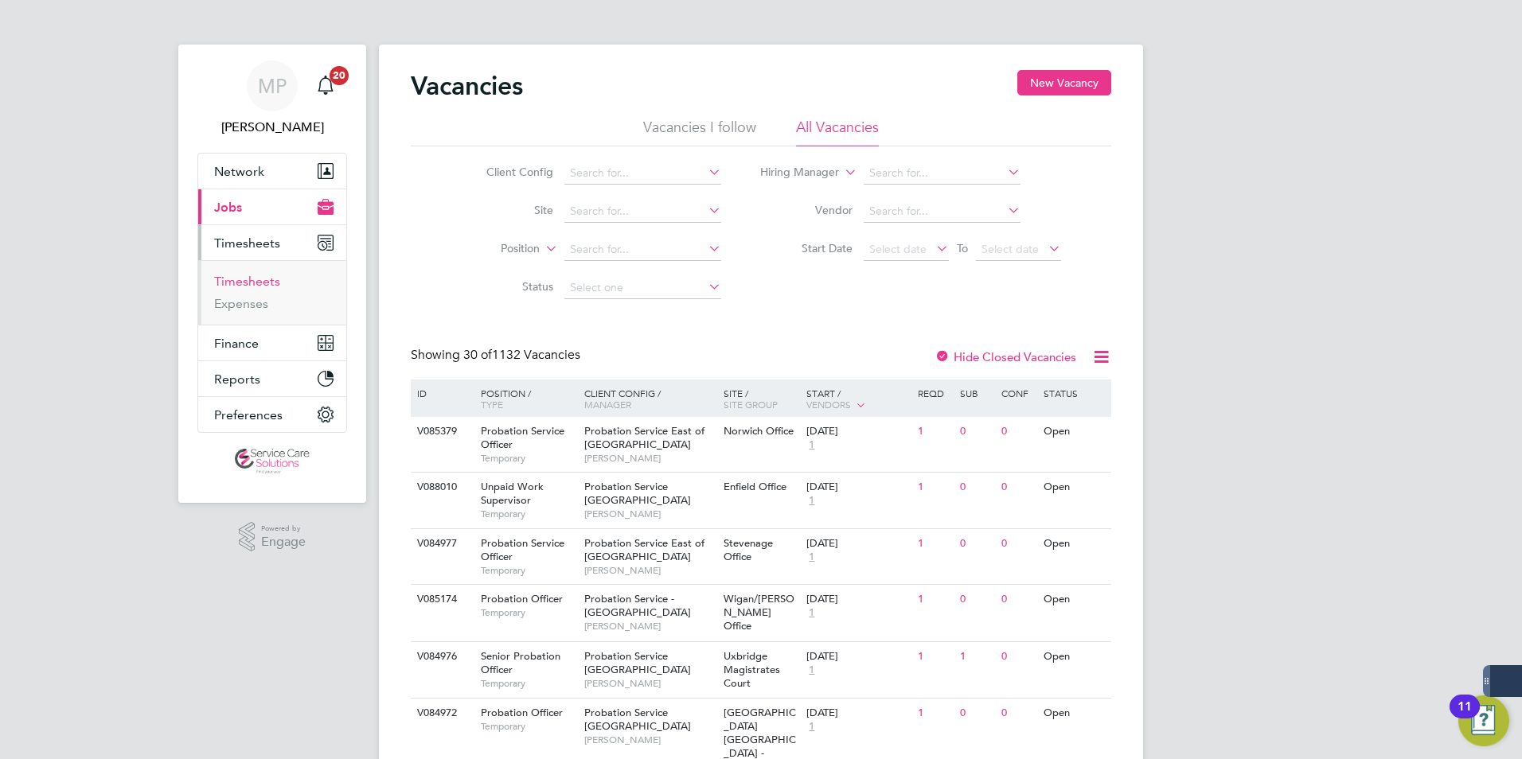
click at [235, 284] on link "Timesheets" at bounding box center [247, 281] width 66 height 15
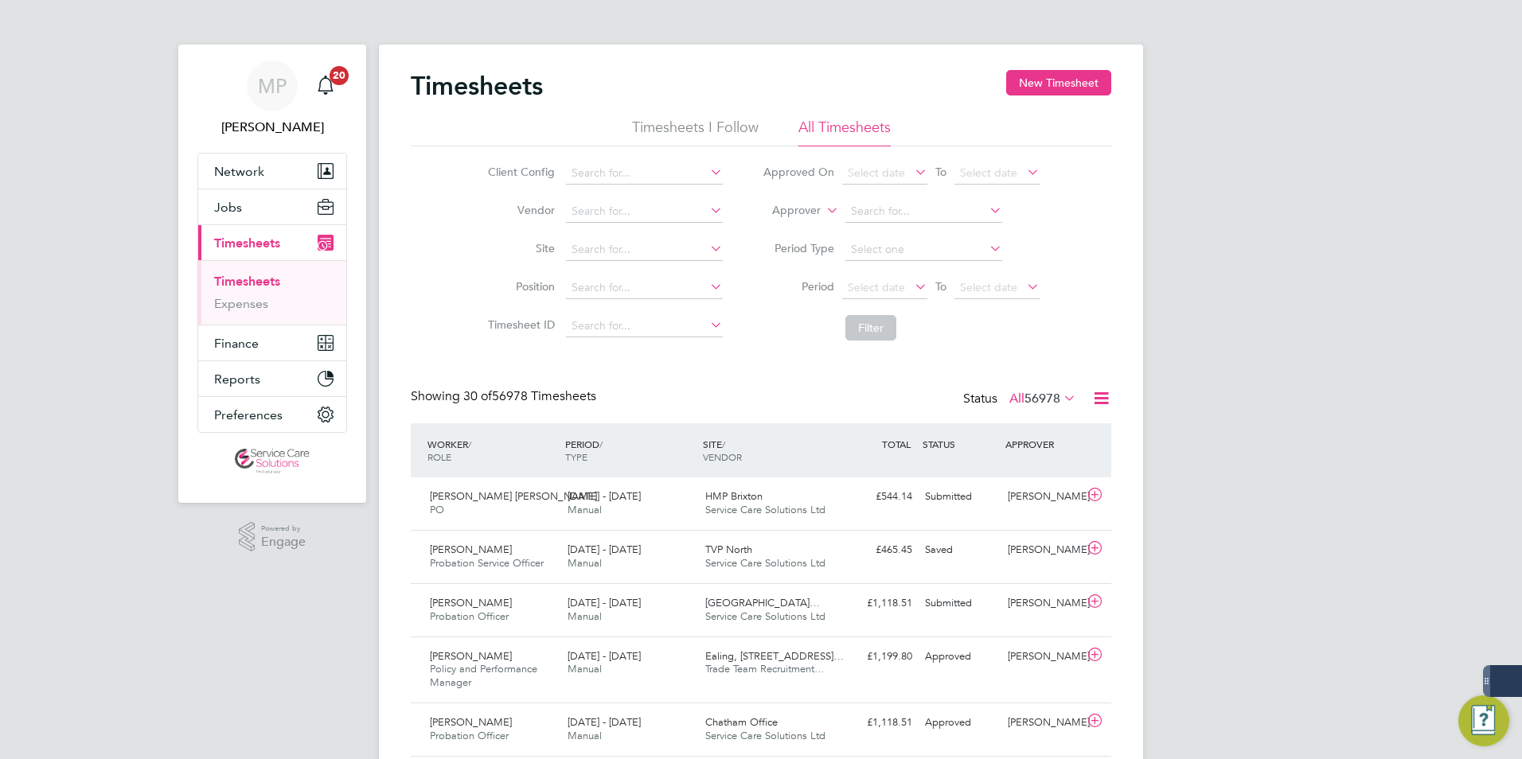
click at [823, 209] on icon at bounding box center [823, 206] width 0 height 14
drag, startPoint x: 788, startPoint y: 224, endPoint x: 840, endPoint y: 216, distance: 52.3
click at [792, 223] on li "Worker" at bounding box center [781, 229] width 79 height 21
click at [869, 210] on input at bounding box center [923, 212] width 157 height 22
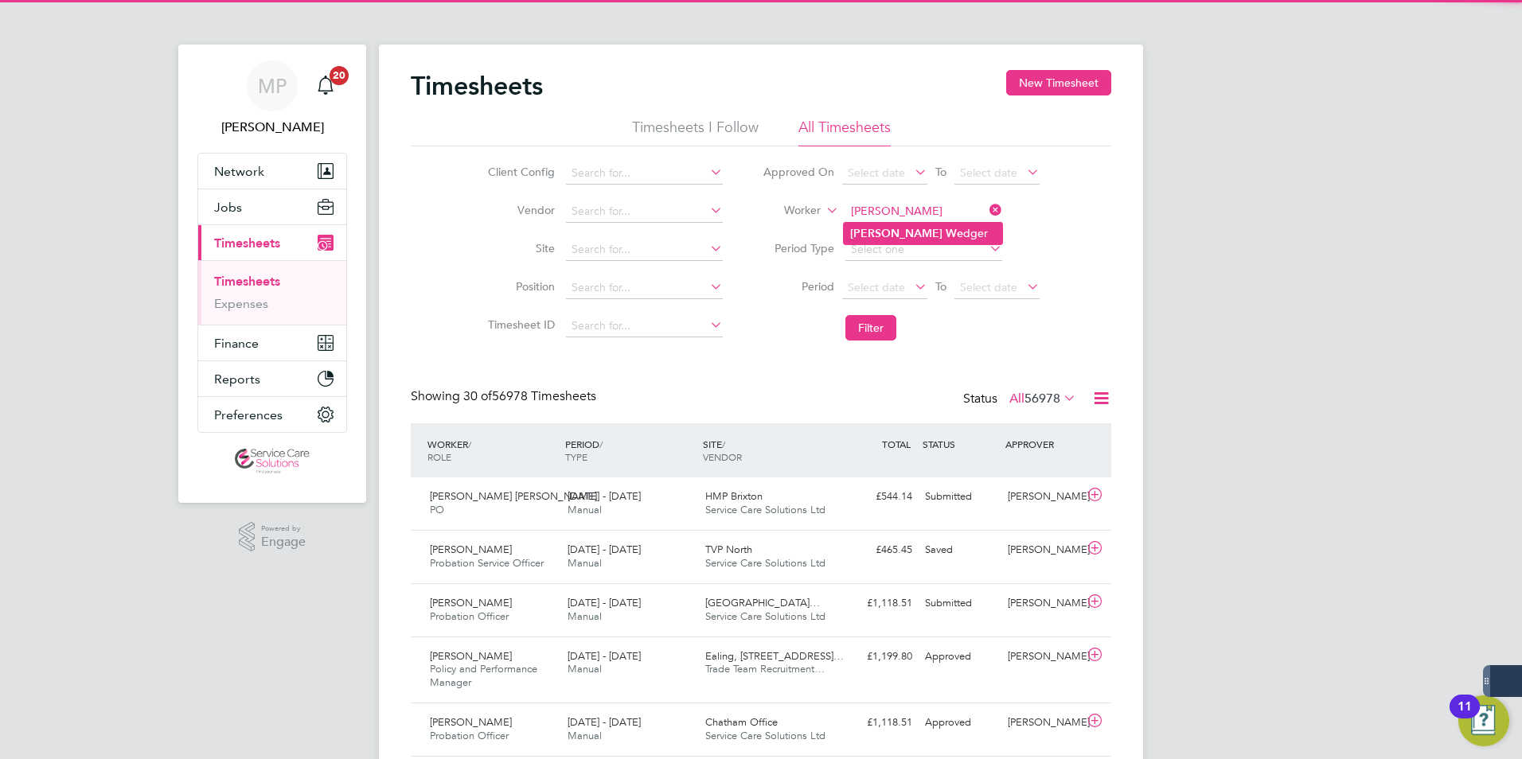
click at [909, 233] on li "Jon We dger" at bounding box center [923, 233] width 158 height 21
type input "Jon Wedger"
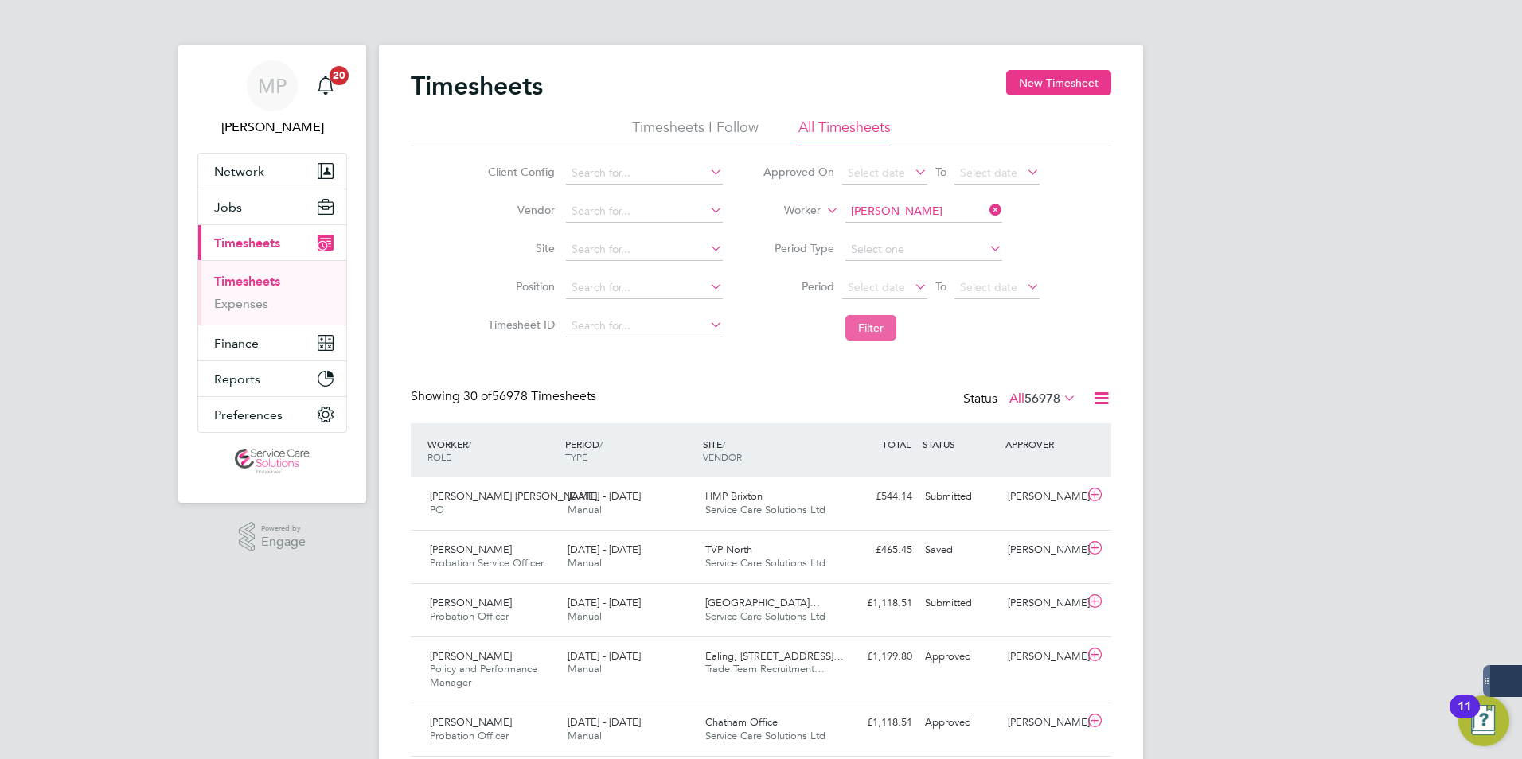
click at [858, 323] on button "Filter" at bounding box center [870, 327] width 51 height 25
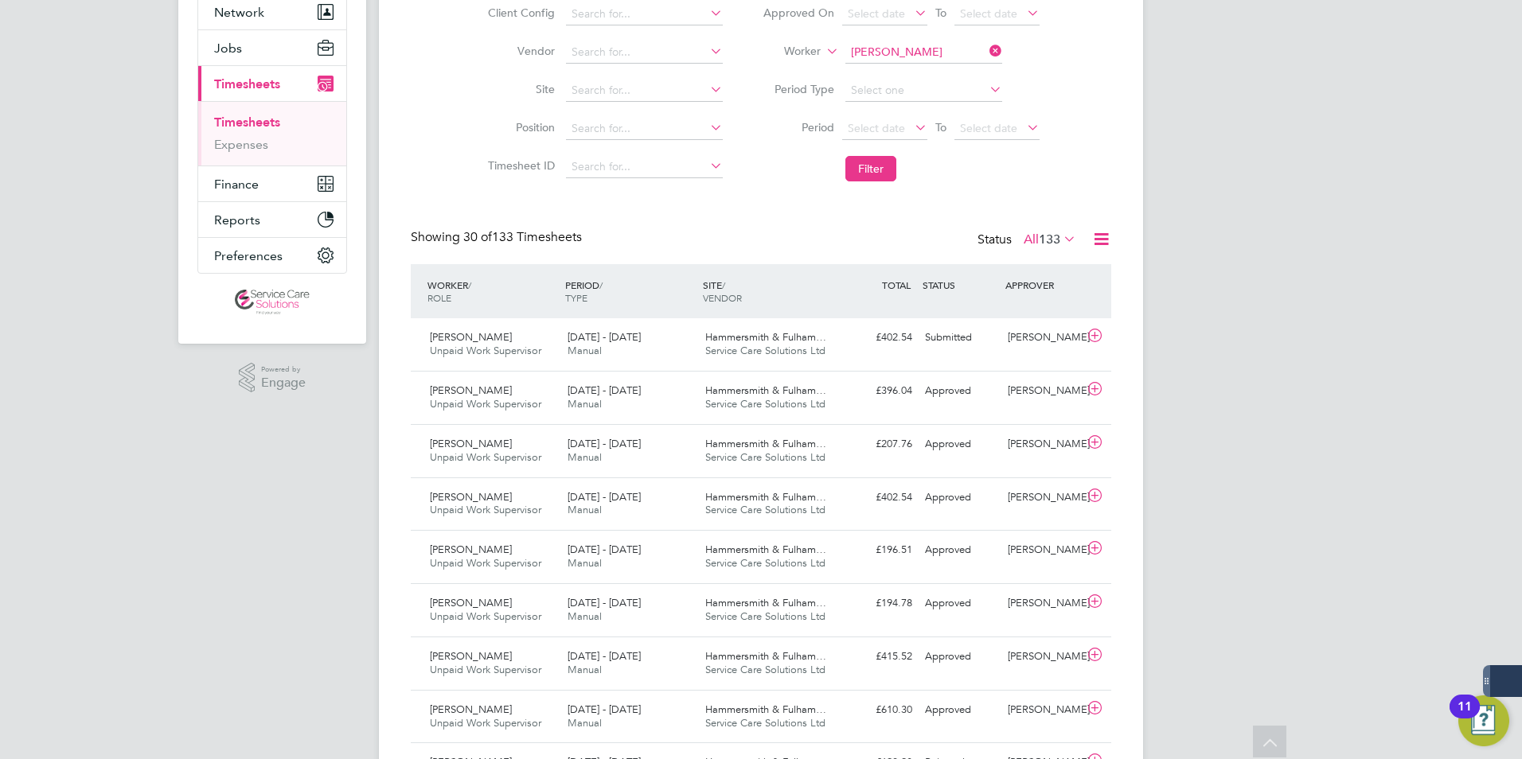
click at [745, 341] on span "Hammersmith & Fulham…" at bounding box center [765, 337] width 121 height 14
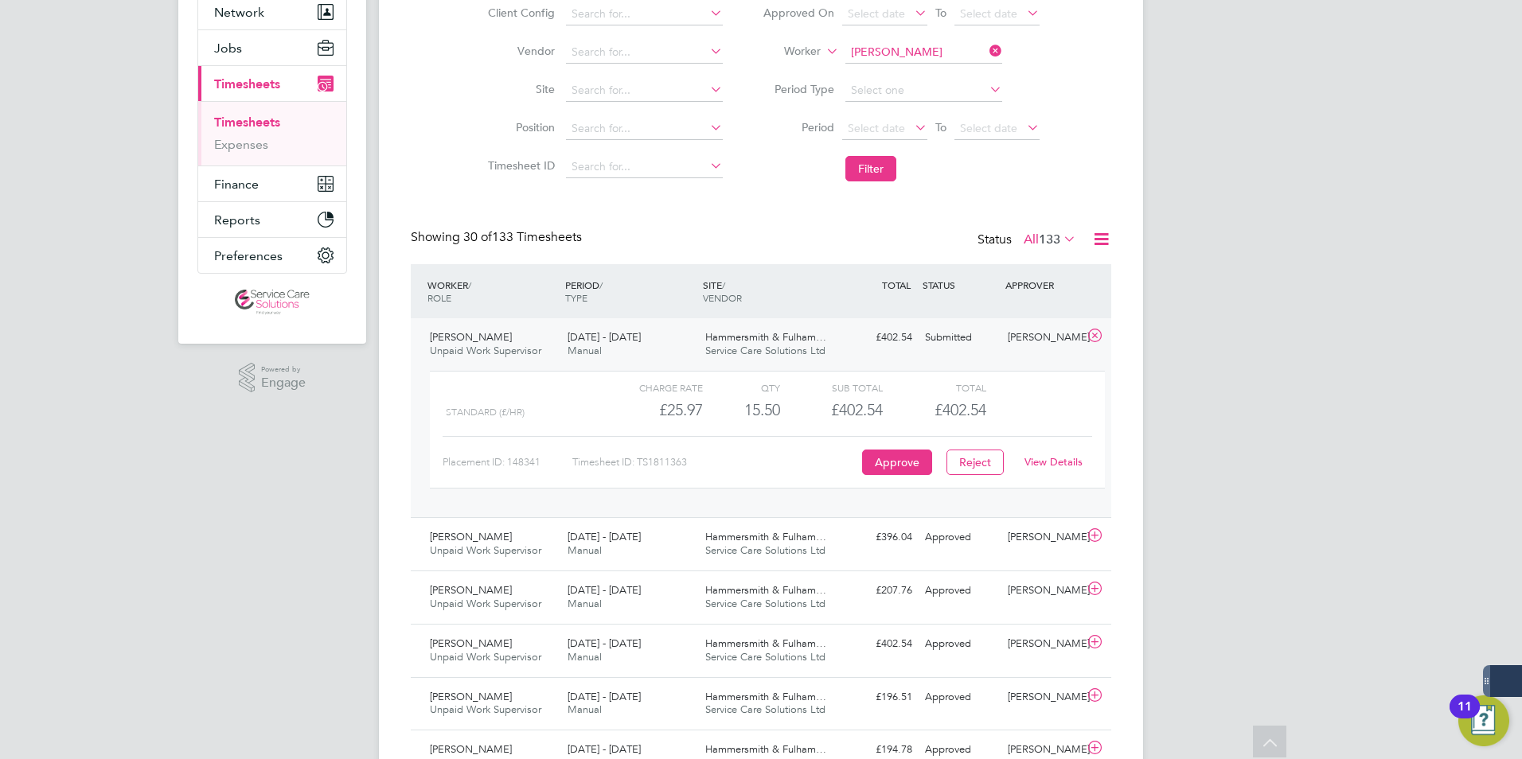
click at [1054, 471] on div "View Details" at bounding box center [1053, 462] width 78 height 25
click at [1050, 459] on link "View Details" at bounding box center [1053, 462] width 58 height 14
click at [646, 356] on div "25 - 31 Aug 2025 Manual" at bounding box center [630, 345] width 138 height 40
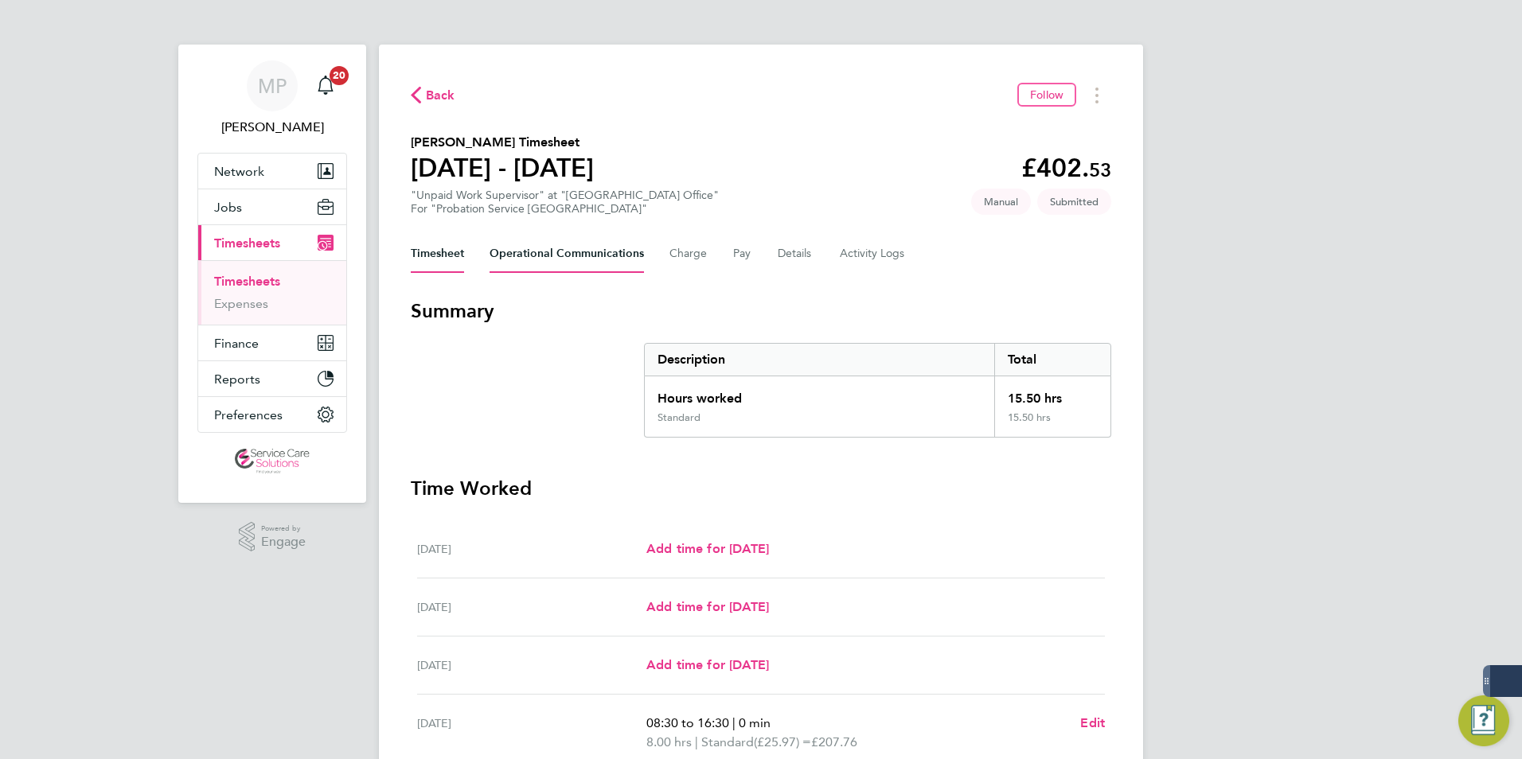
click at [548, 248] on Communications-tab "Operational Communications" at bounding box center [566, 254] width 154 height 38
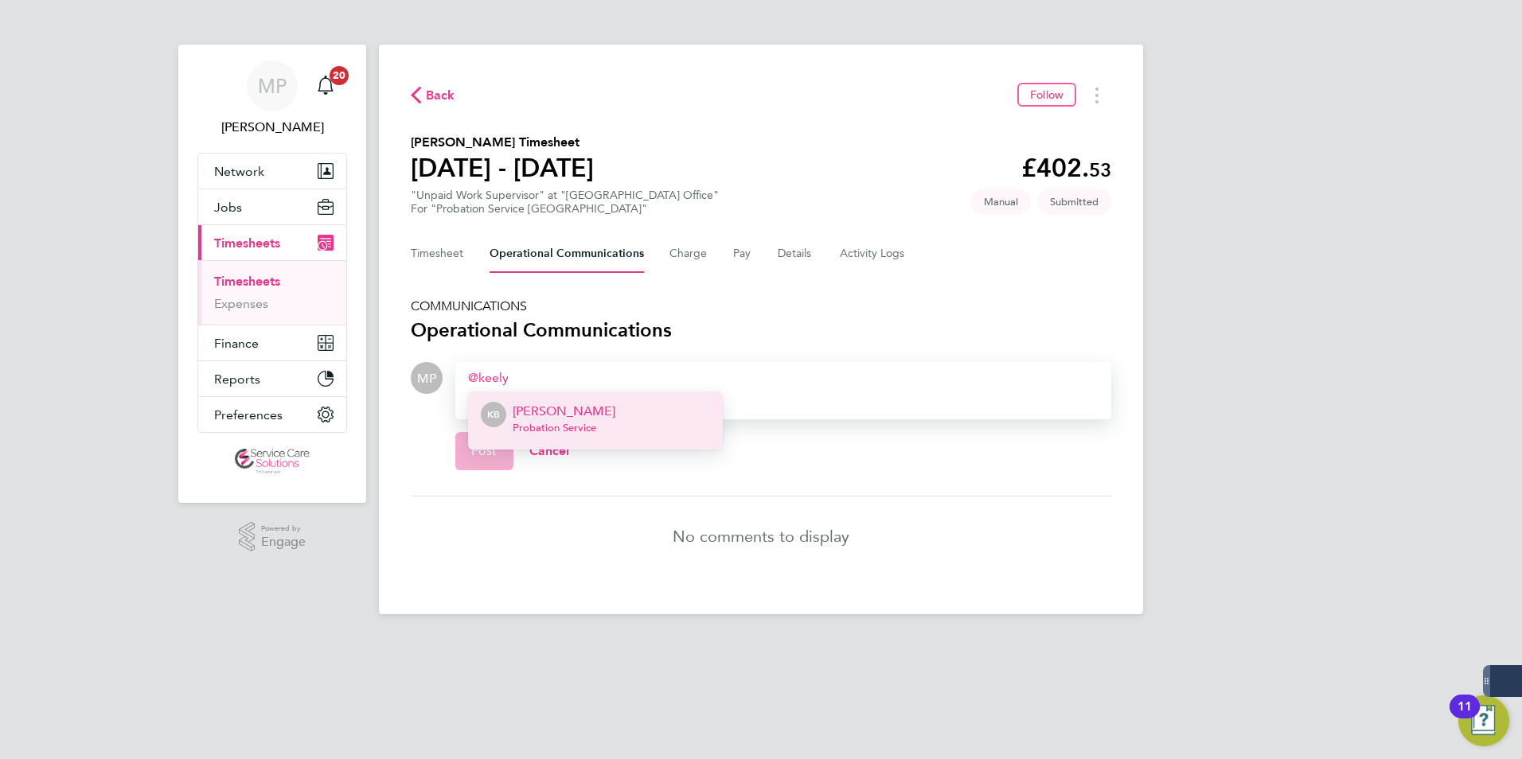
click at [576, 422] on span "Probation Service" at bounding box center [564, 428] width 103 height 13
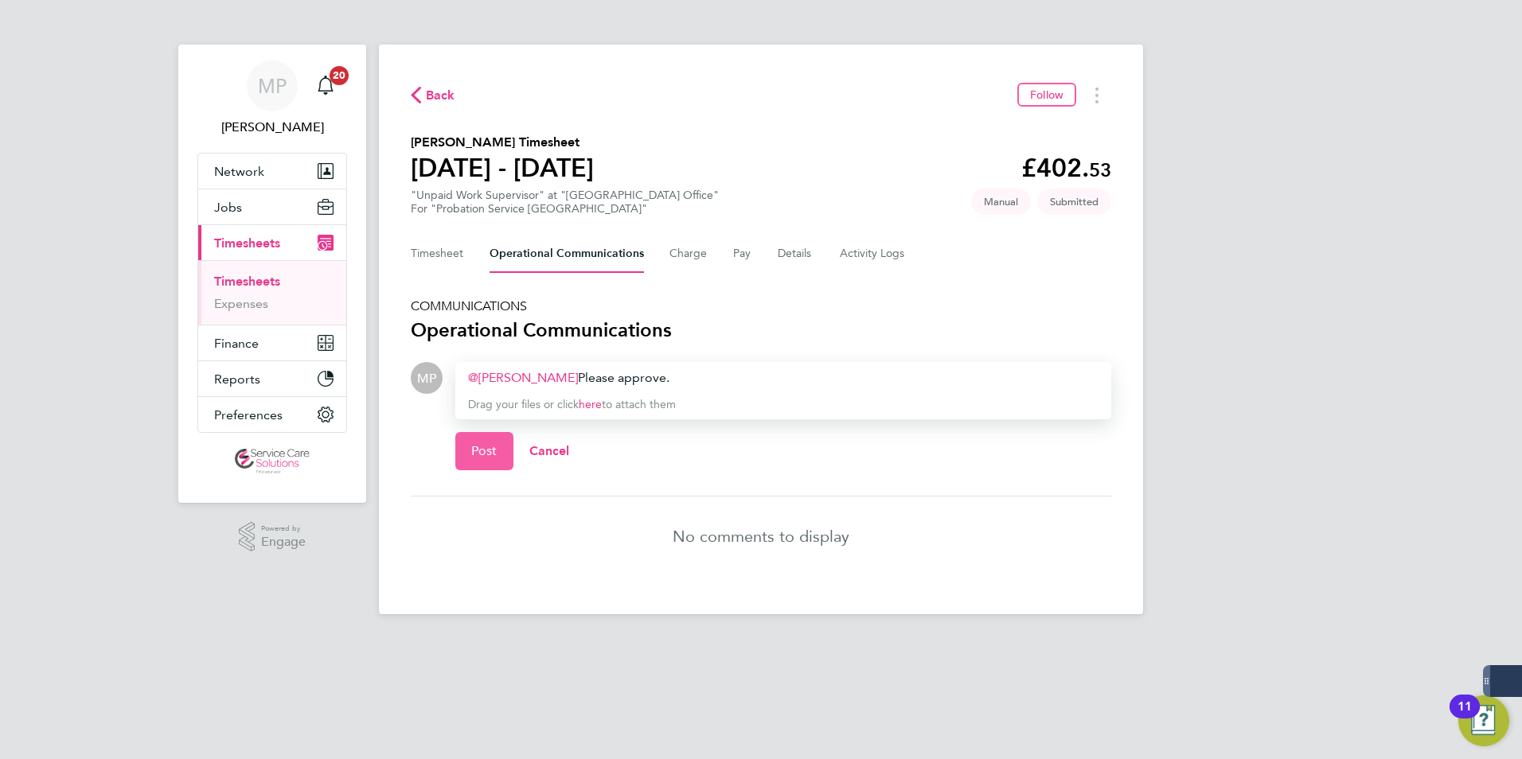
click at [489, 442] on button "Post" at bounding box center [484, 451] width 58 height 38
